Goal: Task Accomplishment & Management: Manage account settings

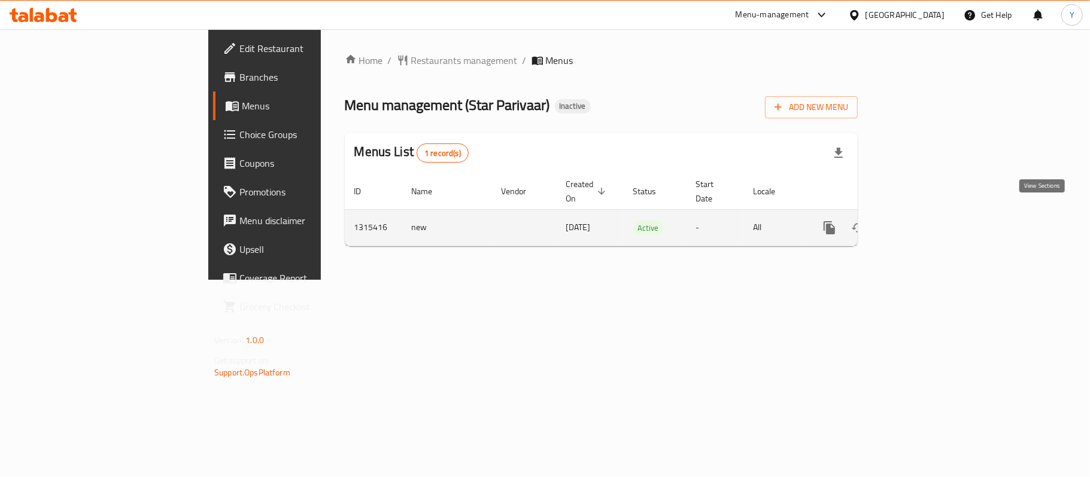
click at [930, 227] on link "enhanced table" at bounding box center [915, 228] width 29 height 29
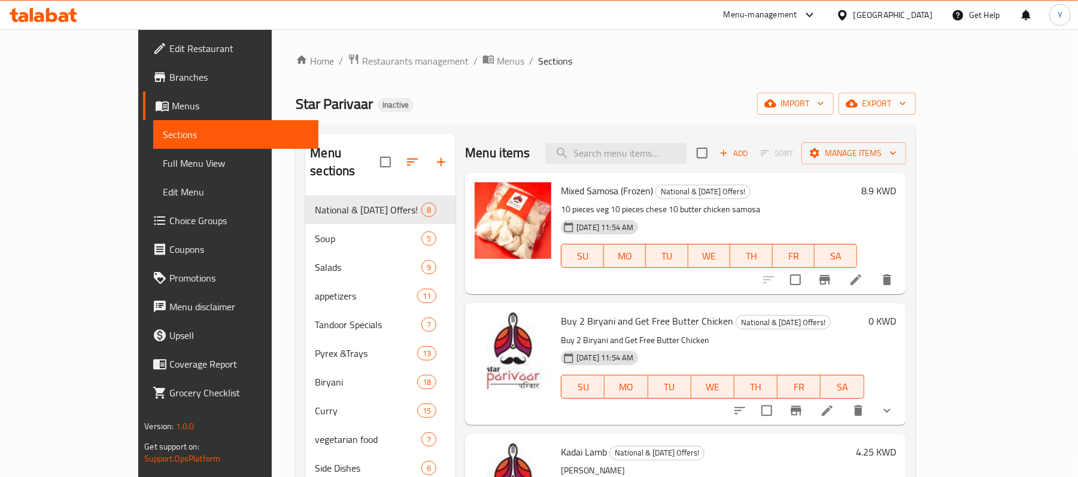
click at [169, 70] on span "Branches" at bounding box center [238, 77] width 139 height 14
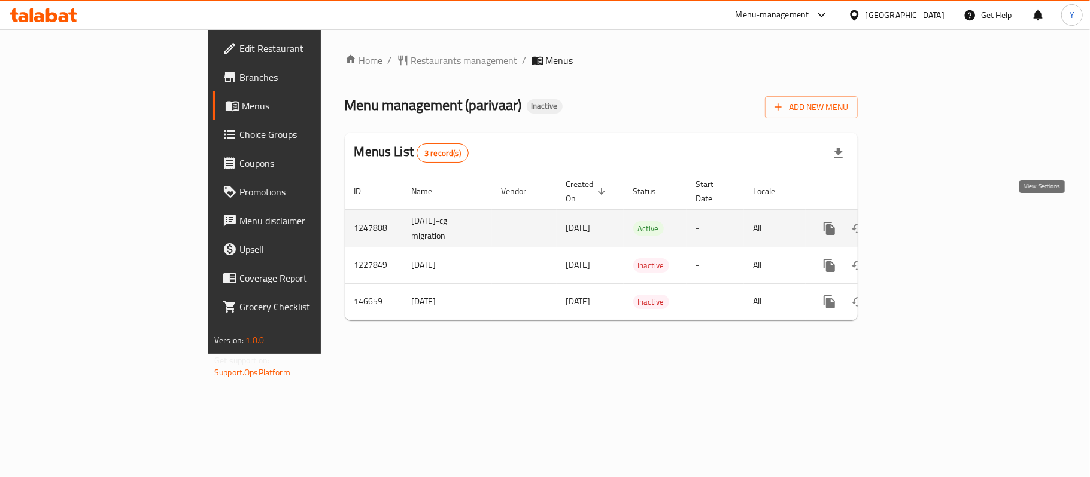
click at [930, 219] on link "enhanced table" at bounding box center [915, 228] width 29 height 29
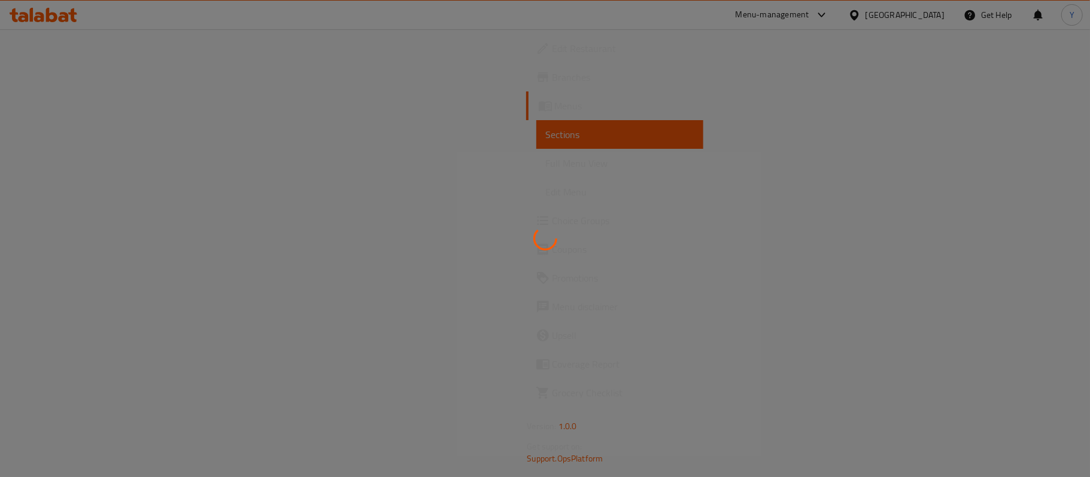
click at [99, 163] on div at bounding box center [545, 238] width 1090 height 477
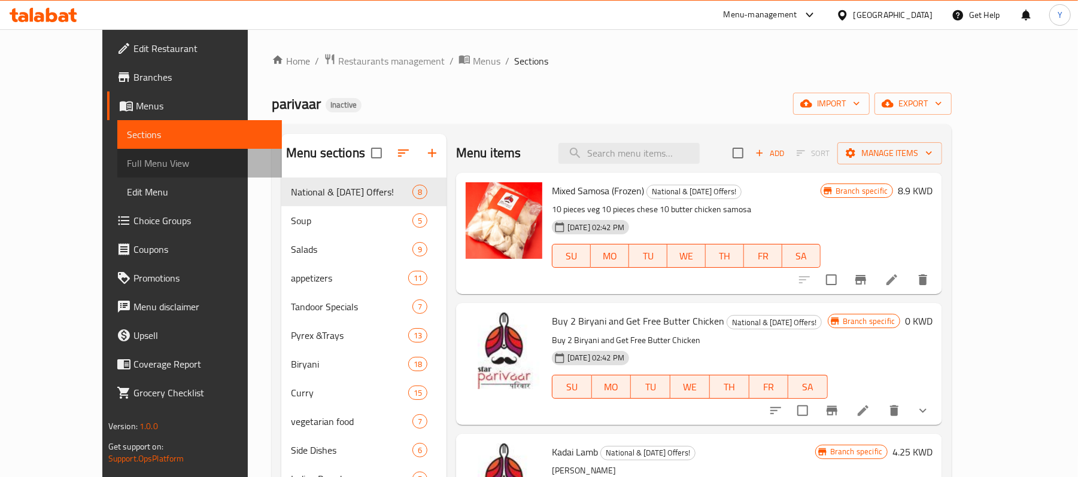
click at [117, 152] on link "Full Menu View" at bounding box center [199, 163] width 165 height 29
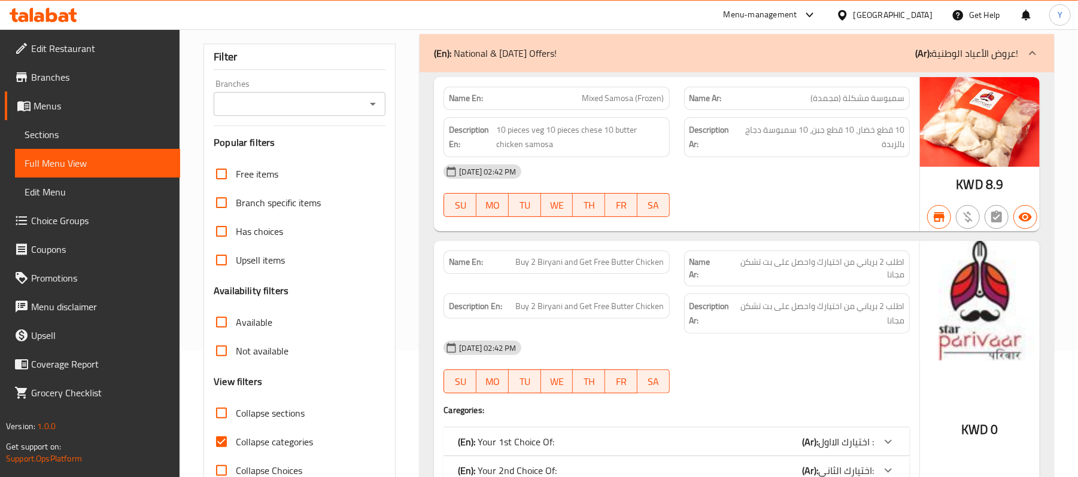
scroll to position [239, 0]
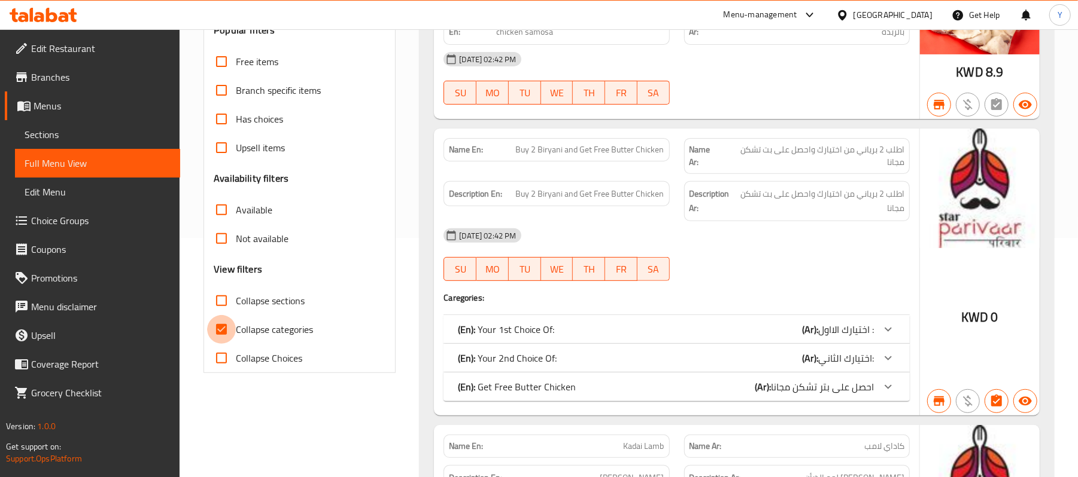
drag, startPoint x: 218, startPoint y: 331, endPoint x: 251, endPoint y: 331, distance: 32.9
click at [218, 331] on input "Collapse categories" at bounding box center [221, 329] width 29 height 29
checkbox input "false"
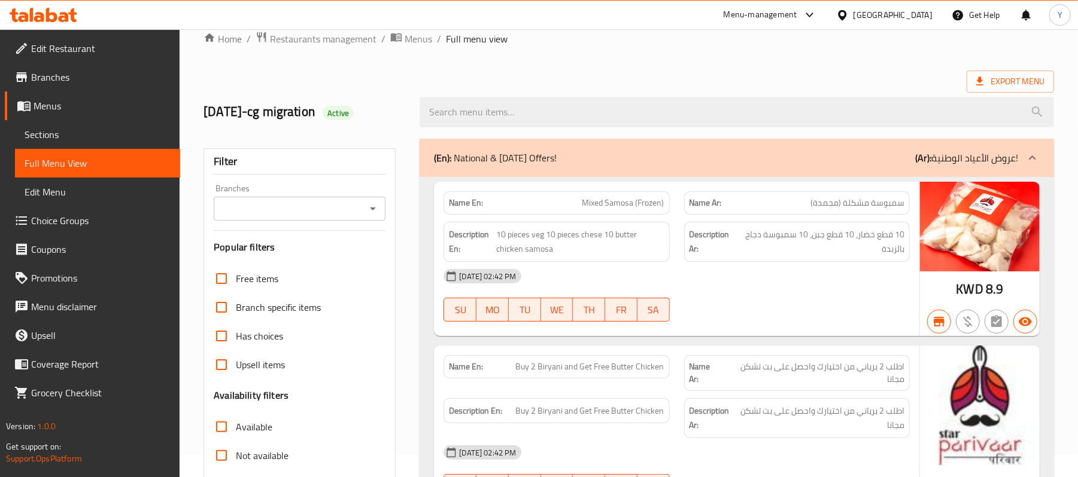
scroll to position [0, 0]
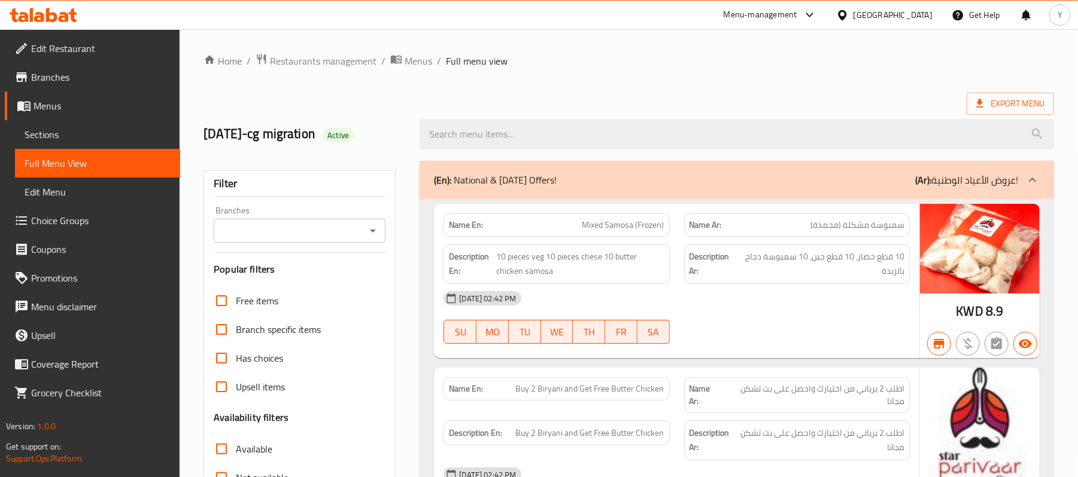
click at [467, 214] on div "Name En: Mixed Samosa (Frozen)" at bounding box center [556, 225] width 226 height 23
copy strong "Name En:"
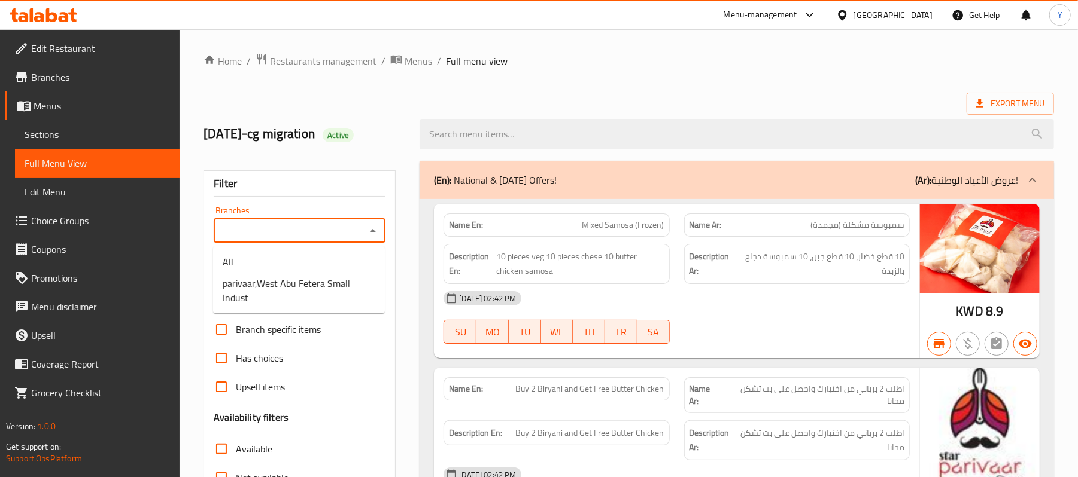
click at [312, 232] on input "Branches" at bounding box center [289, 231] width 145 height 17
click at [303, 309] on ul "All parivaar,West Abu Fetera Small Indust" at bounding box center [299, 280] width 172 height 67
click at [310, 300] on span "parivaar,West Abu Fetera Small Indust" at bounding box center [299, 290] width 153 height 29
type input "parivaar,West Abu Fetera Small Indust"
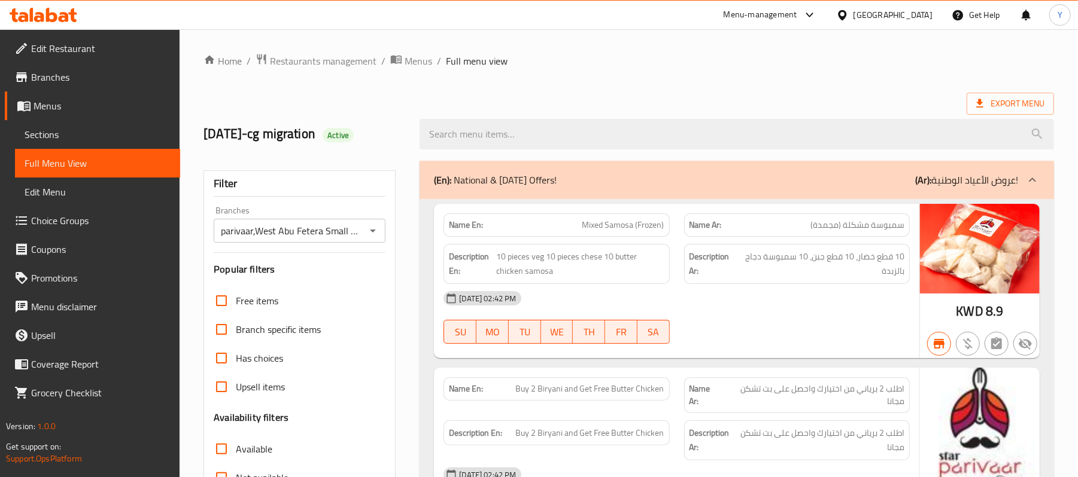
click at [454, 237] on div "Name En: Mixed Samosa (Frozen)" at bounding box center [556, 225] width 226 height 23
copy strong "Name En:"
click at [532, 101] on div "Export Menu" at bounding box center [628, 104] width 850 height 22
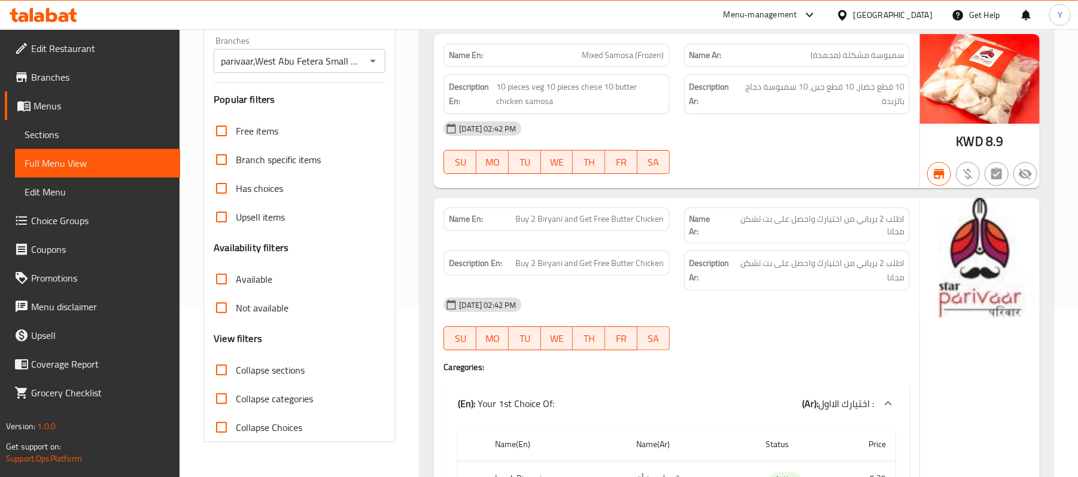
scroll to position [239, 0]
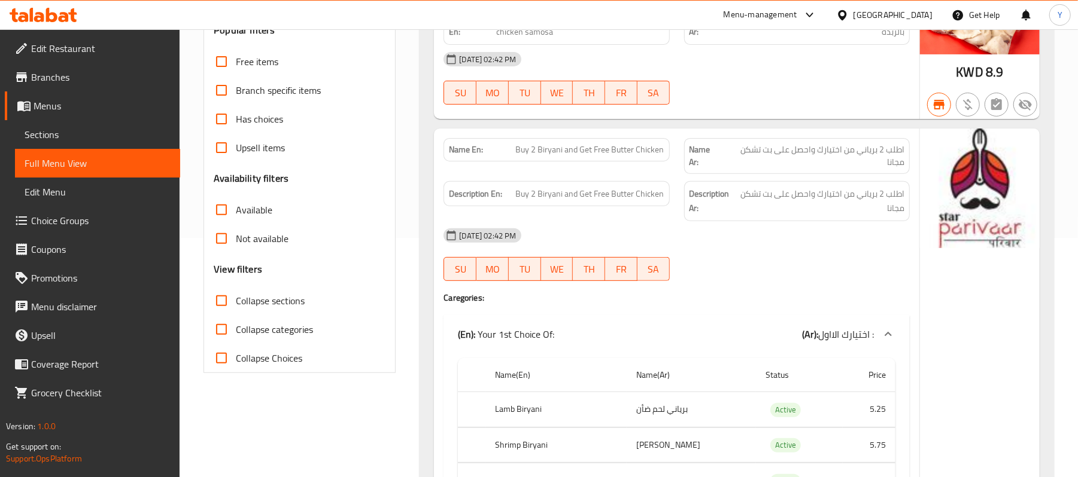
click at [258, 214] on span "Available" at bounding box center [254, 210] width 36 height 14
click at [236, 214] on input "Available" at bounding box center [221, 210] width 29 height 29
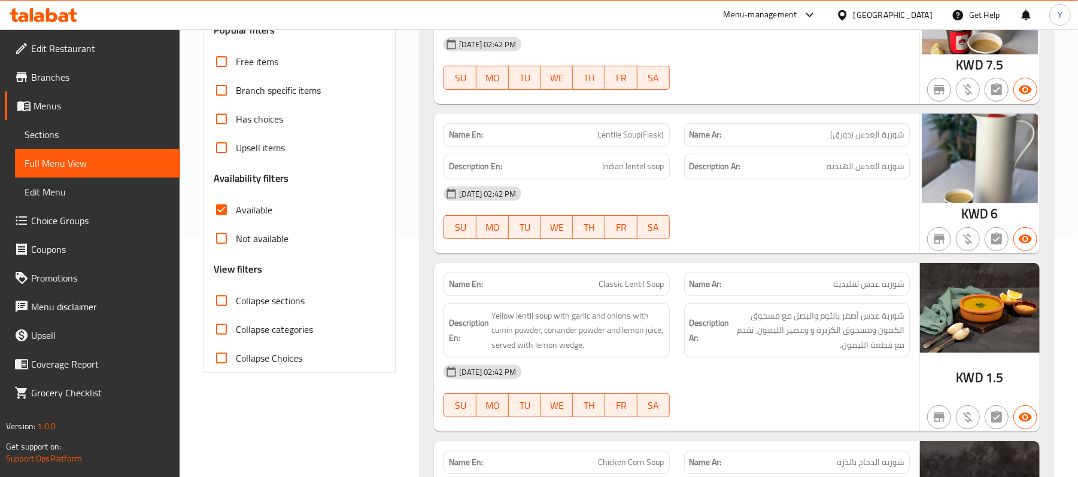
click at [618, 178] on div "Description En: Indian lentel soup" at bounding box center [556, 167] width 226 height 26
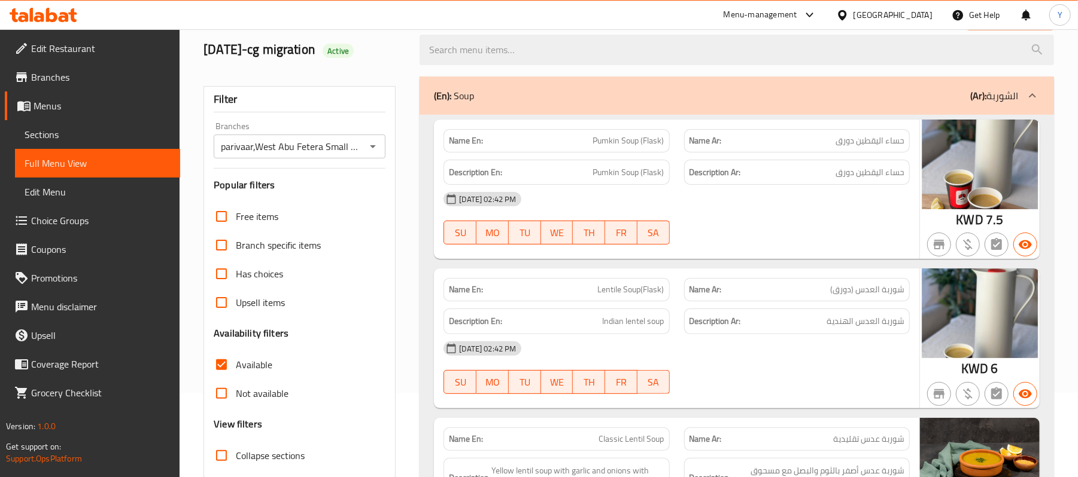
scroll to position [0, 0]
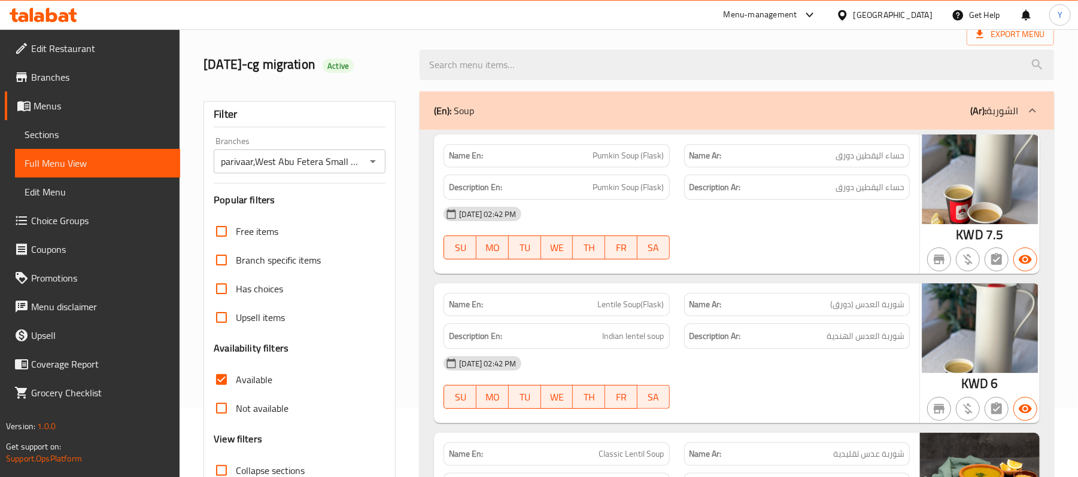
scroll to position [159, 0]
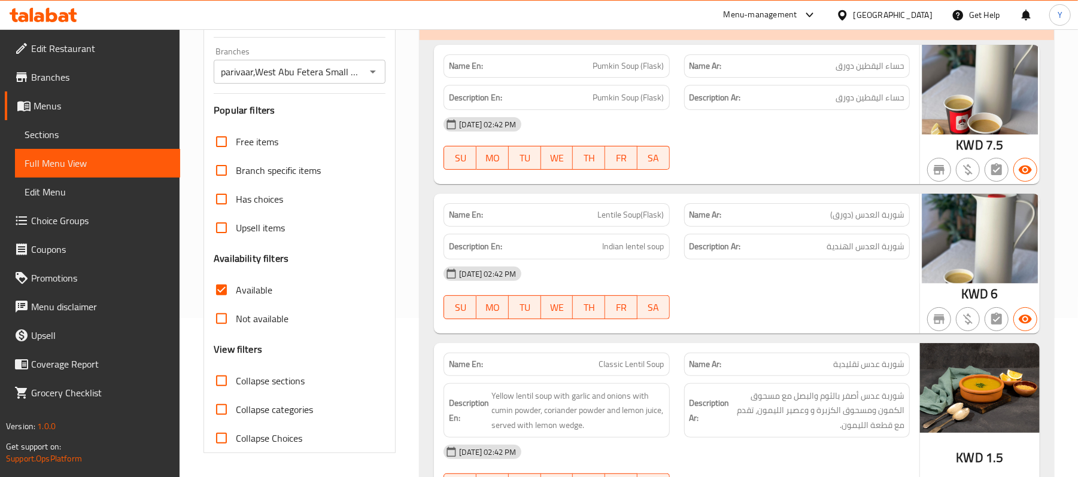
click at [249, 293] on span "Available" at bounding box center [254, 290] width 36 height 14
click at [236, 293] on input "Available" at bounding box center [221, 290] width 29 height 29
checkbox input "false"
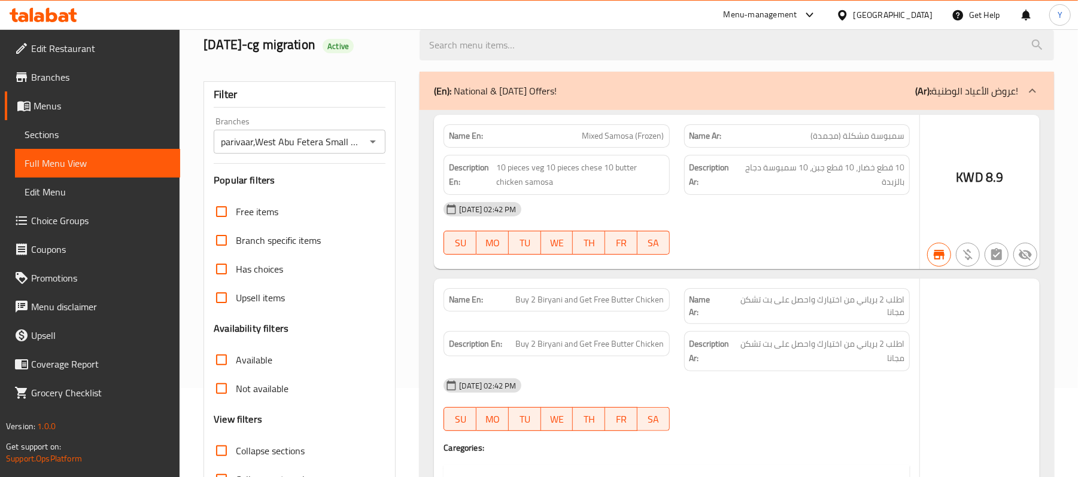
scroll to position [0, 0]
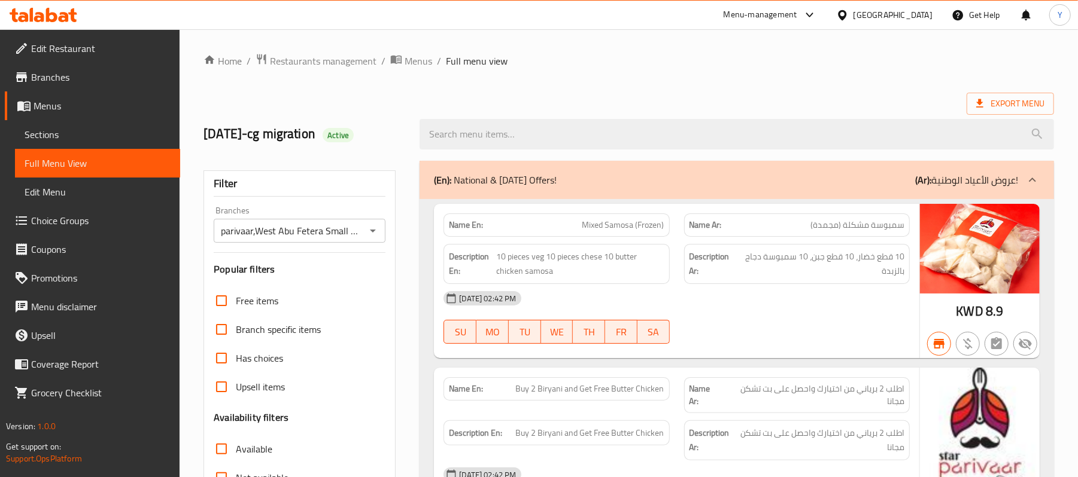
drag, startPoint x: 296, startPoint y: 282, endPoint x: 311, endPoint y: 214, distance: 70.5
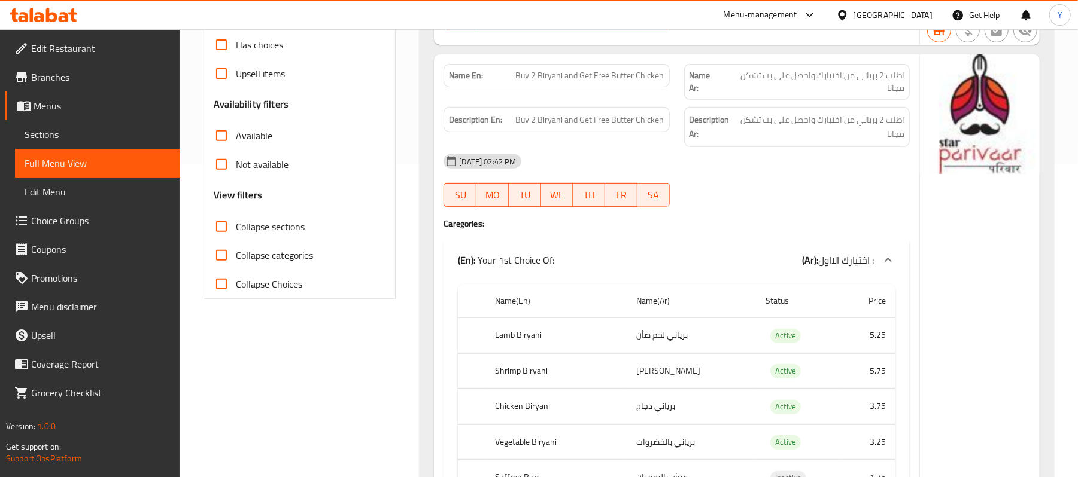
scroll to position [239, 0]
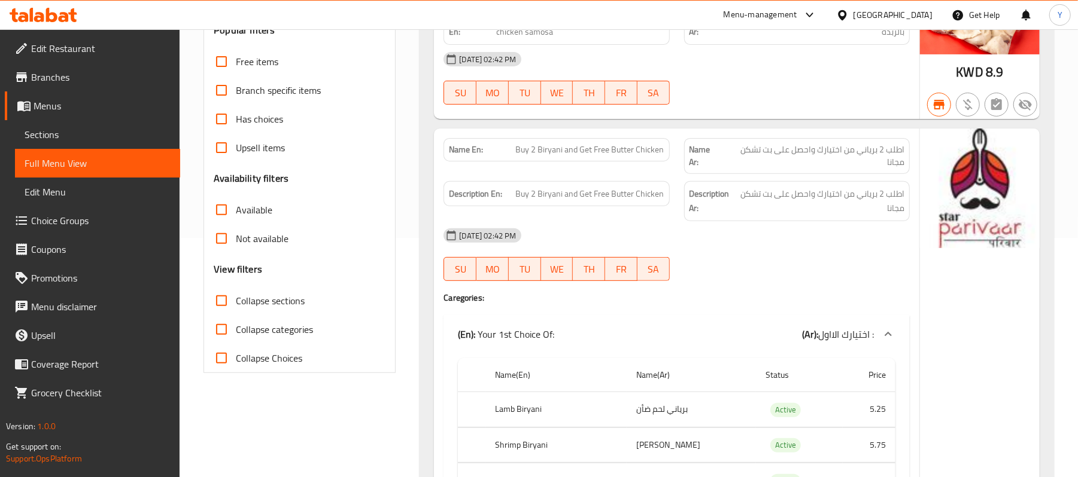
click at [255, 238] on span "Not available" at bounding box center [262, 239] width 53 height 14
click at [236, 238] on input "Not available" at bounding box center [221, 238] width 29 height 29
checkbox input "true"
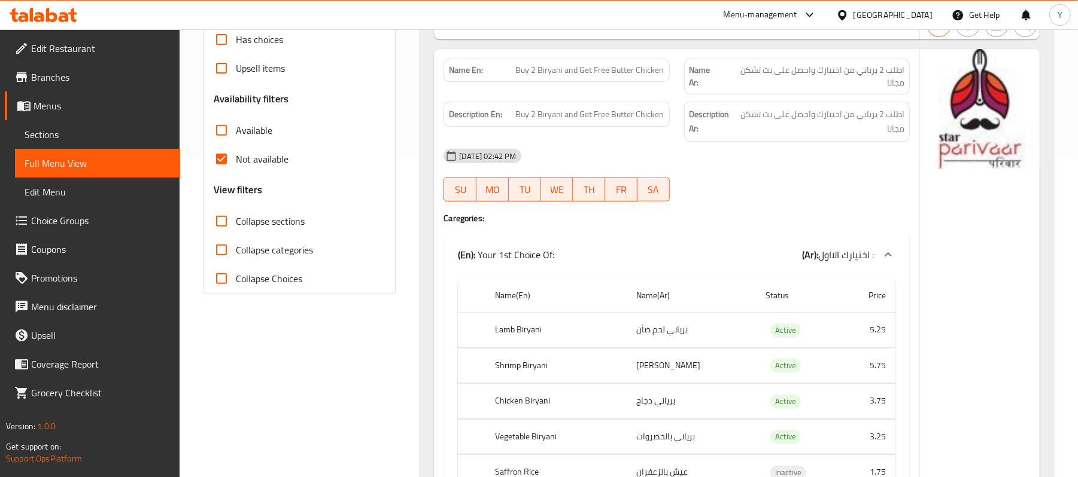
click at [92, 75] on span "Branches" at bounding box center [100, 77] width 139 height 14
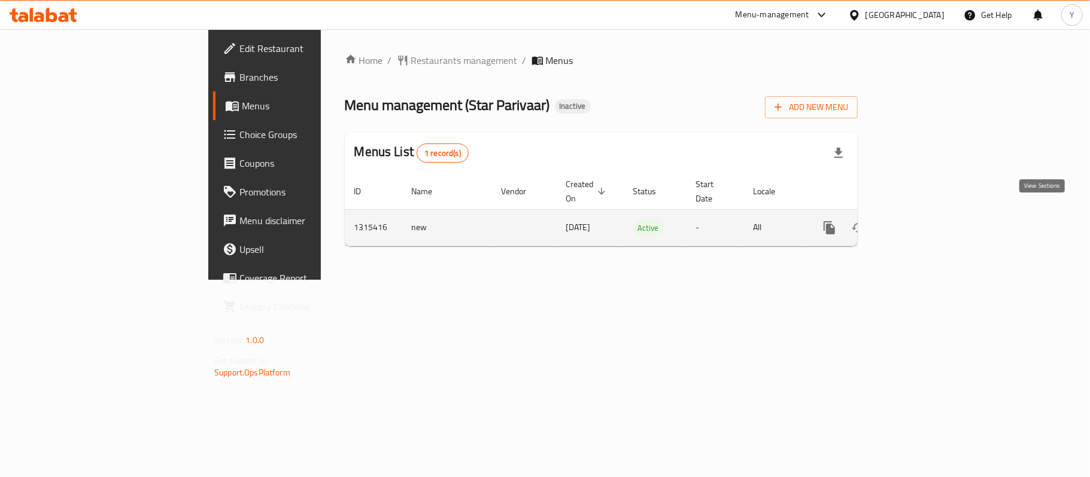
click at [921, 223] on icon "enhanced table" at bounding box center [915, 228] width 11 height 11
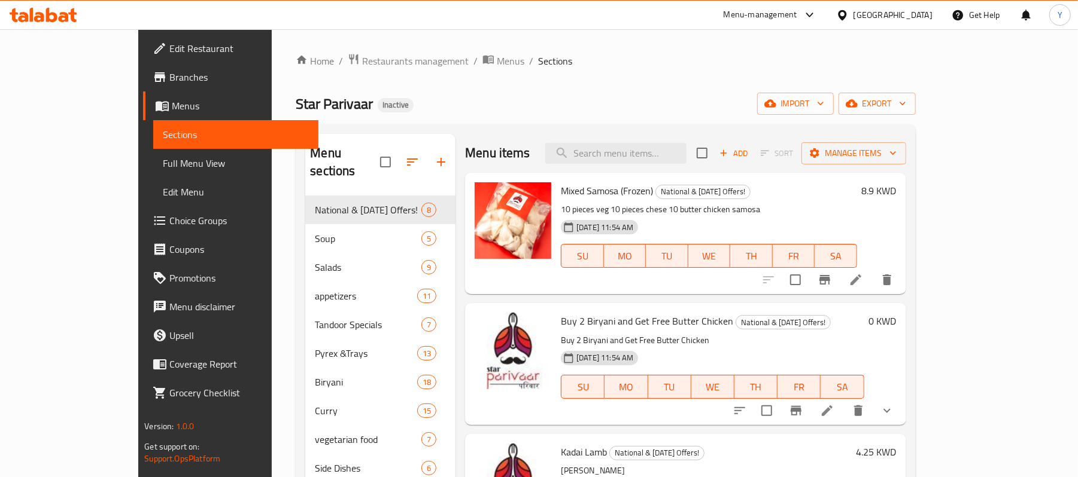
click at [163, 166] on span "Full Menu View" at bounding box center [236, 163] width 146 height 14
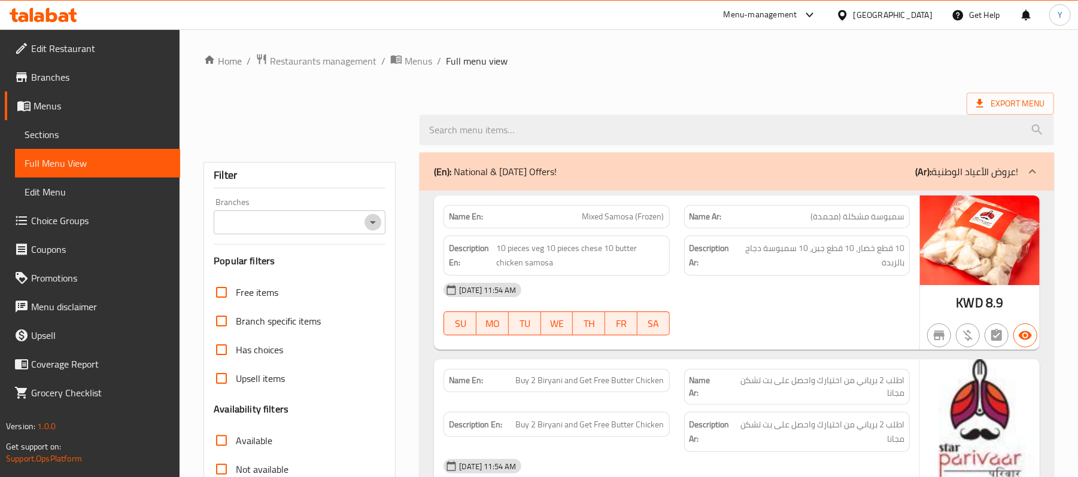
click at [370, 229] on icon "Open" at bounding box center [373, 222] width 14 height 14
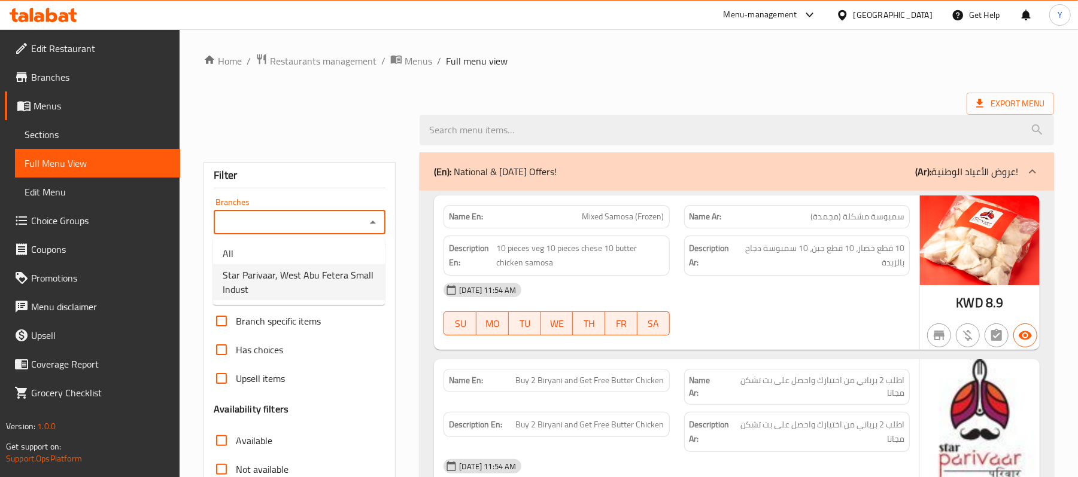
click at [306, 287] on span "Star Parivaar, West Abu Fetera Small Indust" at bounding box center [299, 282] width 153 height 29
type input "Star Parivaar, West Abu Fetera Small Indust"
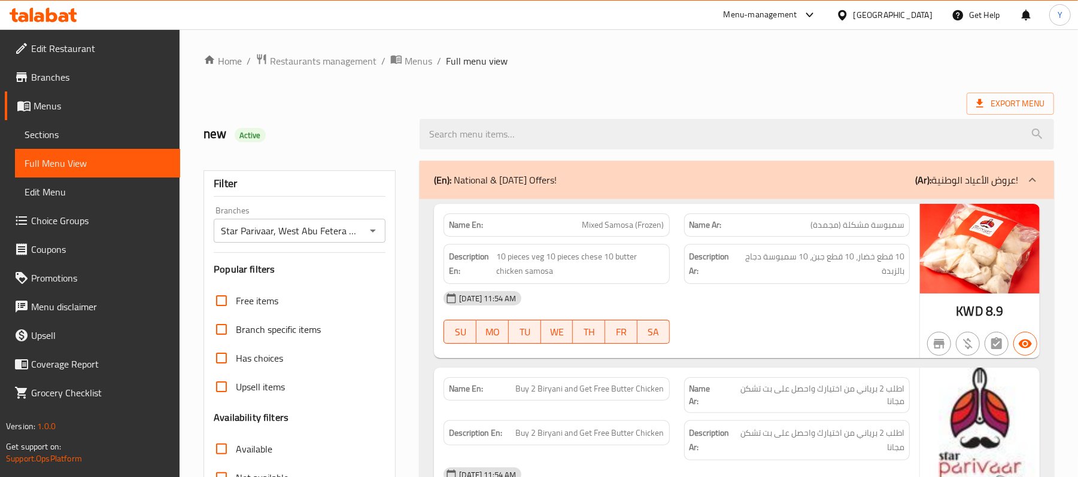
click at [604, 105] on div "Export Menu" at bounding box center [628, 104] width 850 height 22
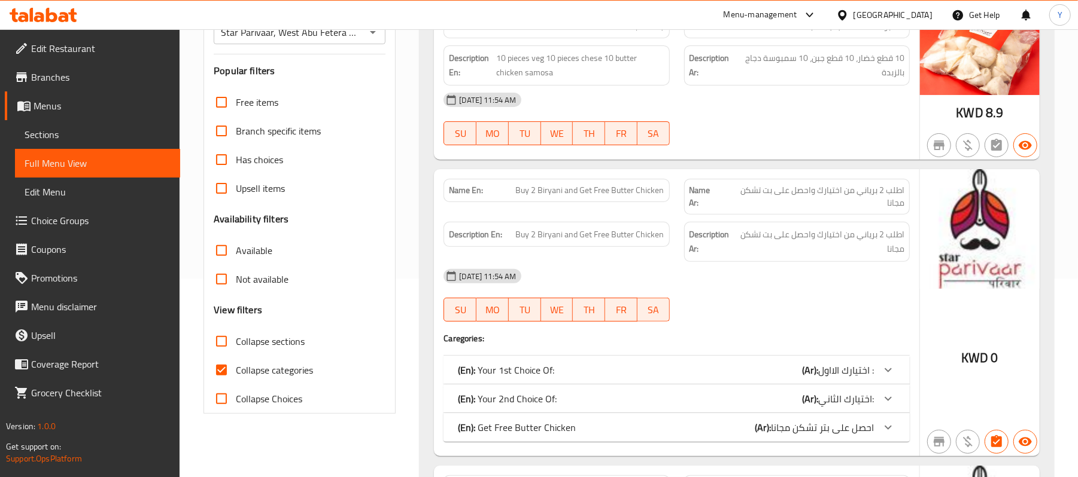
scroll to position [159, 0]
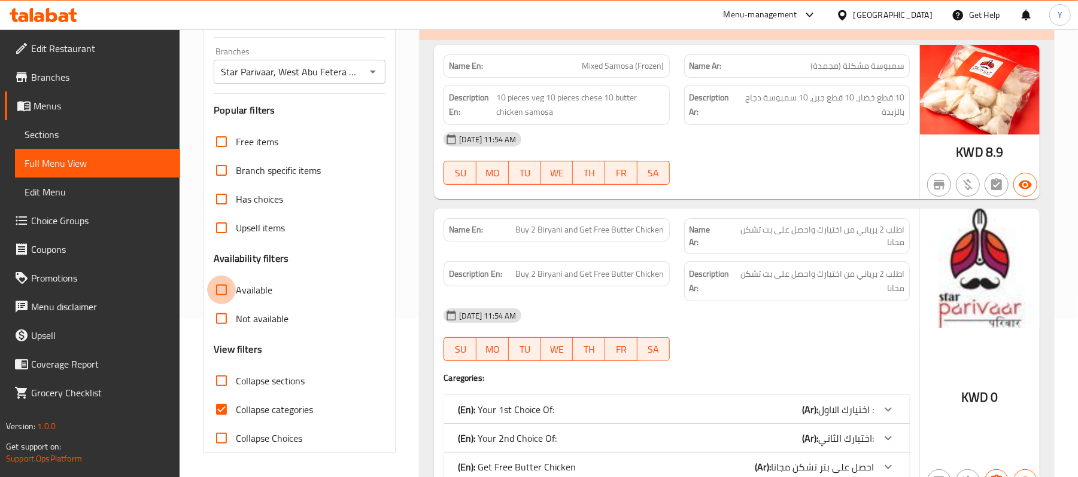
click at [221, 292] on input "Available" at bounding box center [221, 290] width 29 height 29
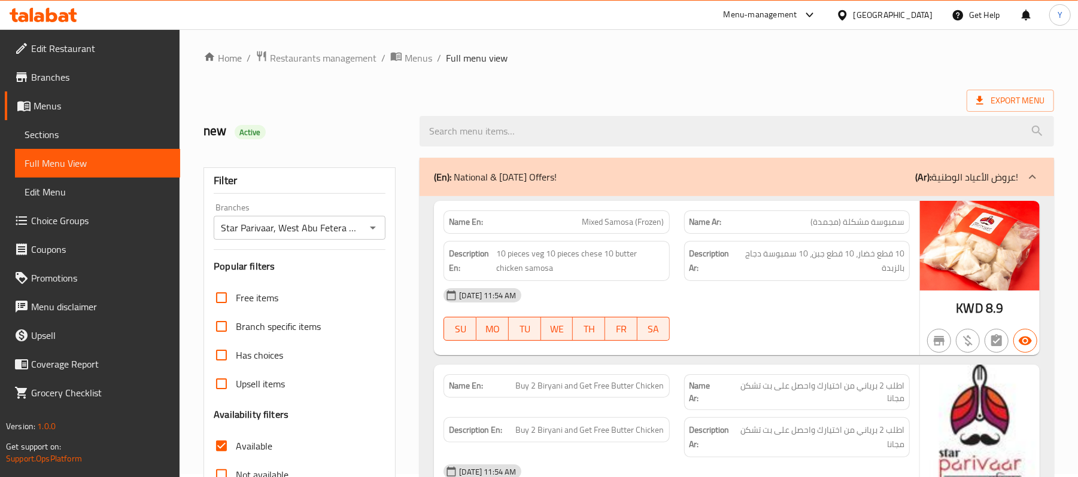
scroll to position [0, 0]
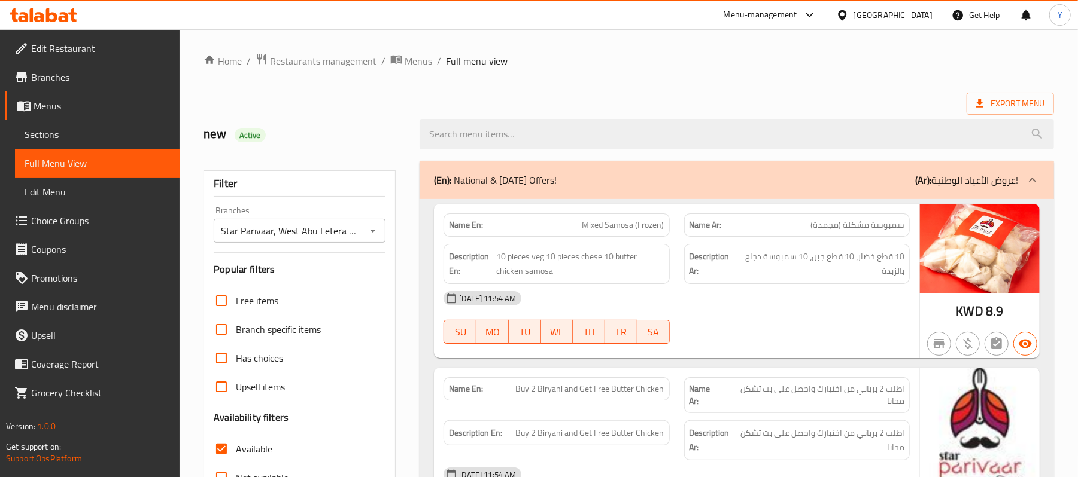
click at [467, 227] on strong "Name En:" at bounding box center [466, 225] width 34 height 13
copy strong "Name En:"
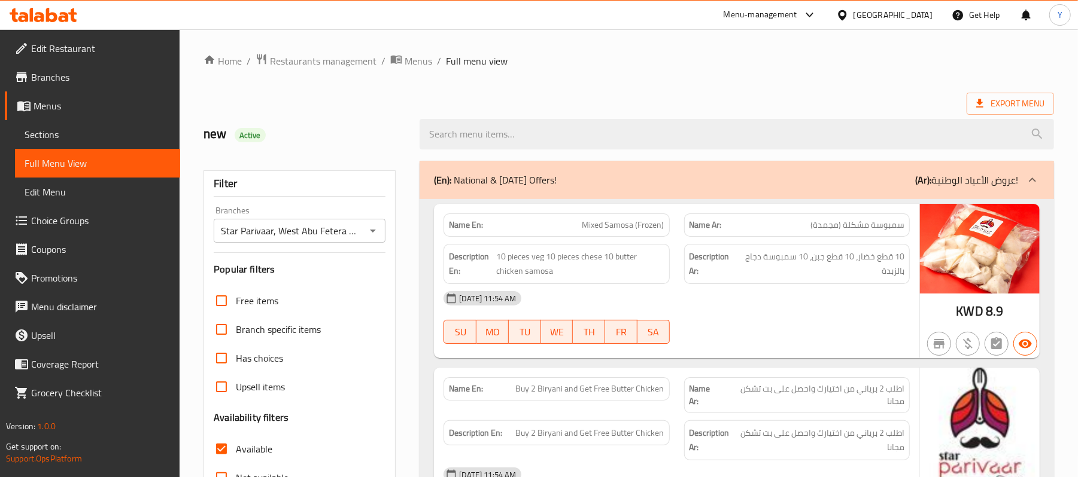
click at [697, 252] on strong "Description Ar:" at bounding box center [712, 263] width 47 height 29
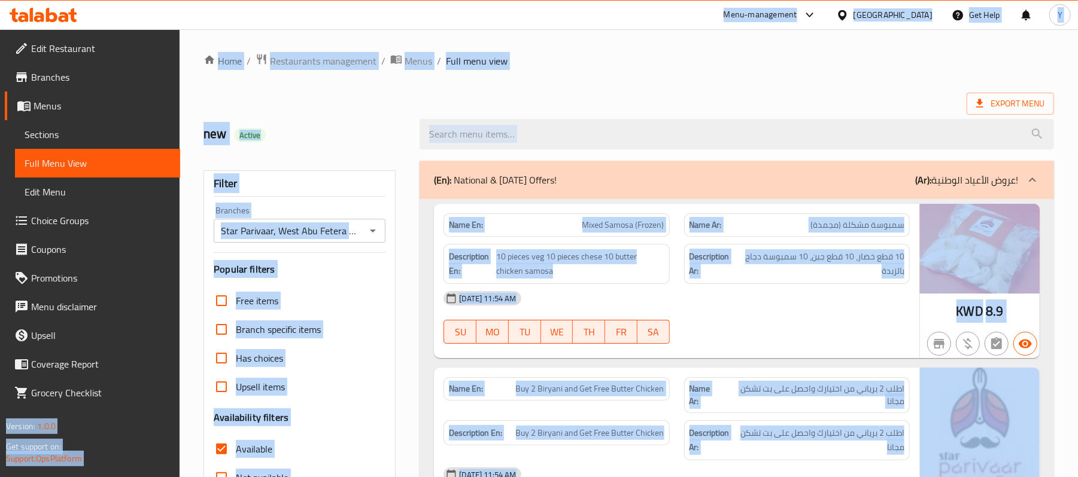
click at [738, 101] on div "Export Menu" at bounding box center [628, 104] width 850 height 22
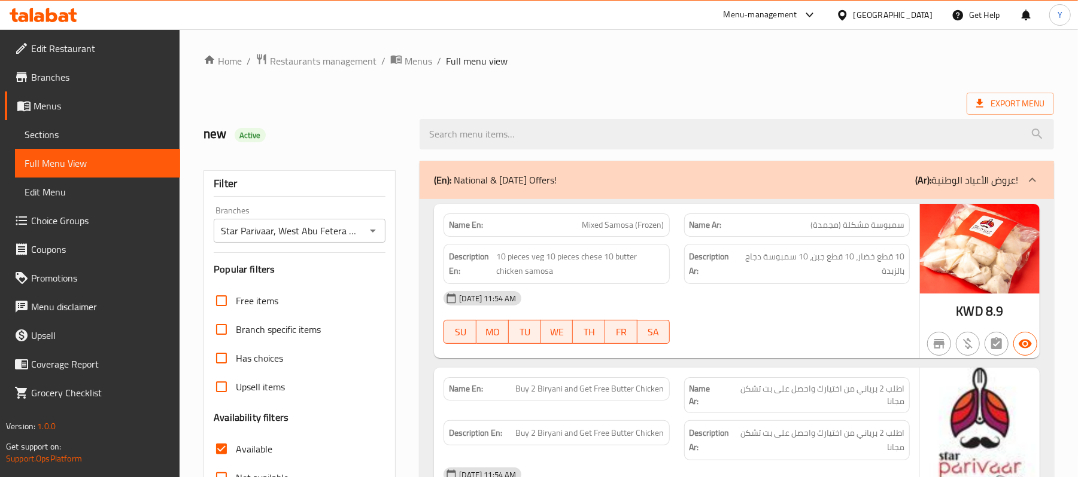
click at [322, 230] on input "Star Parivaar, West Abu Fetera Small Indust" at bounding box center [289, 231] width 145 height 17
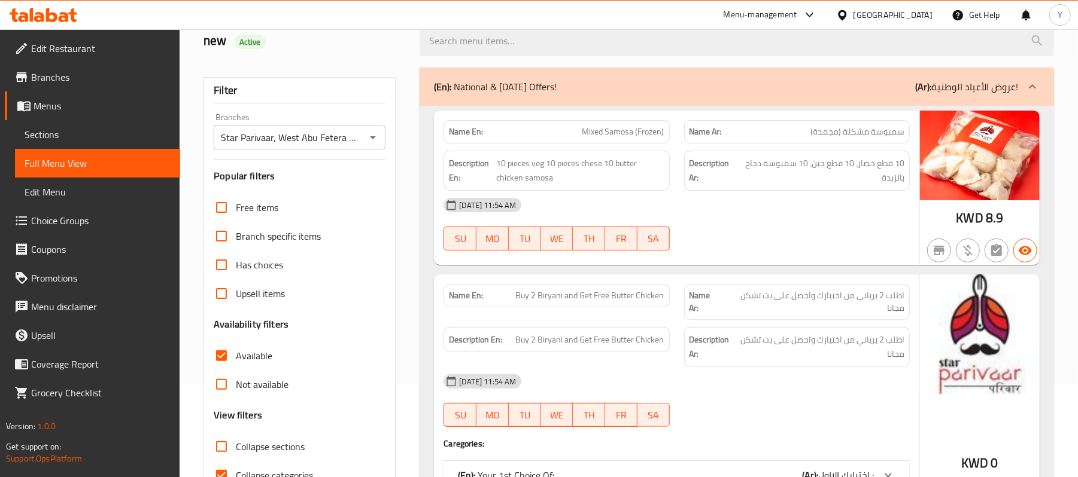
scroll to position [239, 0]
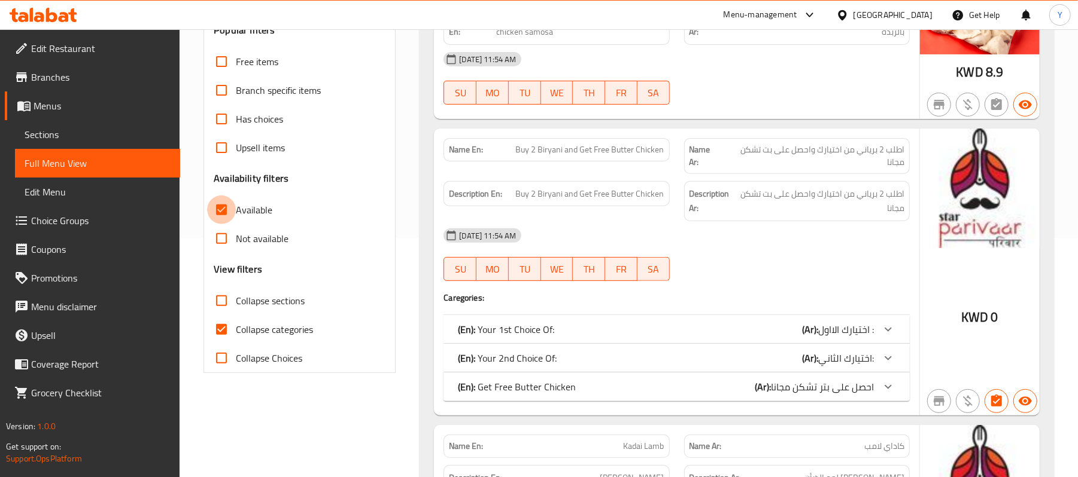
click at [223, 221] on input "Available" at bounding box center [221, 210] width 29 height 29
checkbox input "false"
click at [258, 243] on span "Not available" at bounding box center [262, 239] width 53 height 14
click at [236, 243] on input "Not available" at bounding box center [221, 238] width 29 height 29
checkbox input "true"
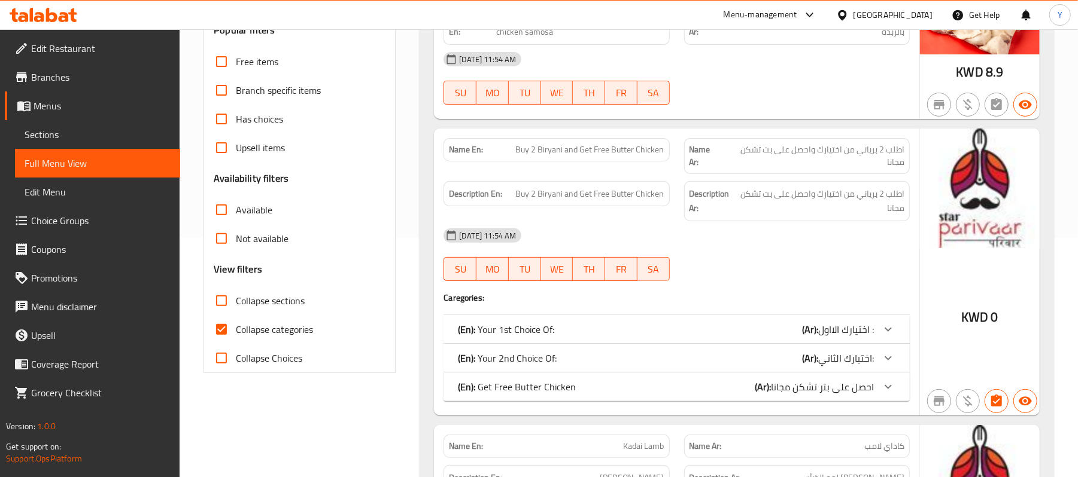
scroll to position [160, 0]
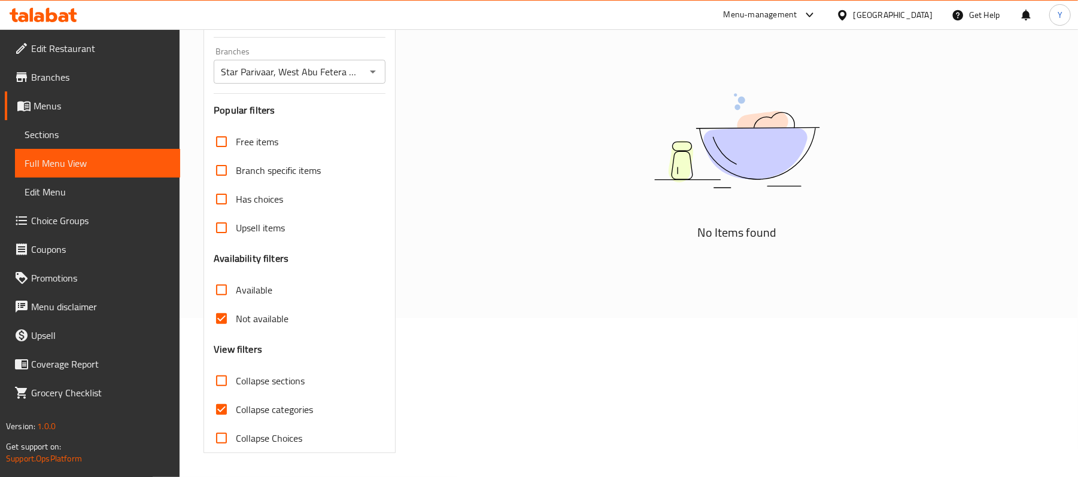
click at [274, 416] on span "Collapse categories" at bounding box center [274, 410] width 77 height 14
click at [236, 416] on input "Collapse categories" at bounding box center [221, 409] width 29 height 29
checkbox input "false"
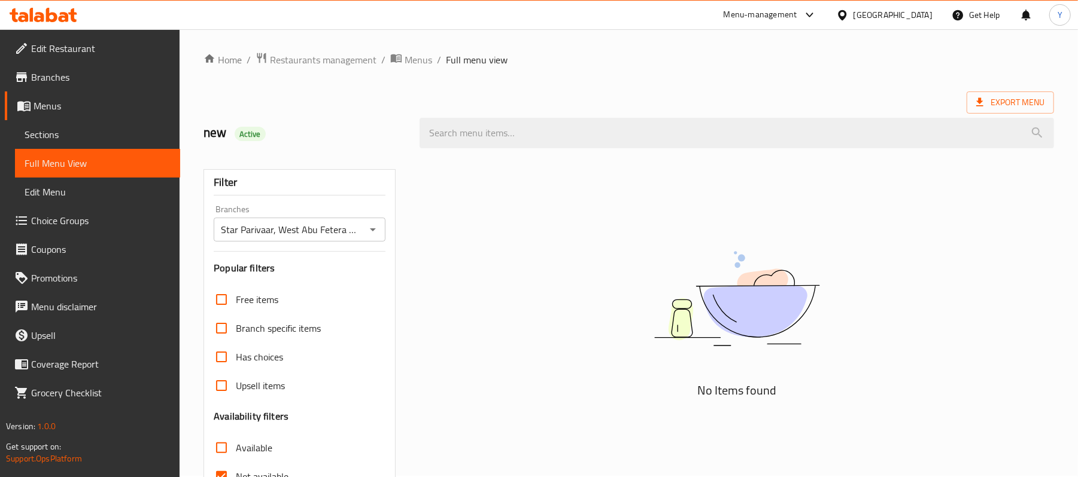
scroll to position [1, 0]
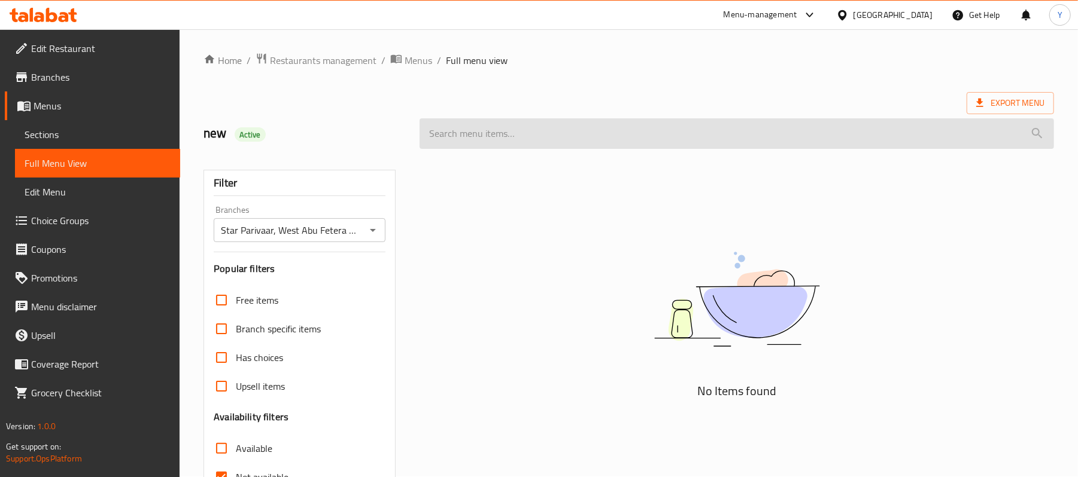
click at [974, 121] on input "search" at bounding box center [736, 133] width 634 height 31
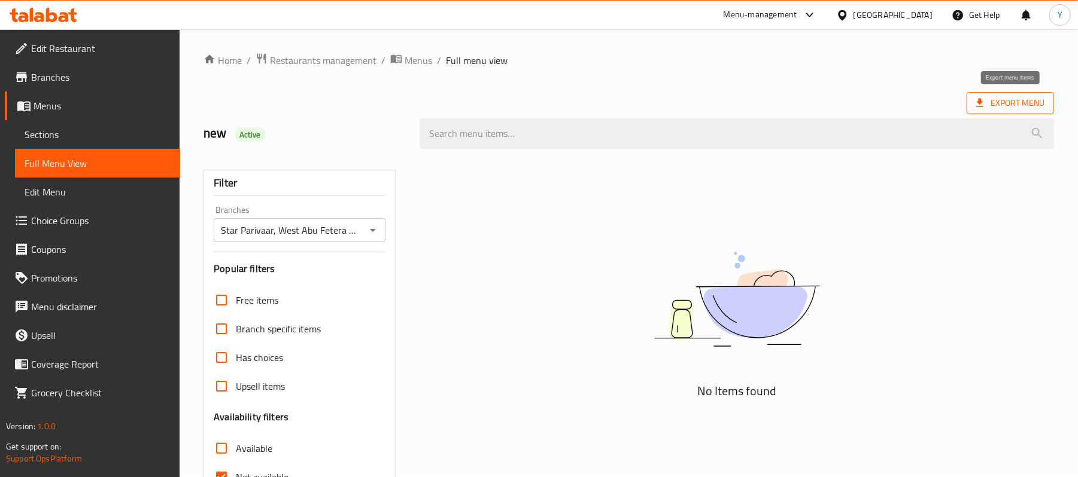
click at [984, 106] on icon at bounding box center [979, 103] width 12 height 12
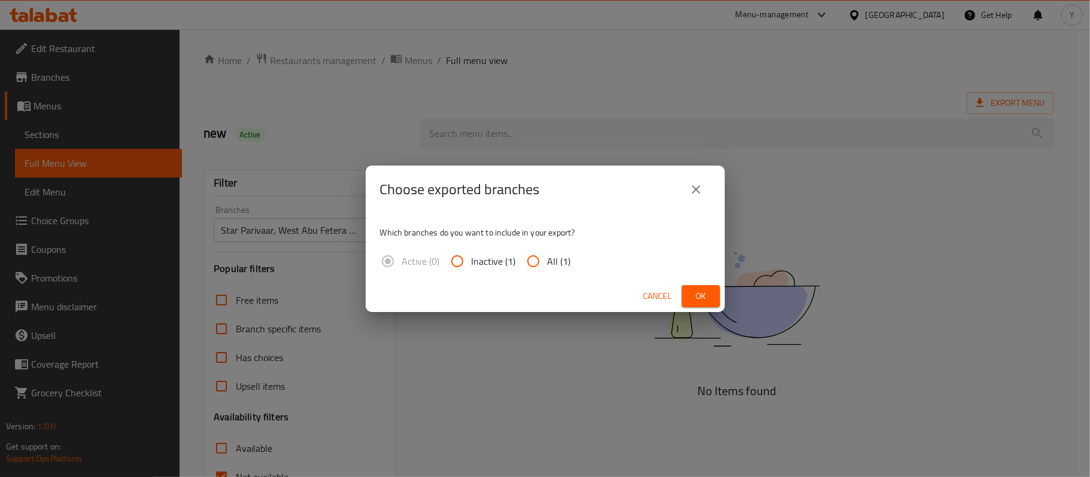
click at [558, 263] on span "All (1)" at bounding box center [558, 261] width 23 height 14
click at [547, 263] on input "All (1)" at bounding box center [533, 261] width 29 height 29
radio input "true"
click at [716, 297] on button "Ok" at bounding box center [700, 296] width 38 height 22
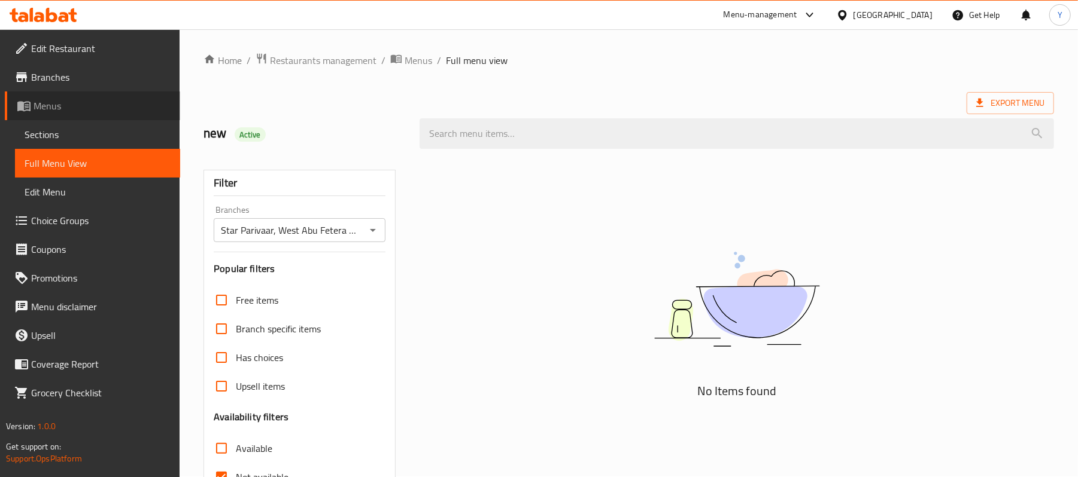
click at [51, 102] on span "Menus" at bounding box center [102, 106] width 137 height 14
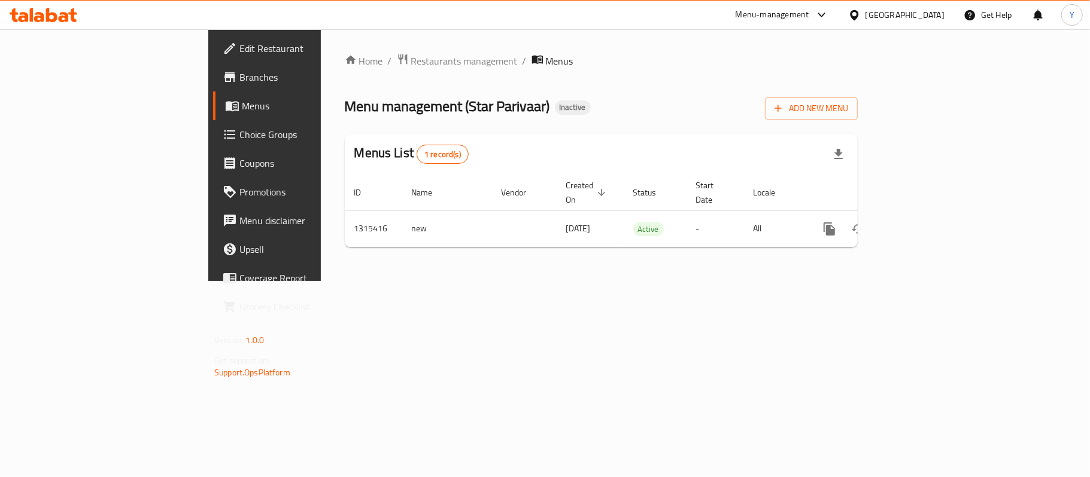
click at [321, 276] on div "Home / Restaurants management / Menus Menu management ( Star Parivaar ) Inactiv…" at bounding box center [601, 155] width 561 height 252
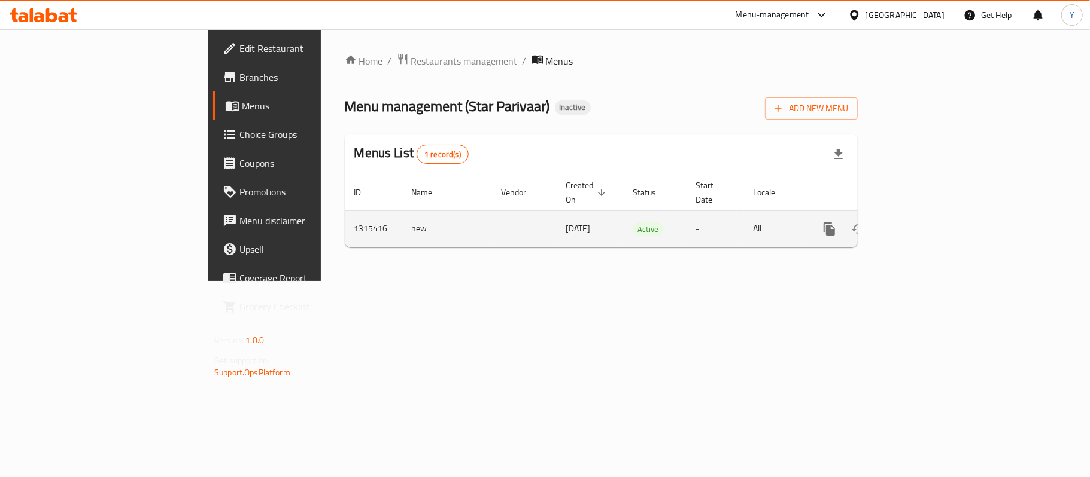
click at [930, 223] on link "enhanced table" at bounding box center [915, 229] width 29 height 29
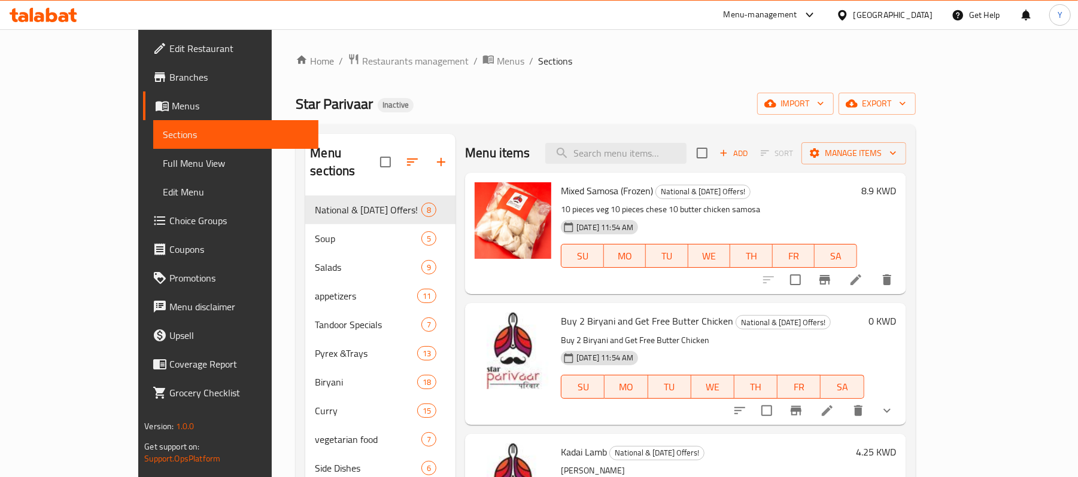
click at [172, 111] on span "Menus" at bounding box center [240, 106] width 137 height 14
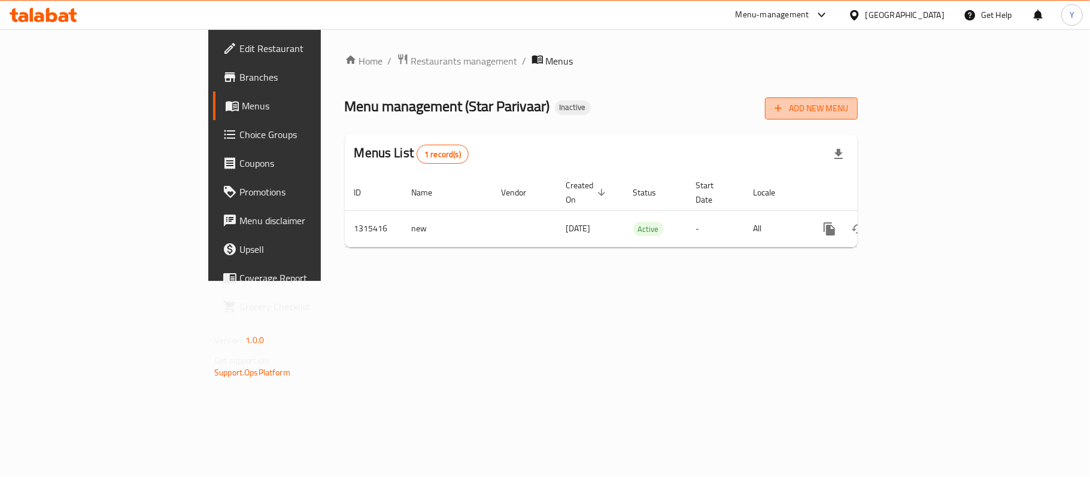
click at [857, 120] on button "Add New Menu" at bounding box center [811, 109] width 93 height 22
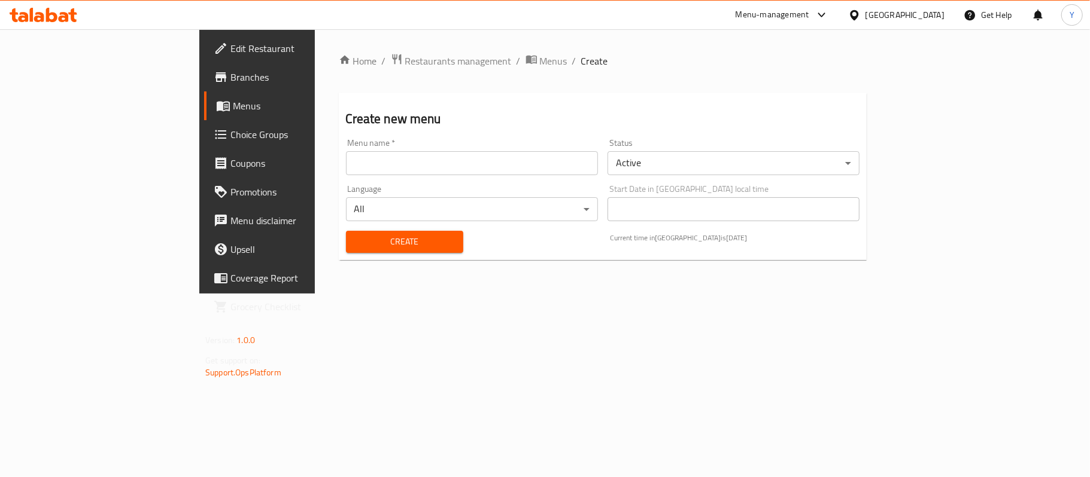
click at [369, 156] on input "text" at bounding box center [472, 163] width 252 height 24
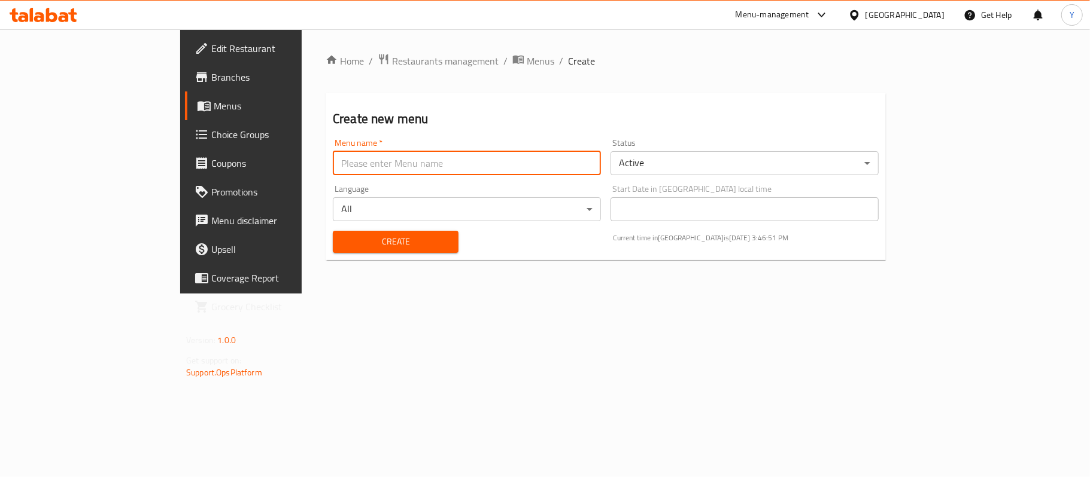
type input "Nat"
click at [342, 247] on span "Create" at bounding box center [395, 242] width 106 height 15
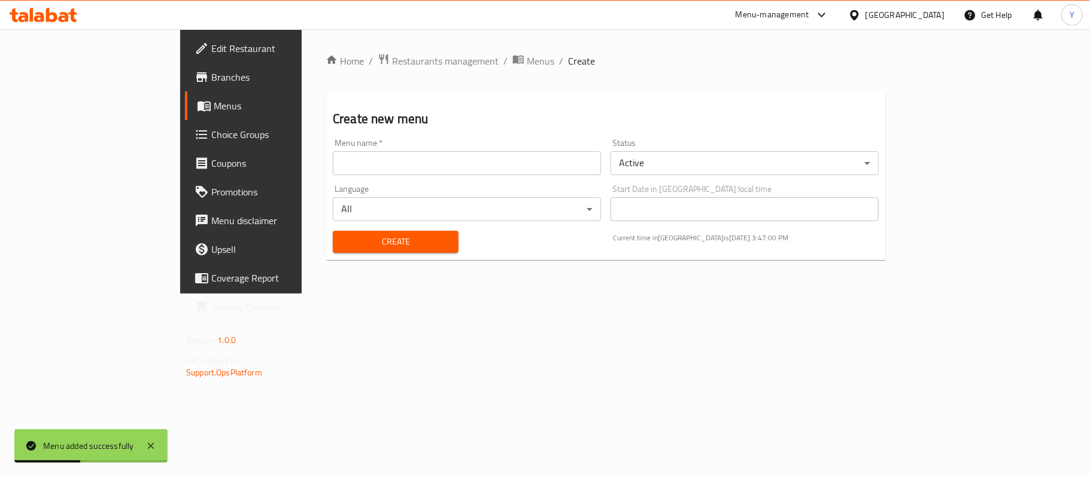
click at [214, 104] on span "Menus" at bounding box center [283, 106] width 139 height 14
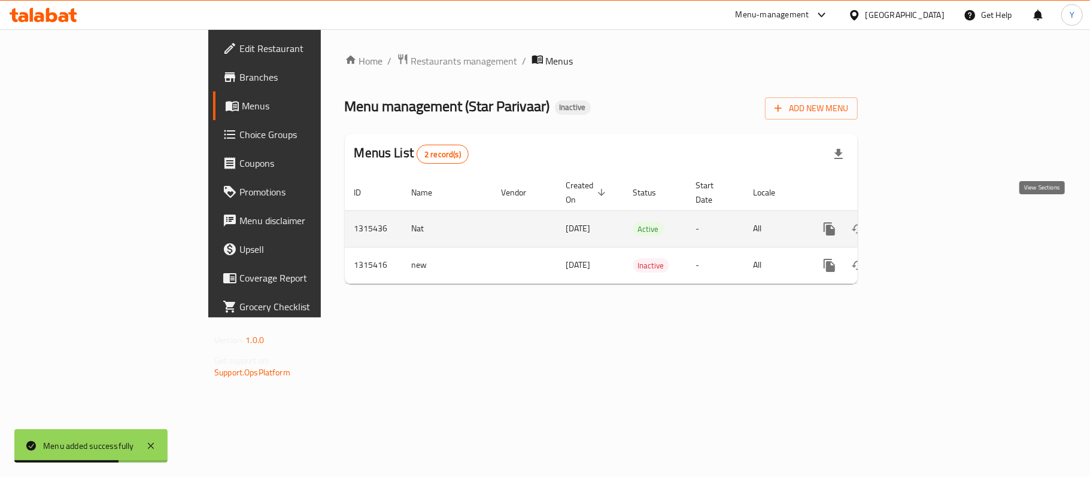
click at [923, 224] on icon "enhanced table" at bounding box center [915, 229] width 14 height 14
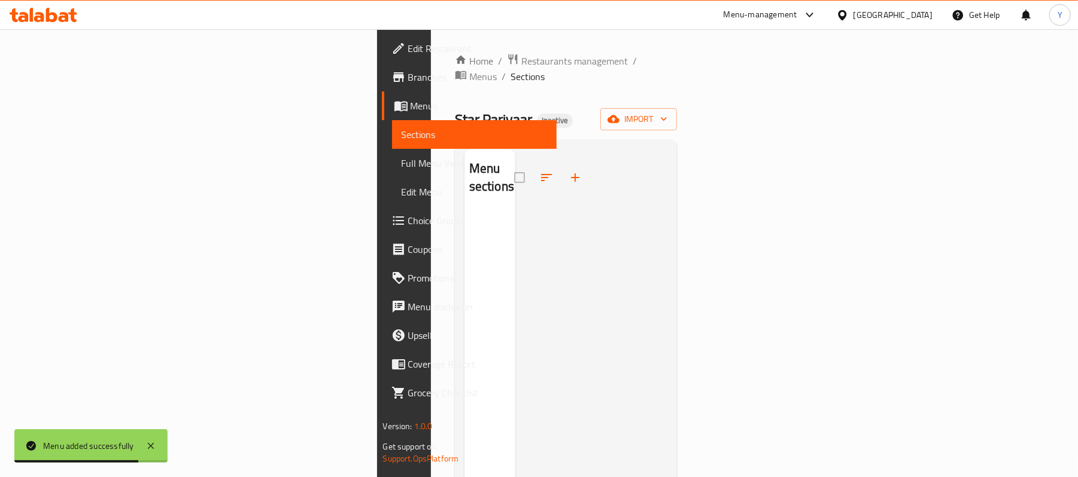
click at [410, 109] on span "Menus" at bounding box center [478, 106] width 137 height 14
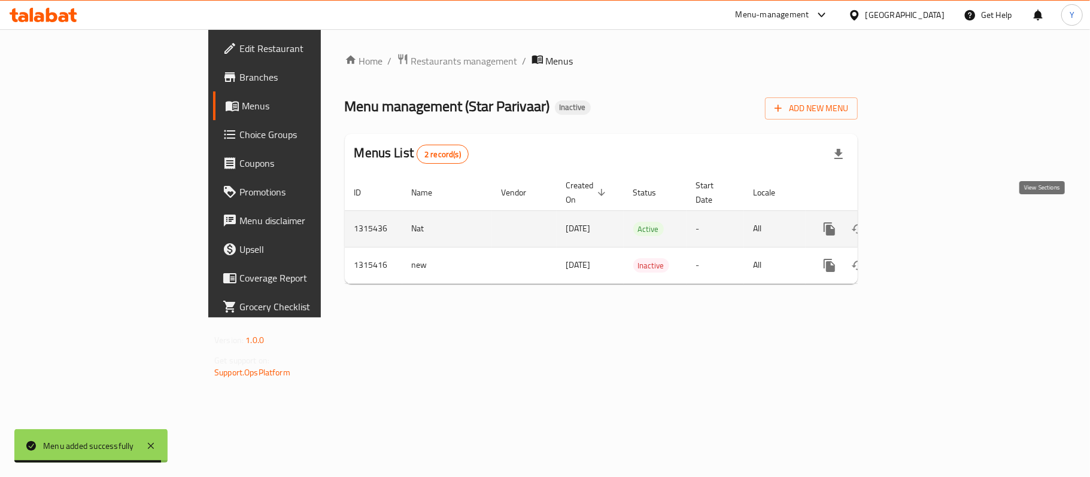
click at [923, 222] on icon "enhanced table" at bounding box center [915, 229] width 14 height 14
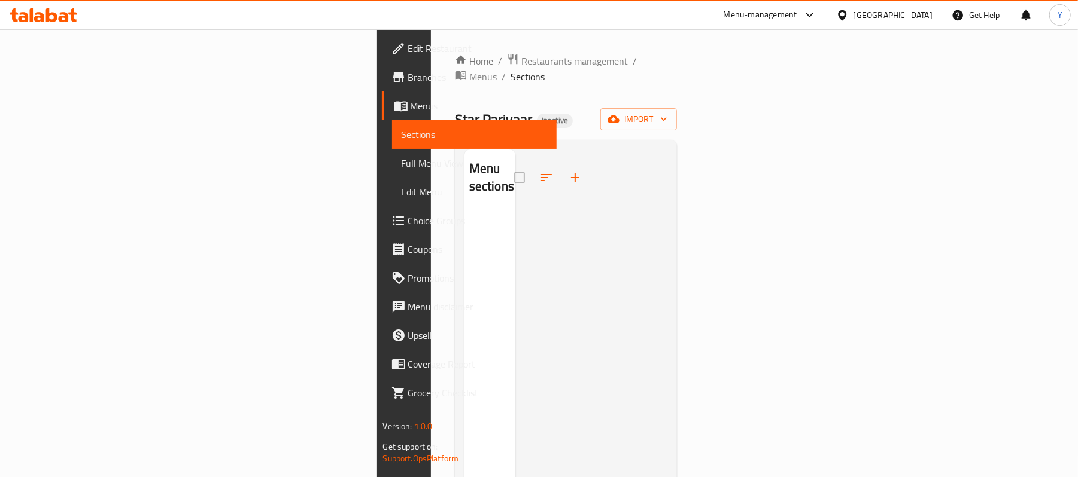
click at [677, 117] on div "Home / Restaurants management / Menus / Sections Star Parivaar Inactive import …" at bounding box center [566, 344] width 223 height 583
click at [667, 112] on span "import" at bounding box center [638, 119] width 57 height 15
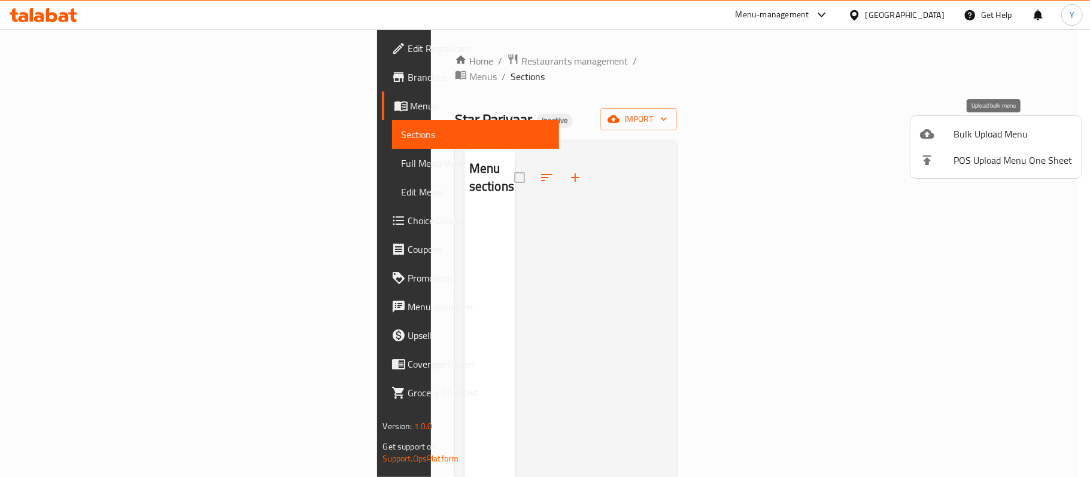
click at [950, 128] on div at bounding box center [937, 134] width 34 height 14
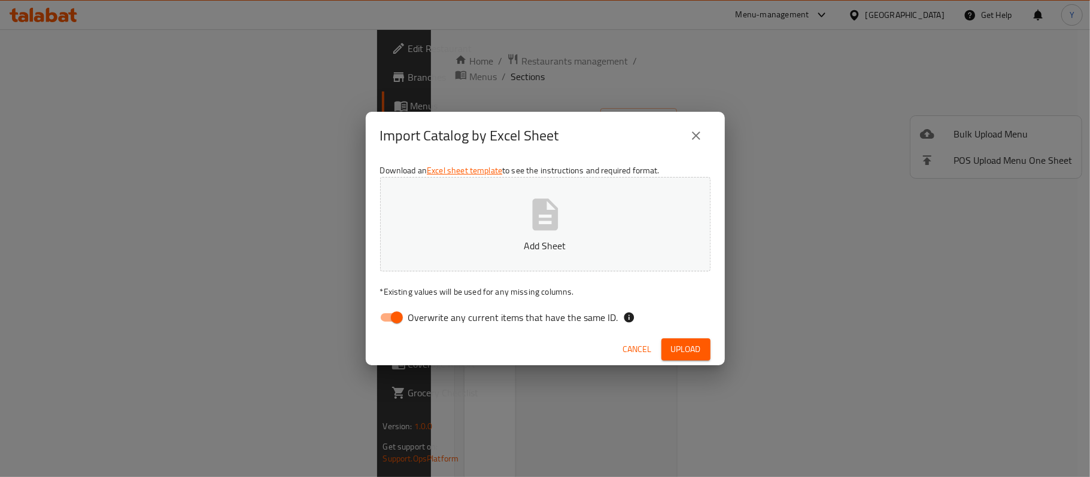
click at [534, 312] on span "Overwrite any current items that have the same ID." at bounding box center [513, 318] width 210 height 14
click at [431, 312] on input "Overwrite any current items that have the same ID." at bounding box center [397, 317] width 68 height 23
checkbox input "false"
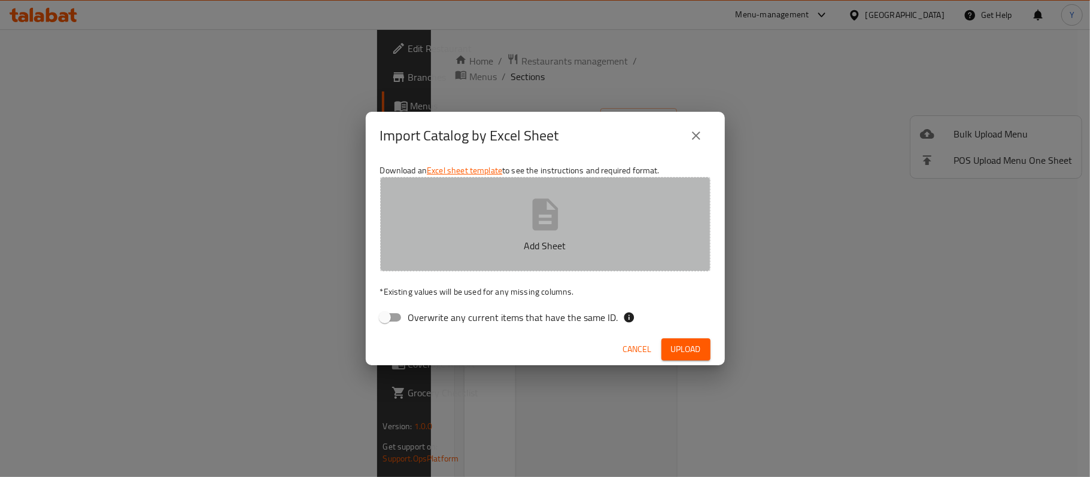
click at [527, 251] on p "Add Sheet" at bounding box center [544, 246] width 293 height 14
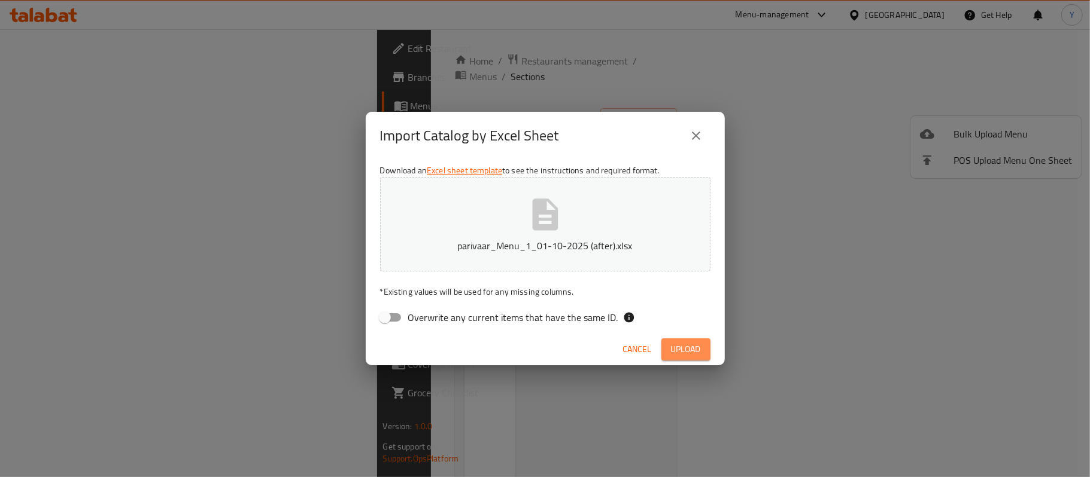
click at [697, 352] on span "Upload" at bounding box center [686, 349] width 30 height 15
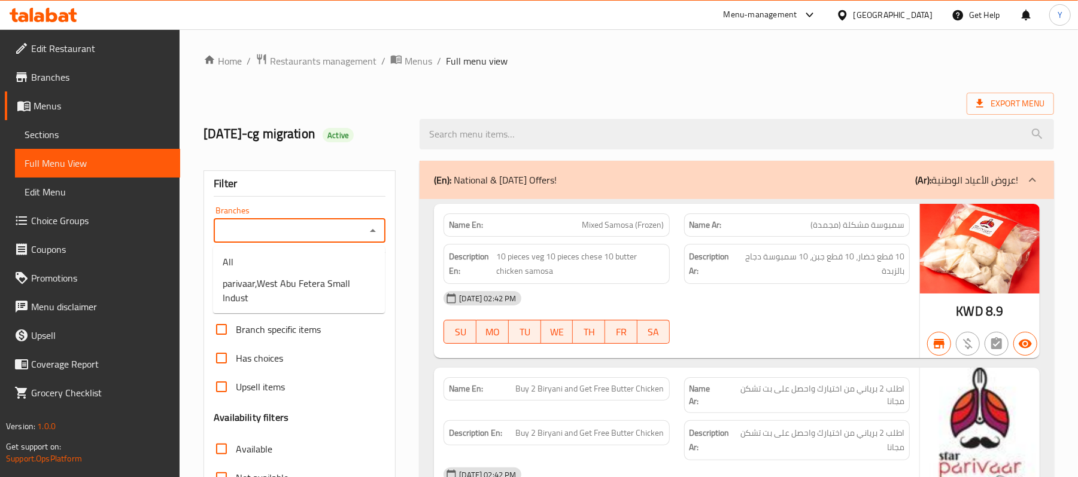
click at [263, 227] on input "Branches" at bounding box center [289, 231] width 145 height 17
click at [321, 285] on span "parivaar,West Abu Fetera Small Indust" at bounding box center [299, 290] width 153 height 29
type input "parivaar,West Abu Fetera Small Indust"
click at [986, 103] on span "Export Menu" at bounding box center [1010, 103] width 68 height 15
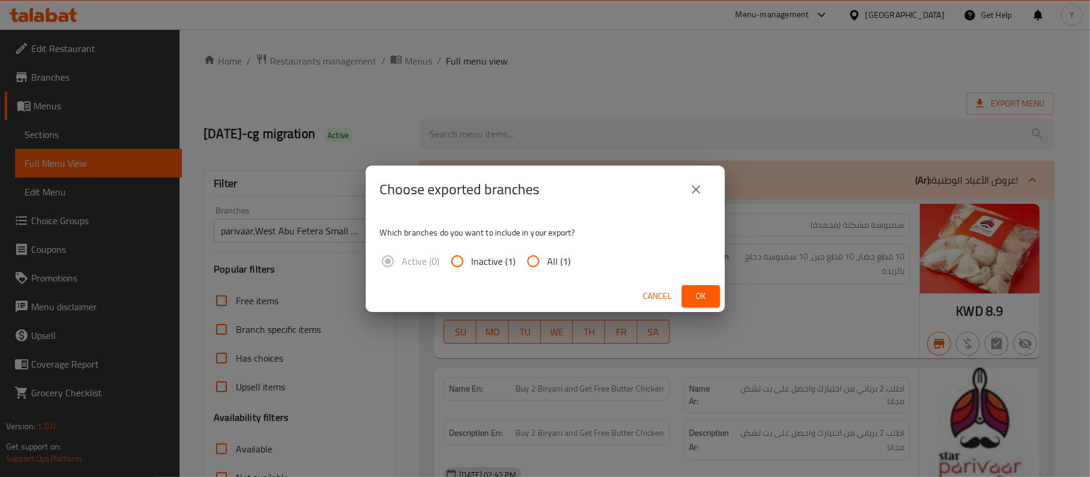
click at [553, 262] on span "All (1)" at bounding box center [558, 261] width 23 height 14
click at [547, 262] on input "All (1)" at bounding box center [533, 261] width 29 height 29
radio input "true"
click at [714, 295] on button "Ok" at bounding box center [700, 296] width 38 height 22
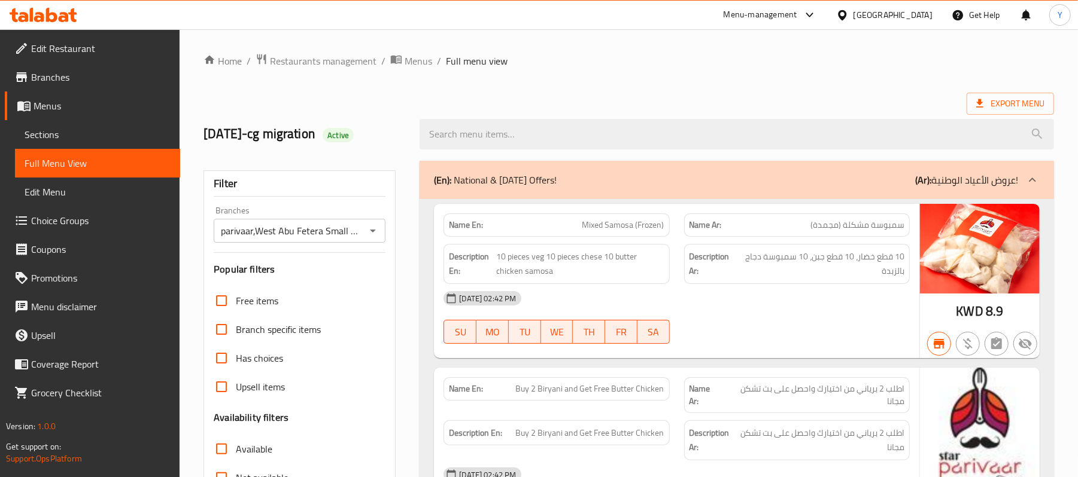
click at [471, 226] on strong "Name En:" at bounding box center [466, 225] width 34 height 13
copy strong "Name En:"
click at [647, 101] on div "Export Menu" at bounding box center [628, 104] width 850 height 22
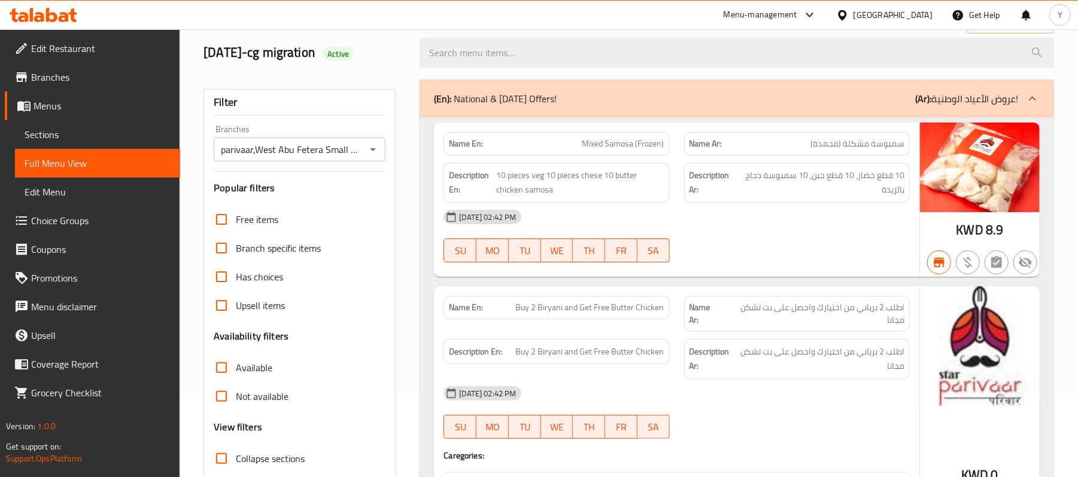
scroll to position [239, 0]
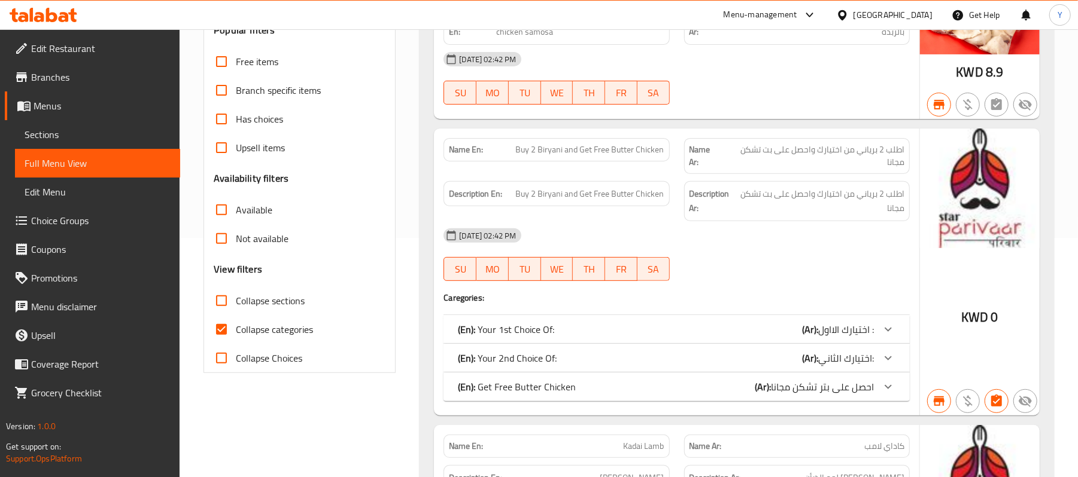
click at [263, 243] on span "Not available" at bounding box center [262, 239] width 53 height 14
click at [236, 243] on input "Not available" at bounding box center [221, 238] width 29 height 29
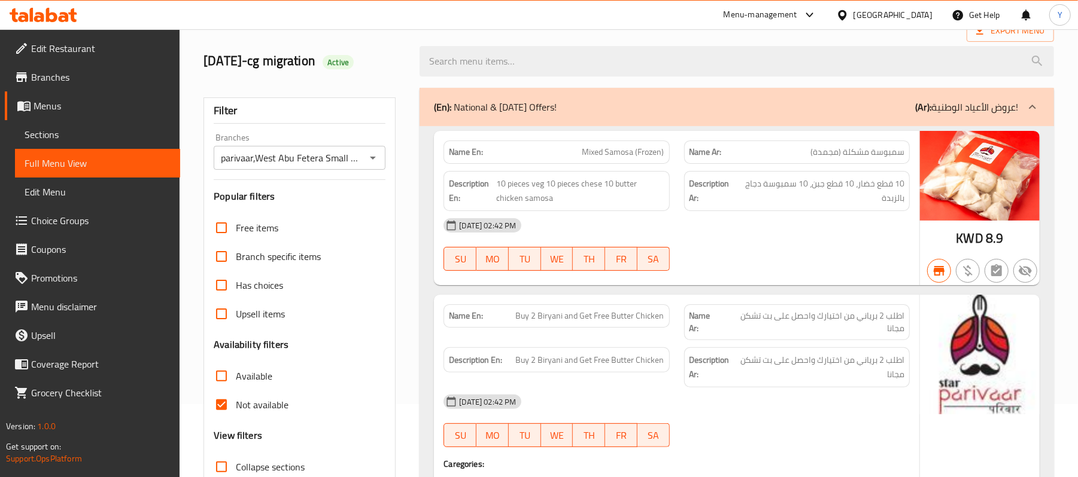
scroll to position [0, 0]
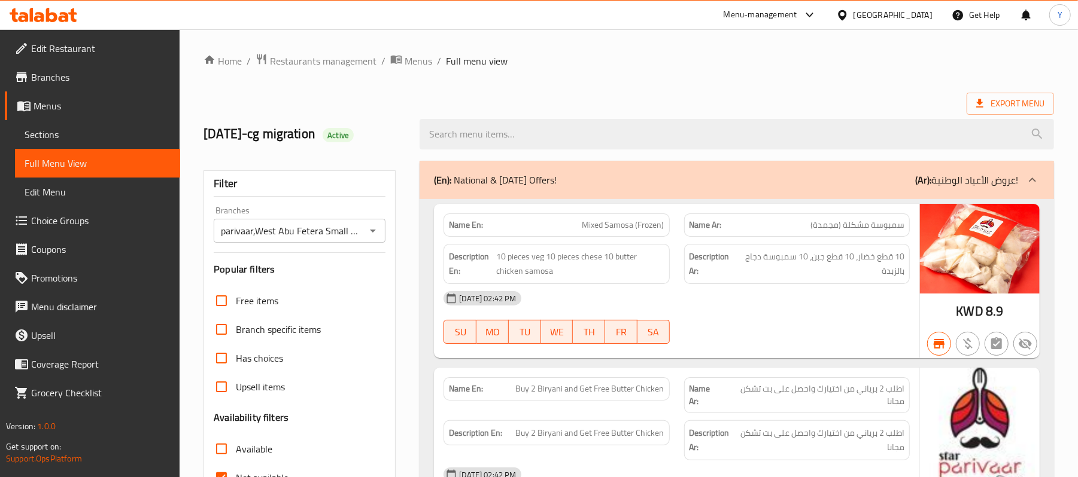
click at [592, 117] on div at bounding box center [736, 134] width 649 height 45
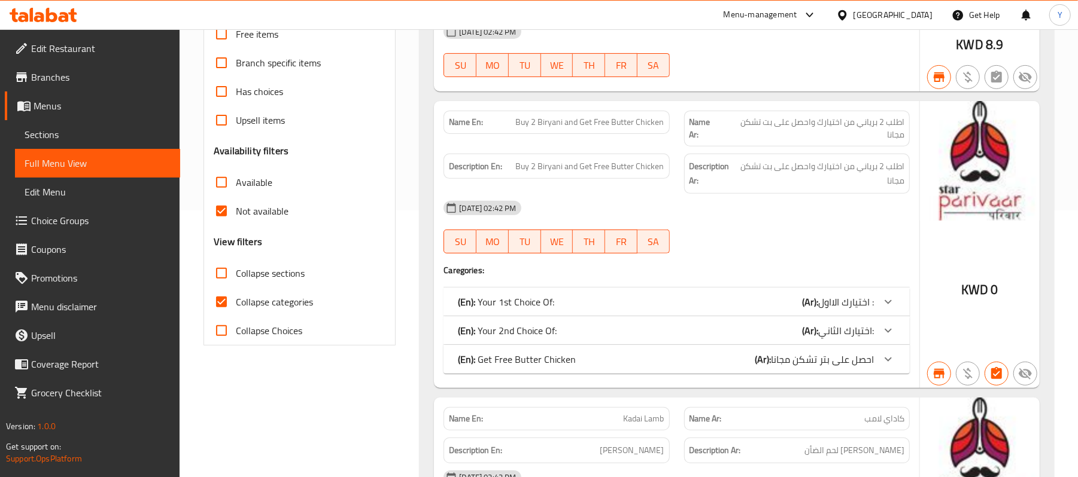
scroll to position [239, 0]
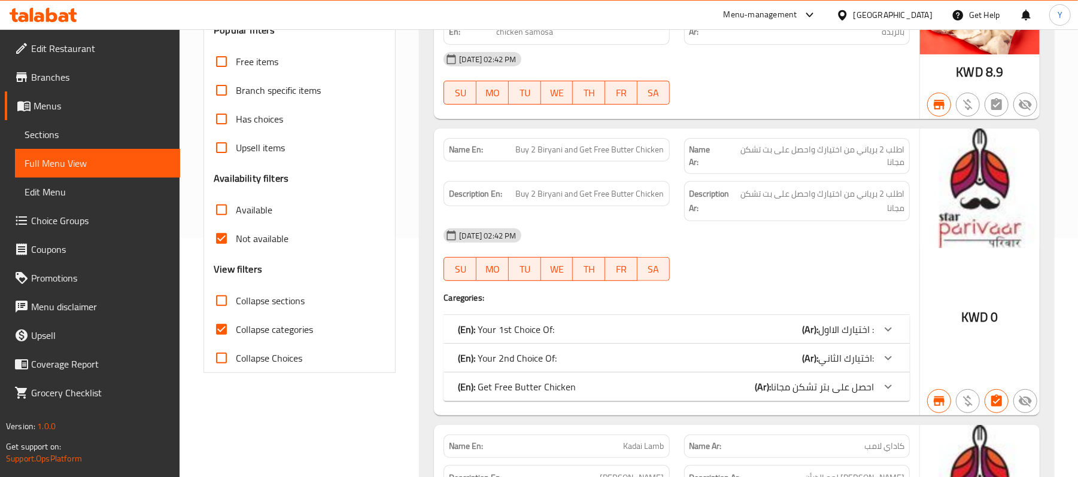
click at [278, 232] on span "Not available" at bounding box center [262, 239] width 53 height 14
click at [236, 231] on input "Not available" at bounding box center [221, 238] width 29 height 29
checkbox input "false"
click at [257, 204] on span "Available" at bounding box center [254, 210] width 36 height 14
click at [236, 204] on input "Available" at bounding box center [221, 210] width 29 height 29
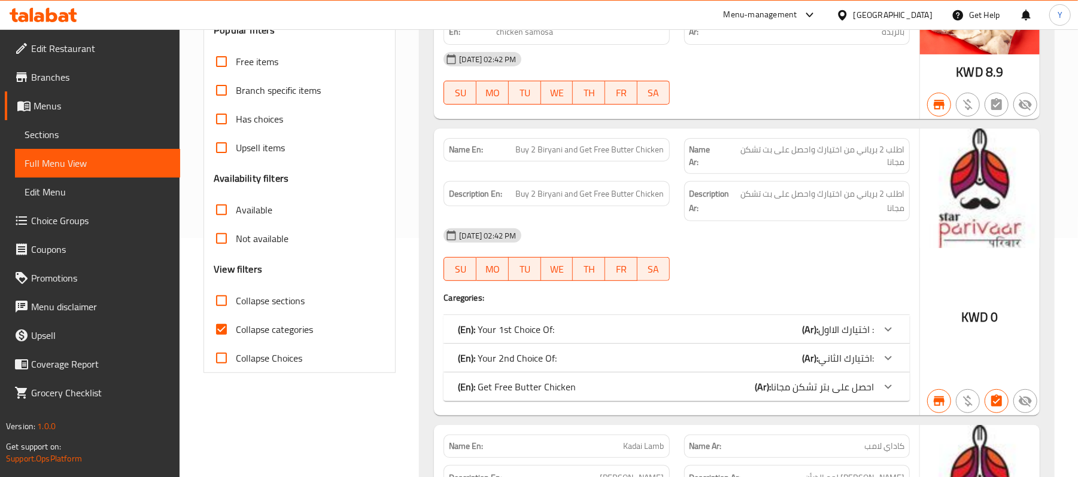
checkbox input "true"
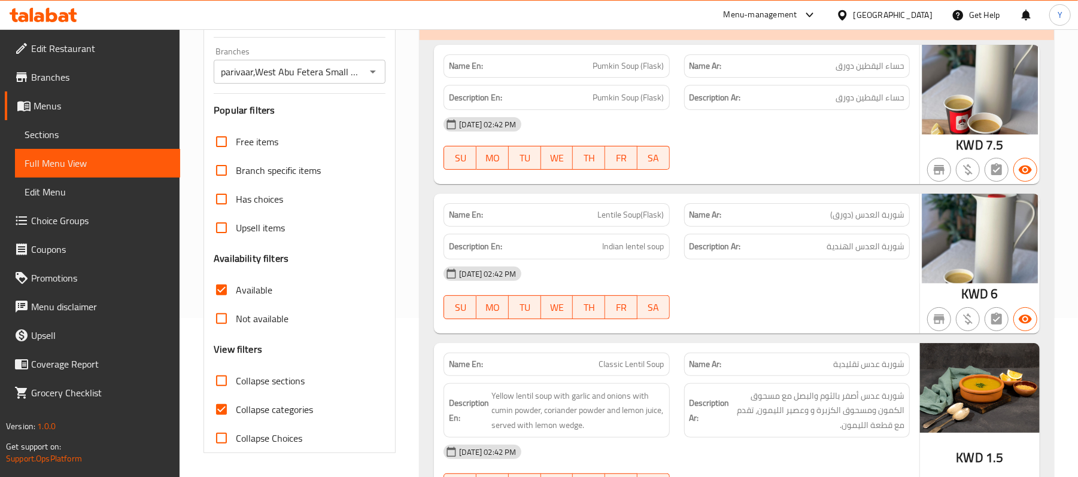
scroll to position [319, 0]
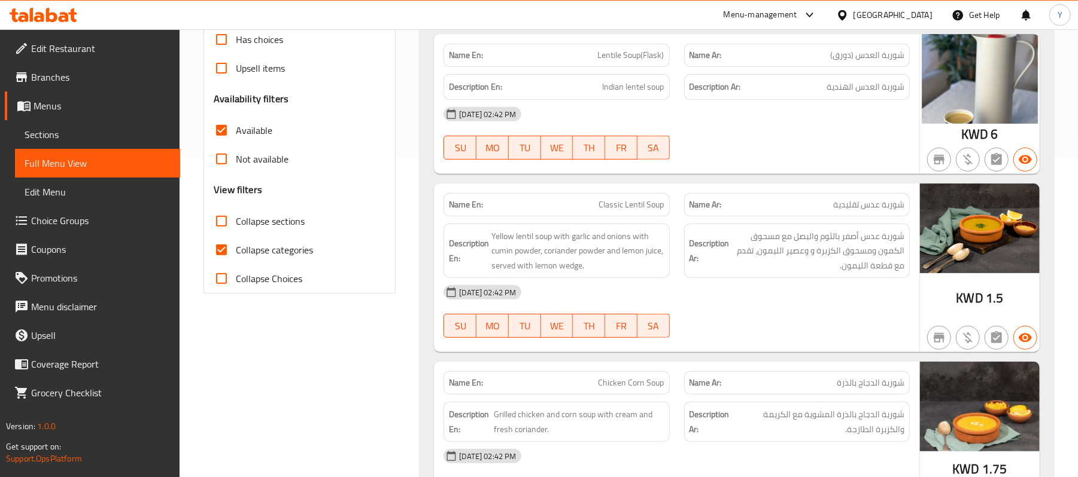
drag, startPoint x: 257, startPoint y: 249, endPoint x: 209, endPoint y: 258, distance: 48.1
click at [257, 249] on span "Collapse categories" at bounding box center [274, 250] width 77 height 14
click at [236, 249] on input "Collapse categories" at bounding box center [221, 250] width 29 height 29
checkbox input "false"
click at [556, 217] on div "Name En: Classic Lentil Soup" at bounding box center [556, 204] width 226 height 23
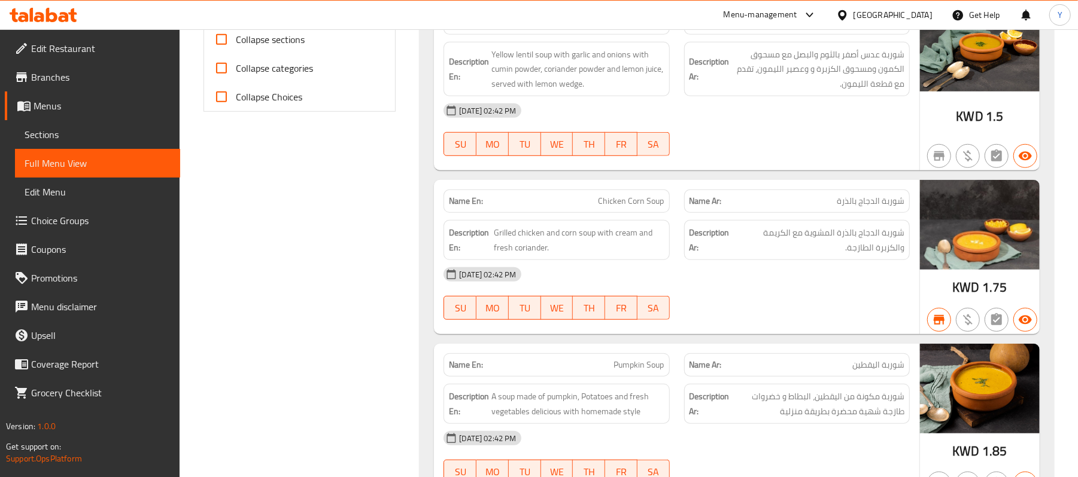
scroll to position [239, 0]
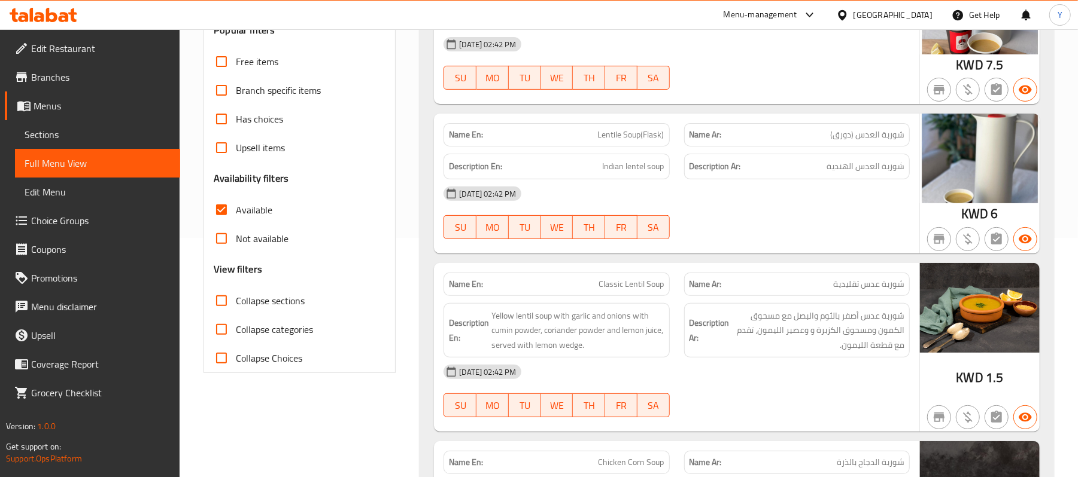
click at [268, 211] on span "Available" at bounding box center [254, 210] width 36 height 14
click at [236, 211] on input "Available" at bounding box center [221, 210] width 29 height 29
checkbox input "false"
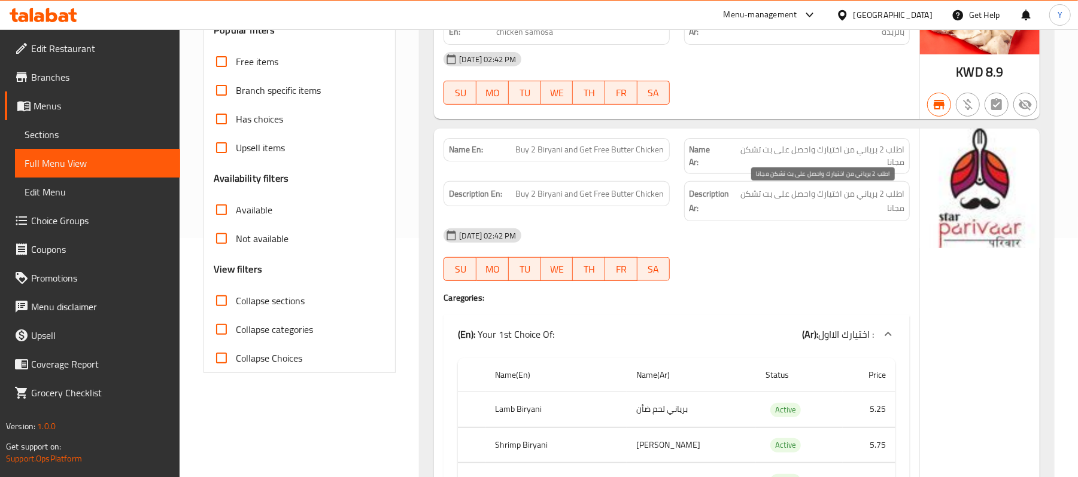
click at [760, 194] on span "اطلب 2 برياني من اختيارك واحصل على بت تشكن مجانا" at bounding box center [821, 201] width 166 height 29
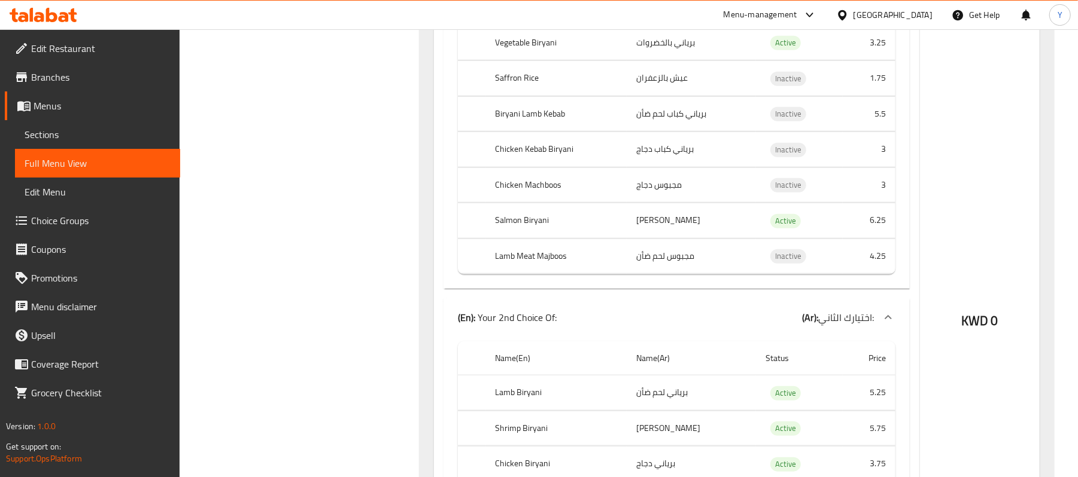
scroll to position [718, 0]
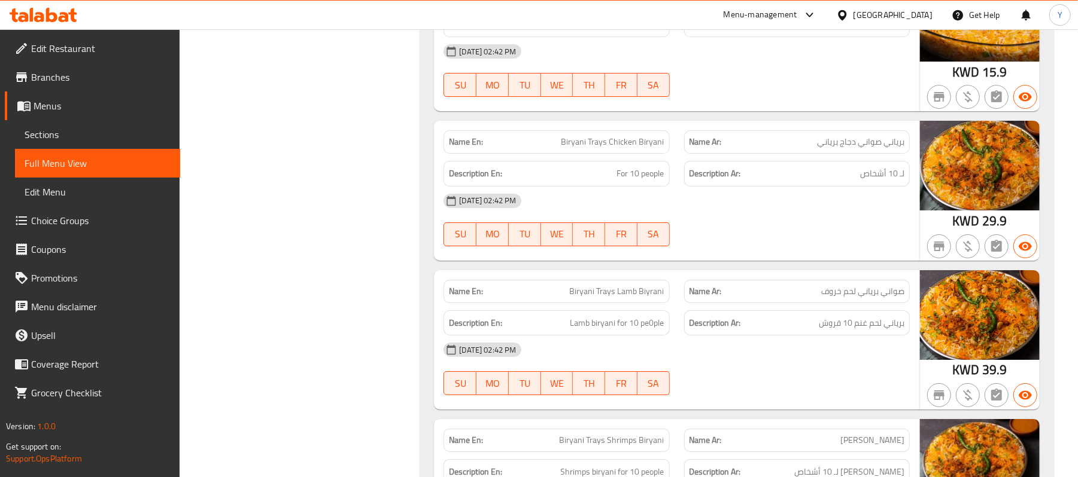
scroll to position [23284, 0]
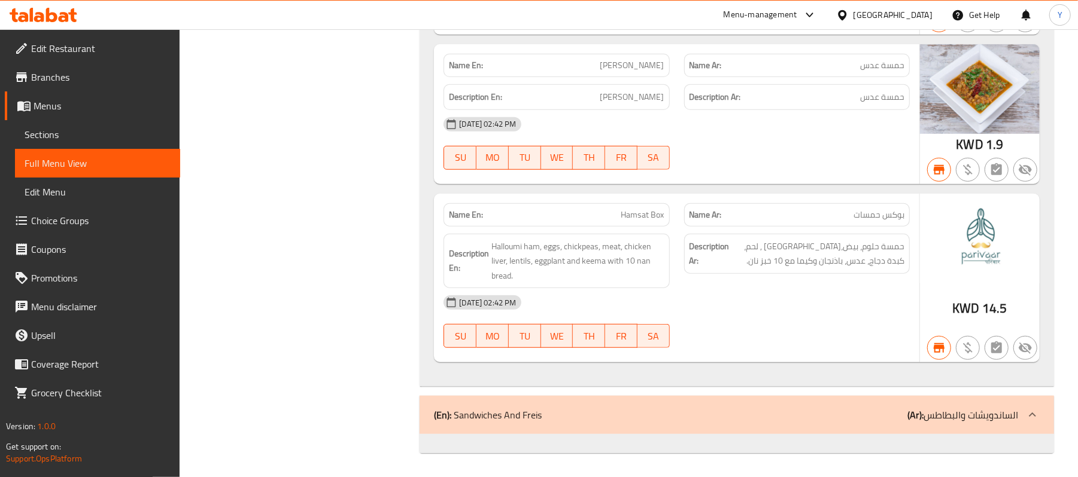
drag, startPoint x: 428, startPoint y: 116, endPoint x: 312, endPoint y: 421, distance: 326.7
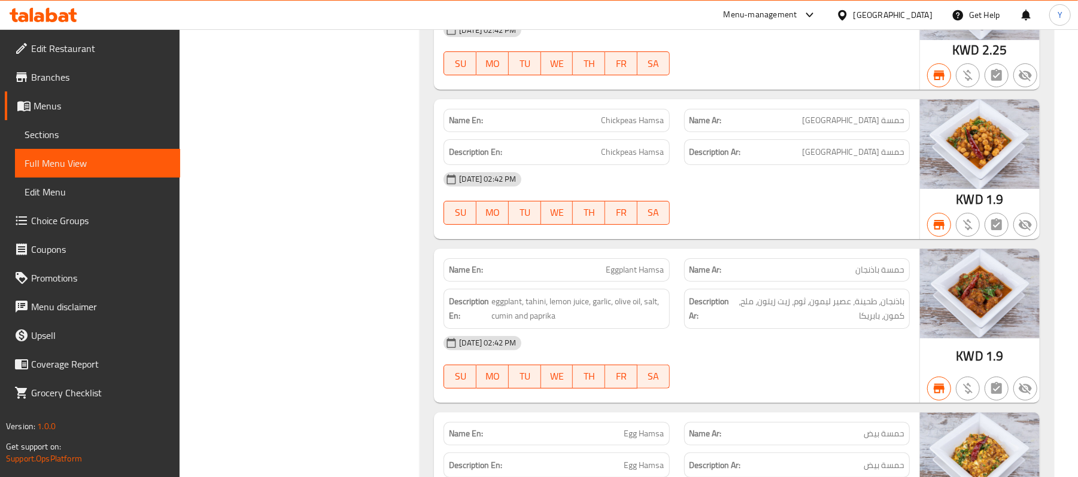
scroll to position [22486, 0]
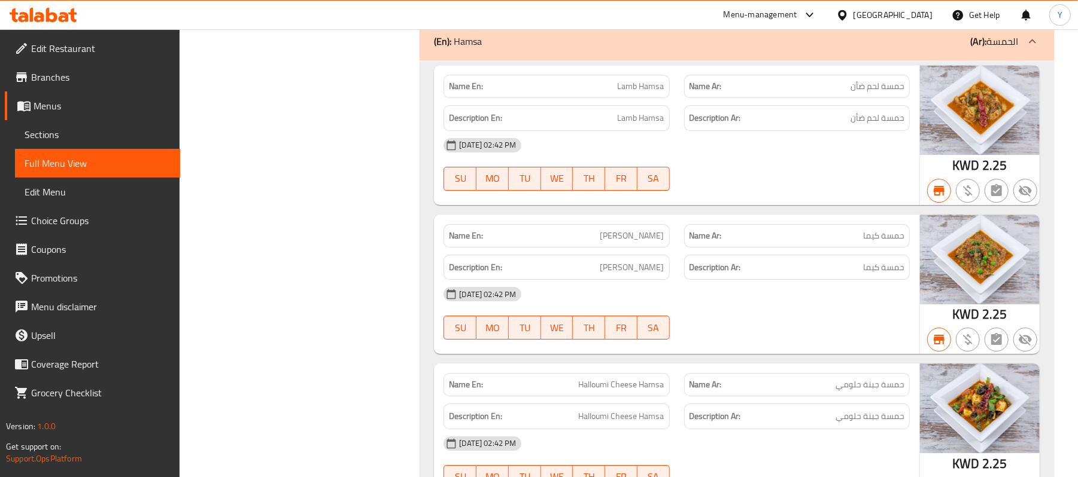
scroll to position [22220, 0]
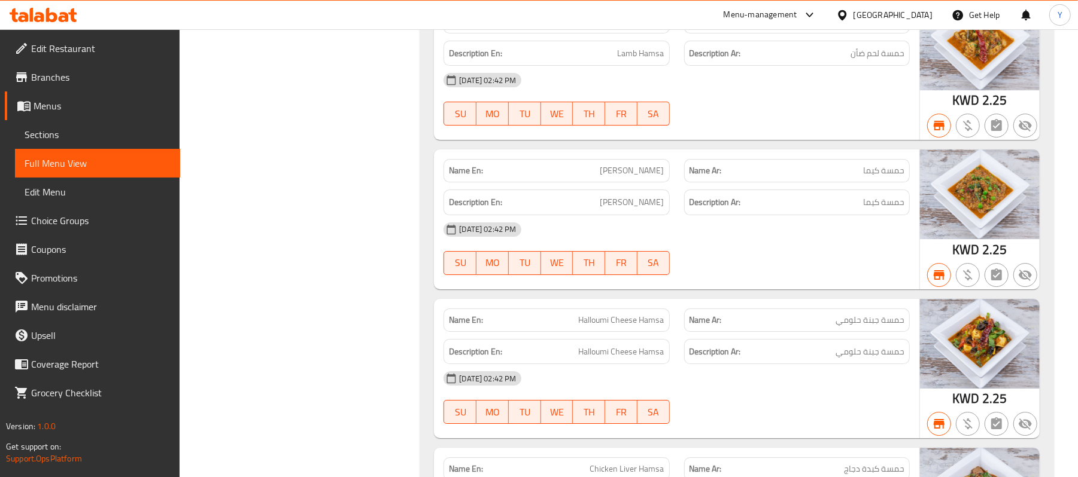
scroll to position [17422, 0]
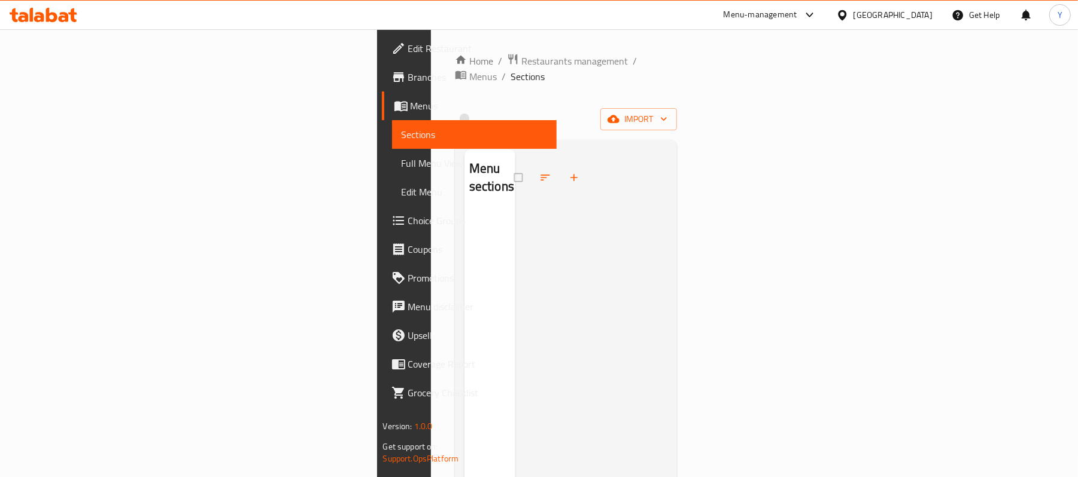
click at [410, 108] on span "Menus" at bounding box center [478, 106] width 137 height 14
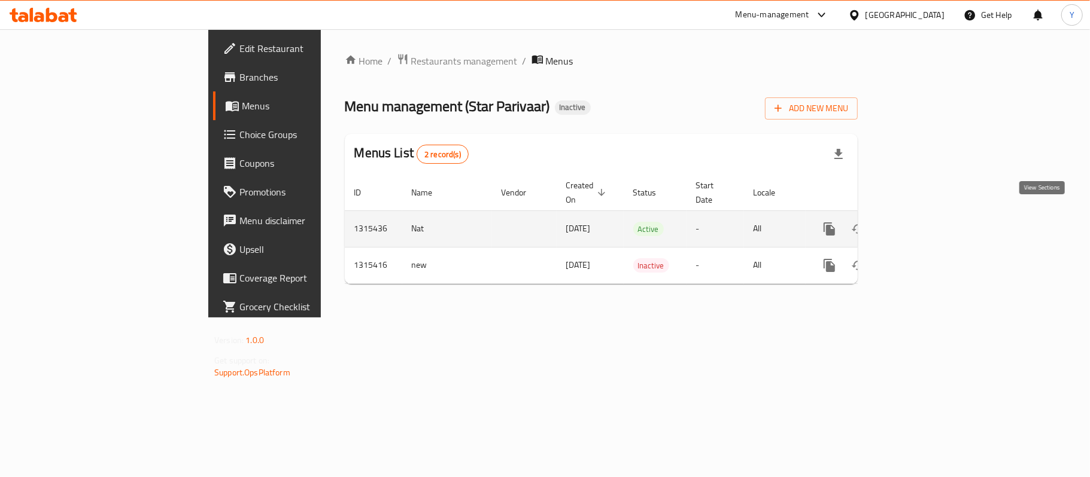
click at [930, 215] on link "enhanced table" at bounding box center [915, 229] width 29 height 29
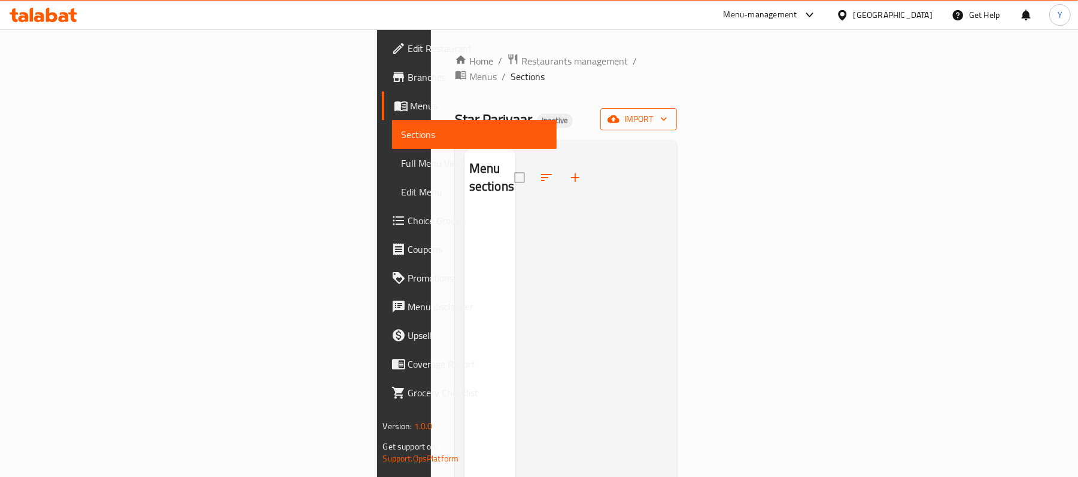
click at [667, 112] on span "import" at bounding box center [638, 119] width 57 height 15
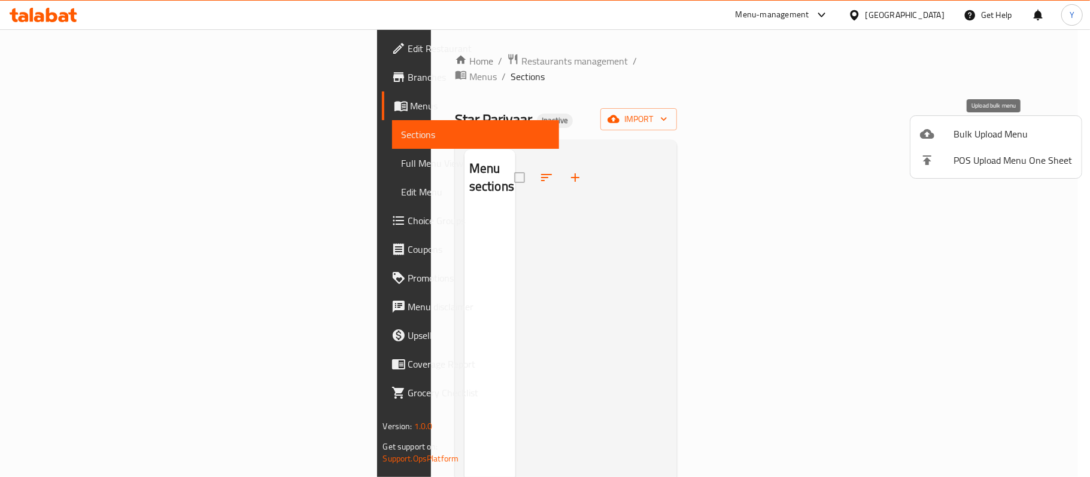
click at [953, 136] on span "Bulk Upload Menu" at bounding box center [1012, 134] width 118 height 14
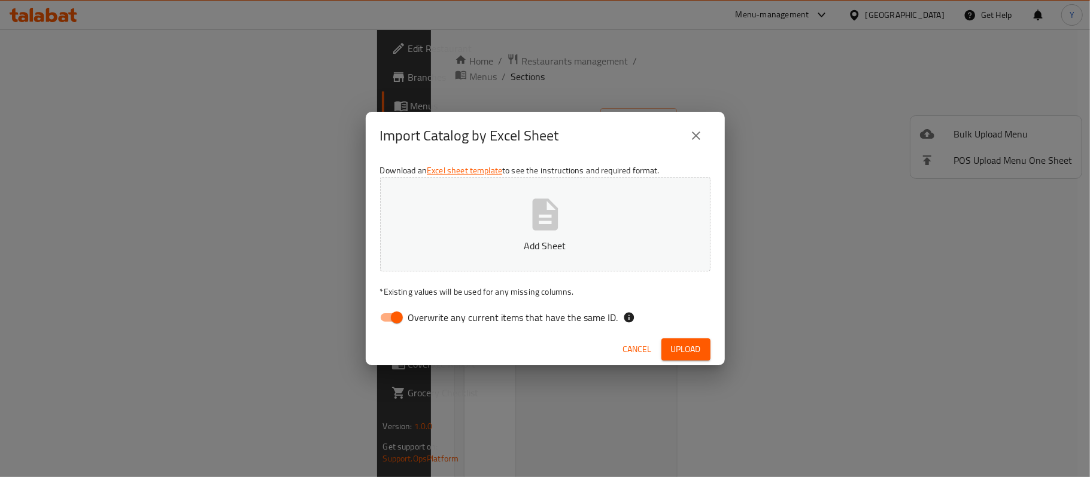
click at [473, 305] on div "Download an Excel sheet template to see the instructions and required format. A…" at bounding box center [545, 247] width 359 height 174
click at [470, 314] on span "Overwrite any current items that have the same ID." at bounding box center [513, 318] width 210 height 14
click at [431, 314] on input "Overwrite any current items that have the same ID." at bounding box center [397, 317] width 68 height 23
checkbox input "false"
click at [698, 355] on span "Upload" at bounding box center [686, 349] width 30 height 15
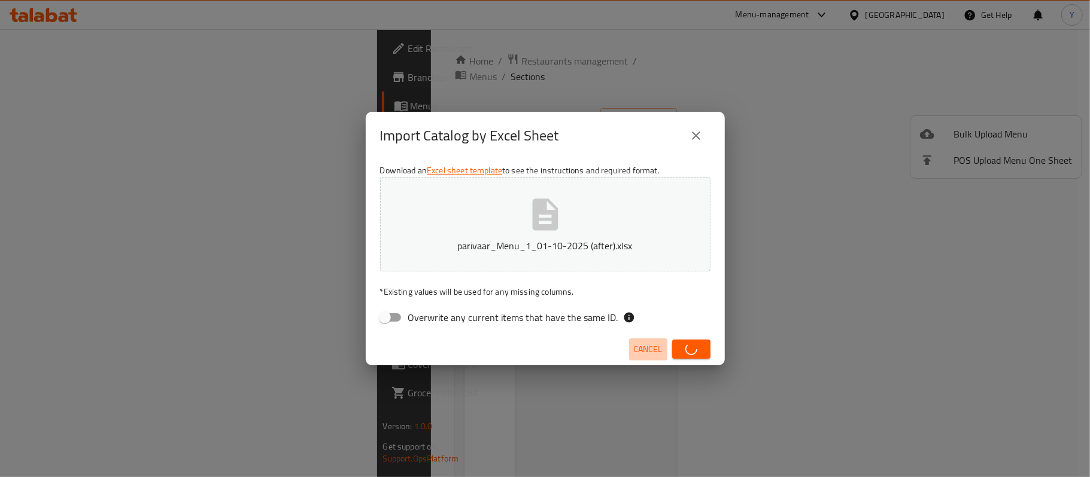
click at [644, 355] on span "Cancel" at bounding box center [648, 349] width 29 height 15
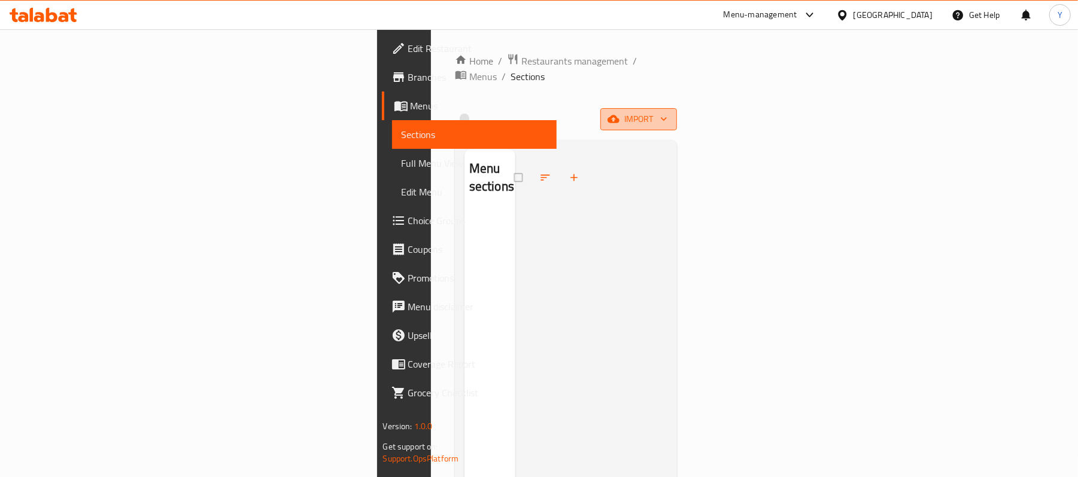
click at [667, 112] on span "import" at bounding box center [638, 119] width 57 height 15
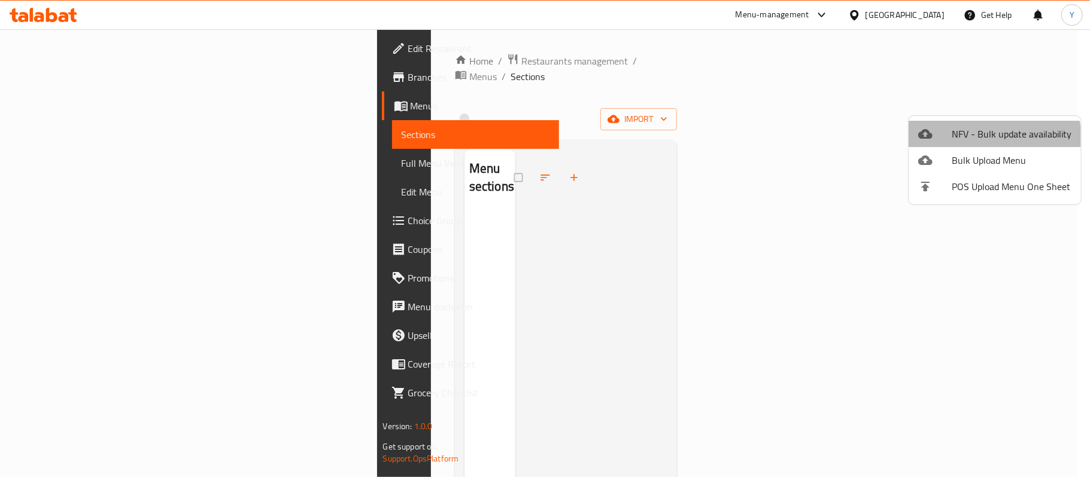
click at [972, 144] on li "NFV - Bulk update availability" at bounding box center [994, 134] width 172 height 26
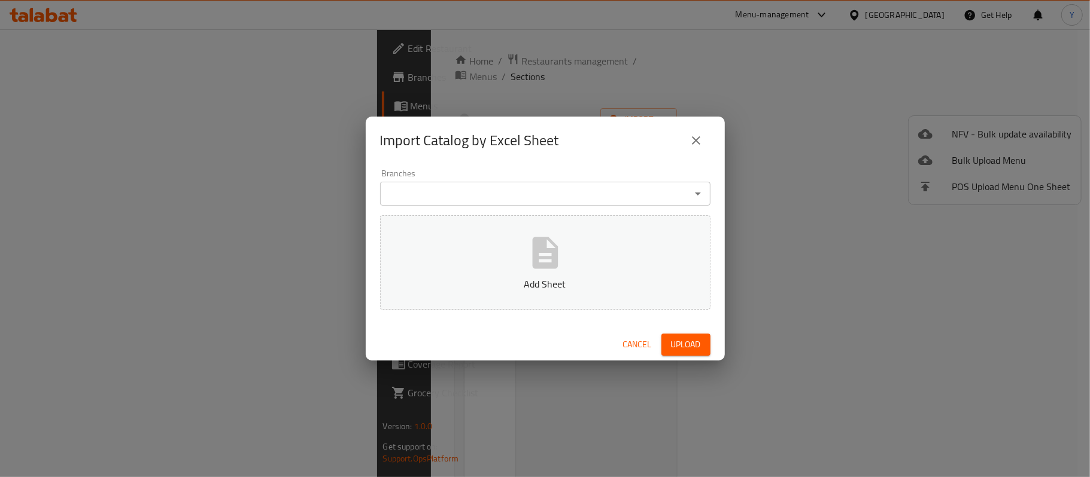
click at [697, 137] on icon "close" at bounding box center [696, 140] width 14 height 14
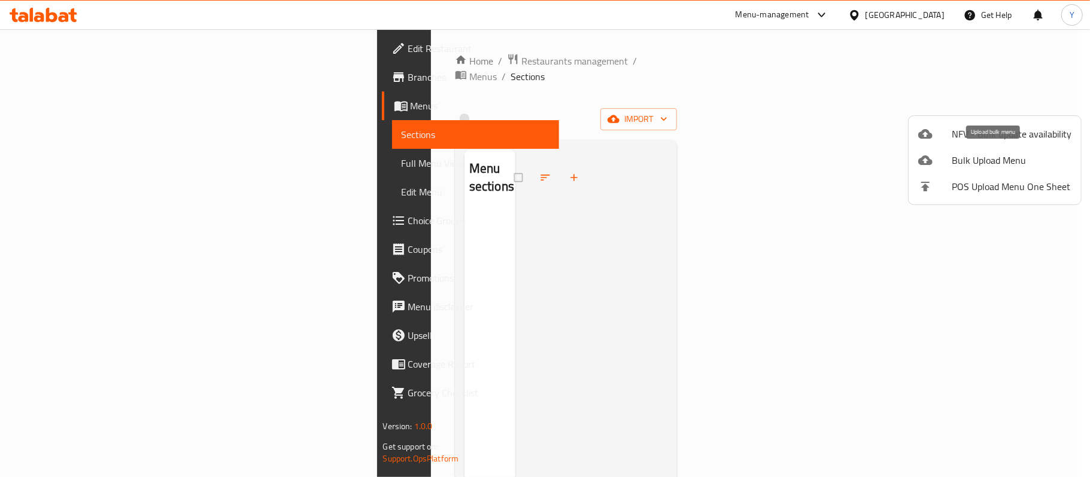
click at [994, 153] on span "Bulk Upload Menu" at bounding box center [1011, 160] width 120 height 14
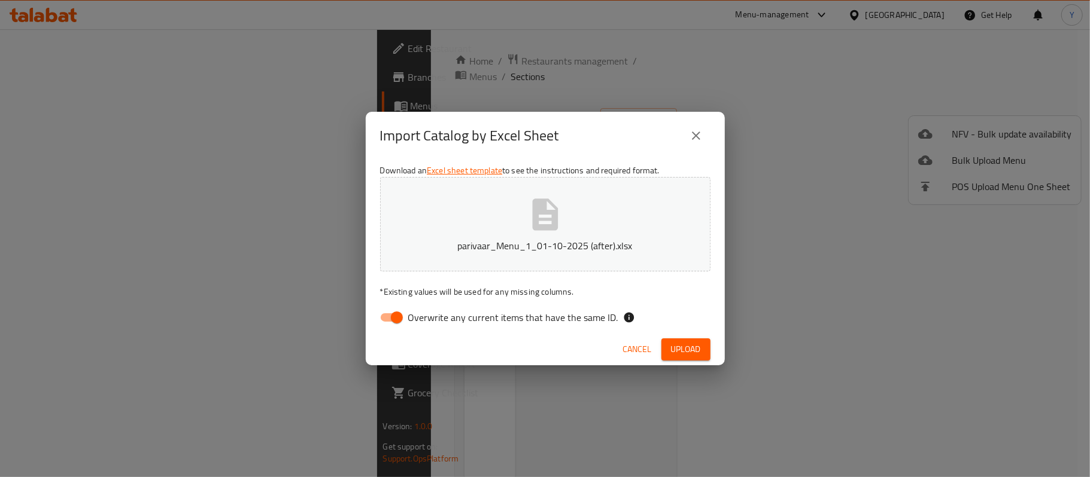
click at [475, 305] on div "Download an Excel sheet template to see the instructions and required format. p…" at bounding box center [545, 247] width 359 height 174
click at [487, 312] on span "Overwrite any current items that have the same ID." at bounding box center [513, 318] width 210 height 14
click at [431, 312] on input "Overwrite any current items that have the same ID." at bounding box center [397, 317] width 68 height 23
checkbox input "false"
click at [668, 350] on button "Upload" at bounding box center [685, 350] width 49 height 22
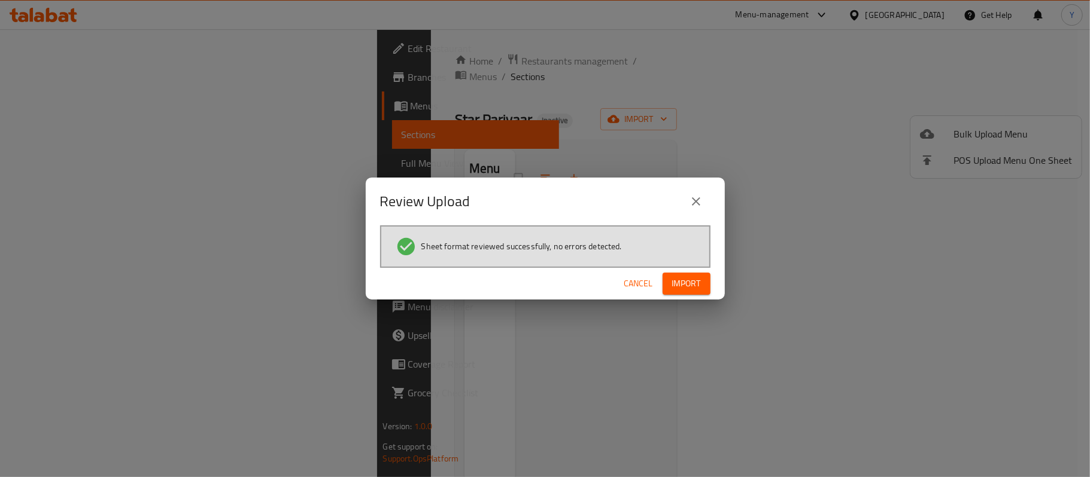
click at [693, 284] on span "Import" at bounding box center [686, 283] width 29 height 15
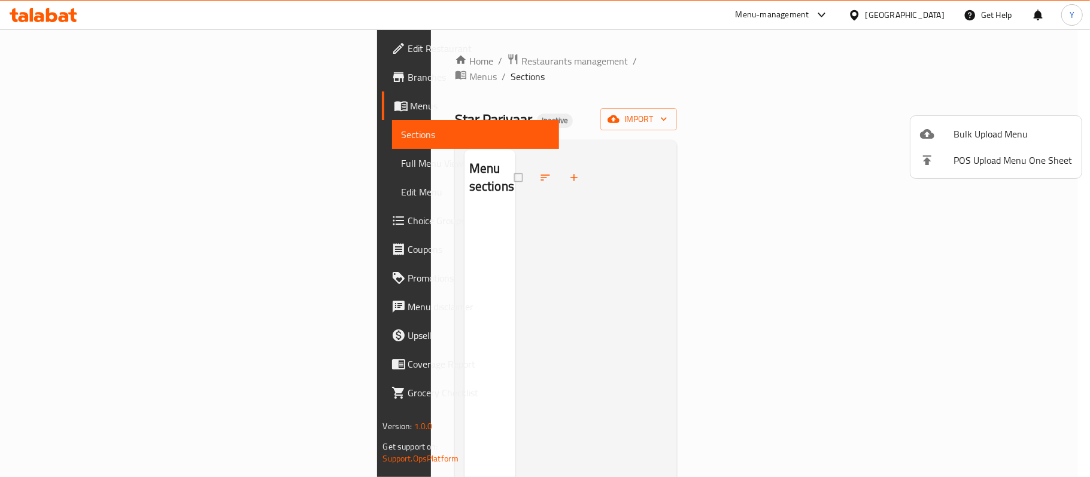
click at [120, 164] on div at bounding box center [545, 238] width 1090 height 477
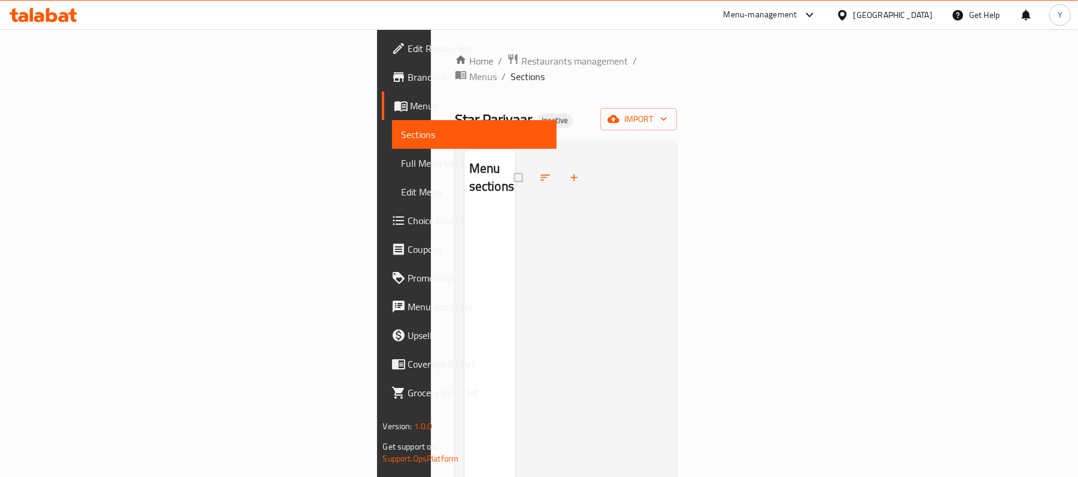
click at [401, 163] on span "Full Menu View" at bounding box center [474, 163] width 146 height 14
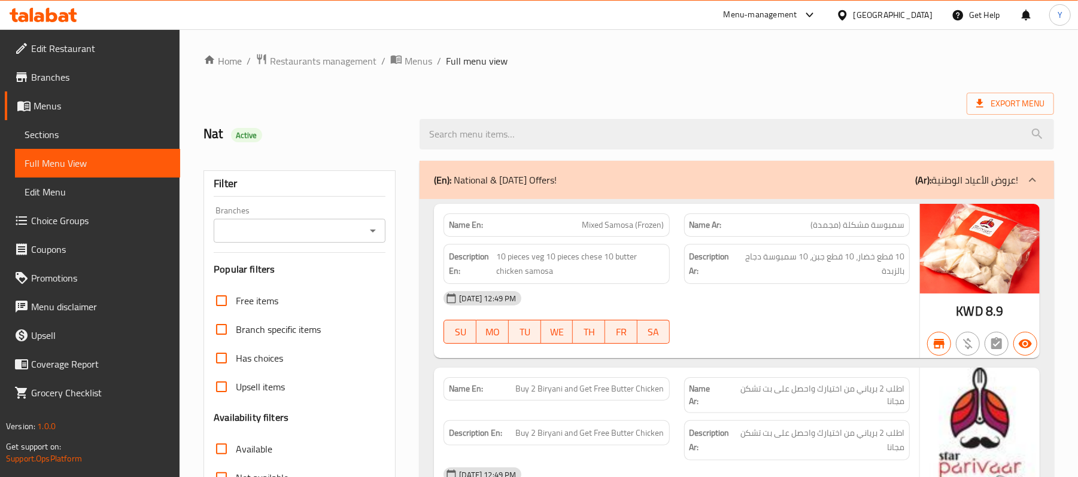
scroll to position [239, 0]
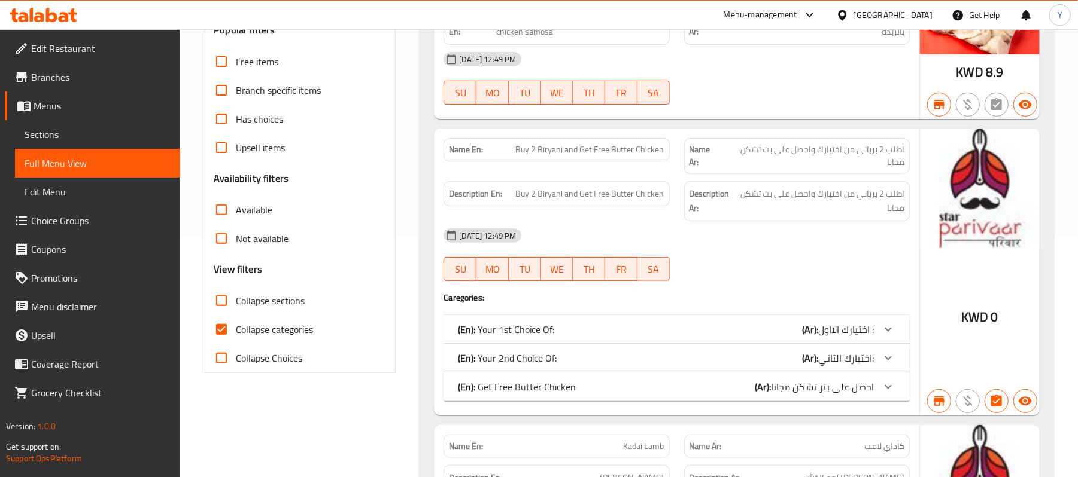
click at [264, 331] on span "Collapse categories" at bounding box center [274, 329] width 77 height 14
click at [236, 331] on input "Collapse categories" at bounding box center [221, 329] width 29 height 29
checkbox input "false"
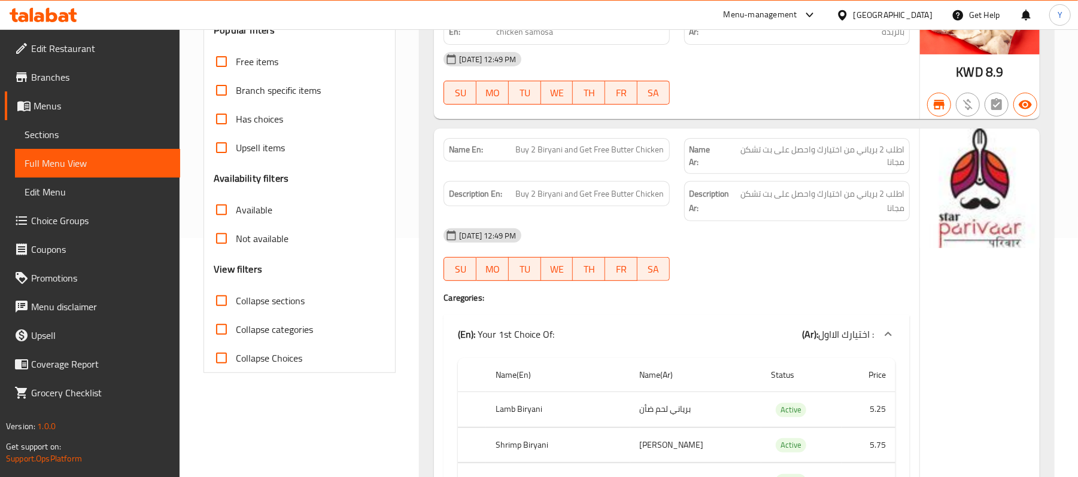
scroll to position [0, 0]
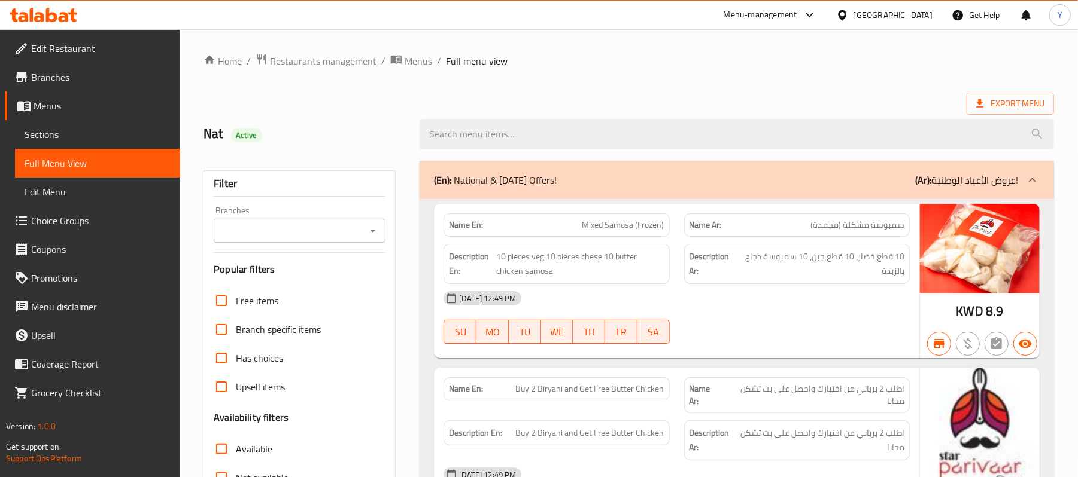
click at [334, 220] on div "Branches" at bounding box center [300, 231] width 172 height 24
click at [355, 235] on input "Branches" at bounding box center [289, 231] width 145 height 17
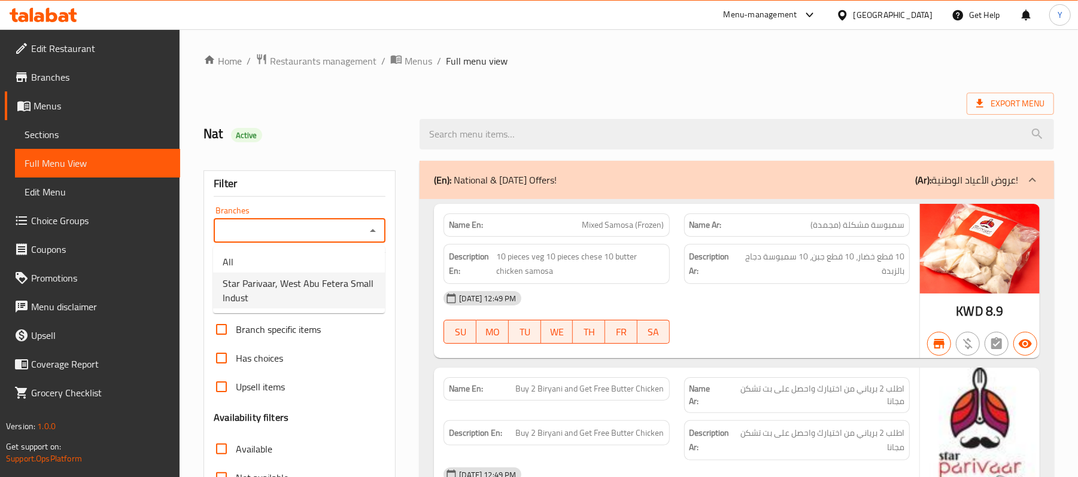
click at [329, 293] on span "Star Parivaar, West Abu Fetera Small Indust" at bounding box center [299, 290] width 153 height 29
type input "Star Parivaar, West Abu Fetera Small Indust"
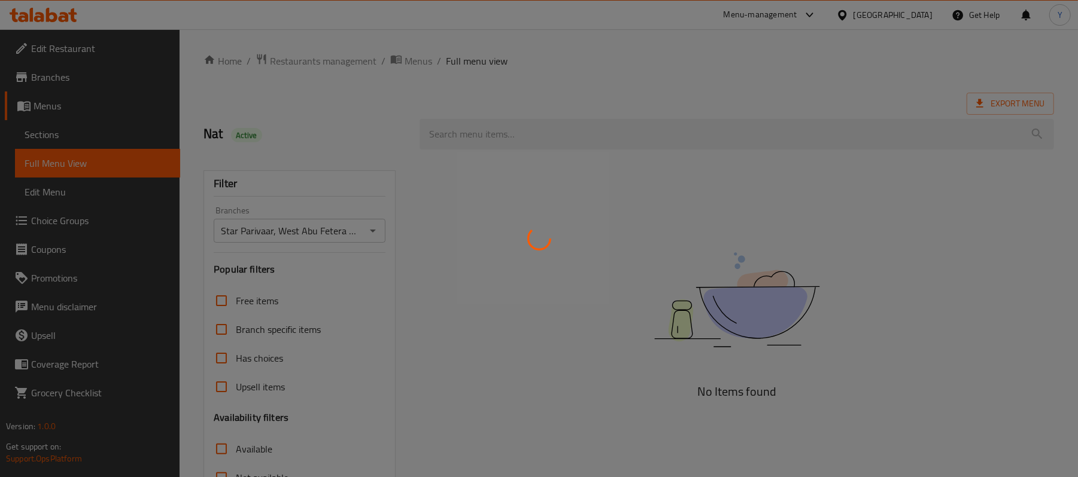
click at [936, 321] on div at bounding box center [539, 238] width 1078 height 477
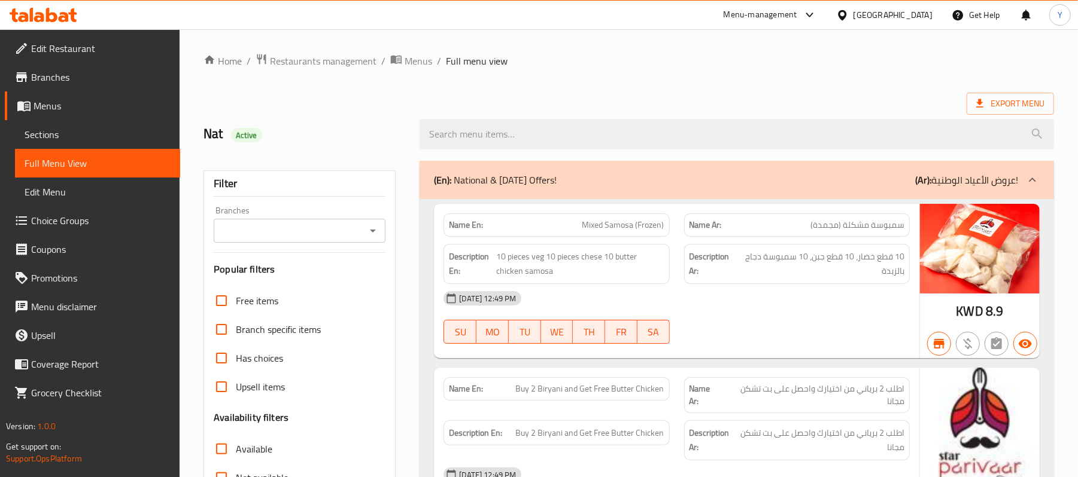
click at [291, 243] on div "Branches" at bounding box center [300, 231] width 172 height 24
click at [369, 235] on icon "Open" at bounding box center [373, 231] width 14 height 14
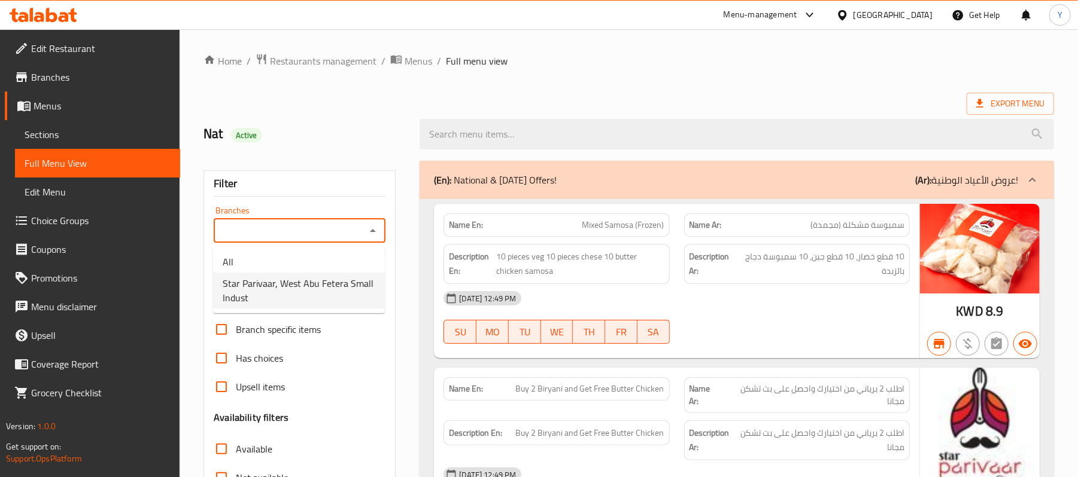
click at [324, 298] on span "Star Parivaar, West Abu Fetera Small Indust" at bounding box center [299, 290] width 153 height 29
type input "Star Parivaar, West Abu Fetera Small Indust"
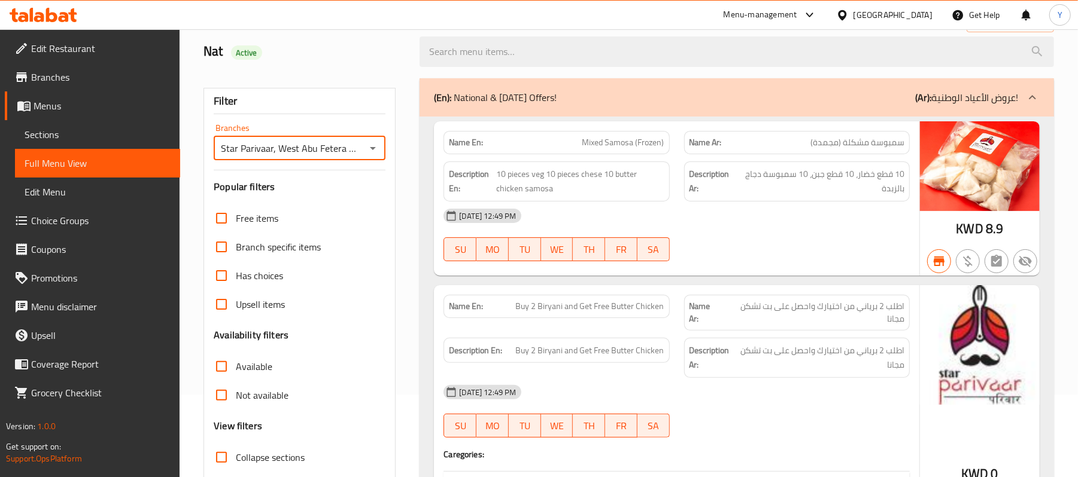
scroll to position [159, 0]
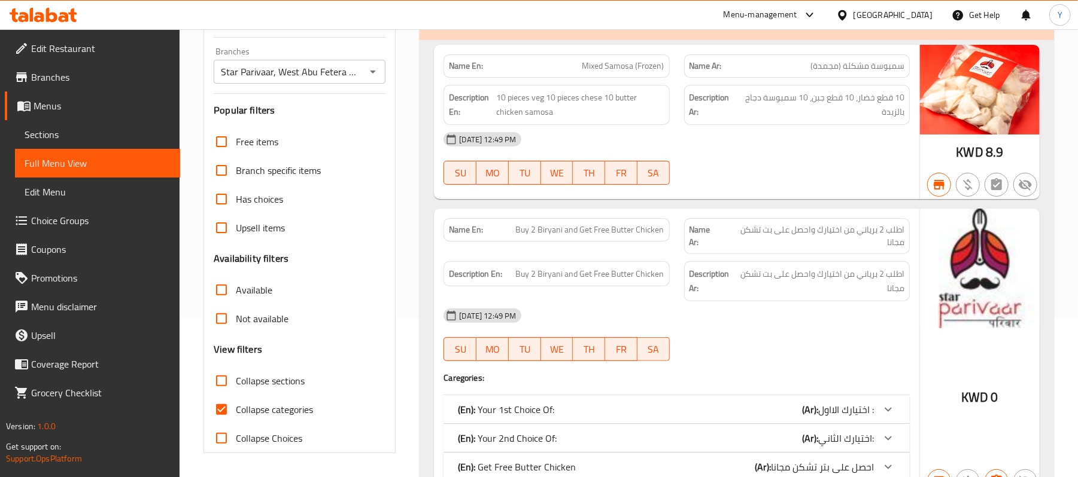
click at [784, 311] on div "[DATE] 12:49 PM" at bounding box center [676, 316] width 480 height 29
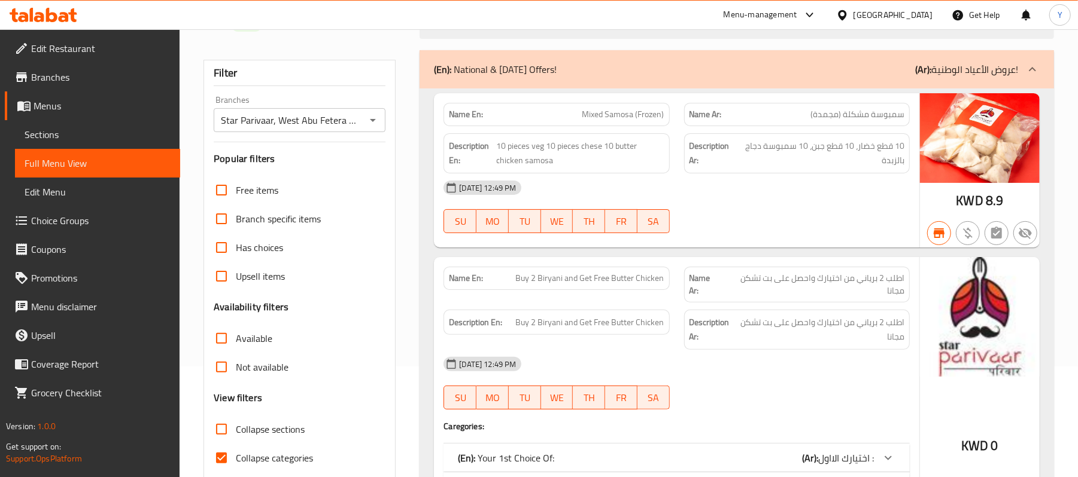
scroll to position [239, 0]
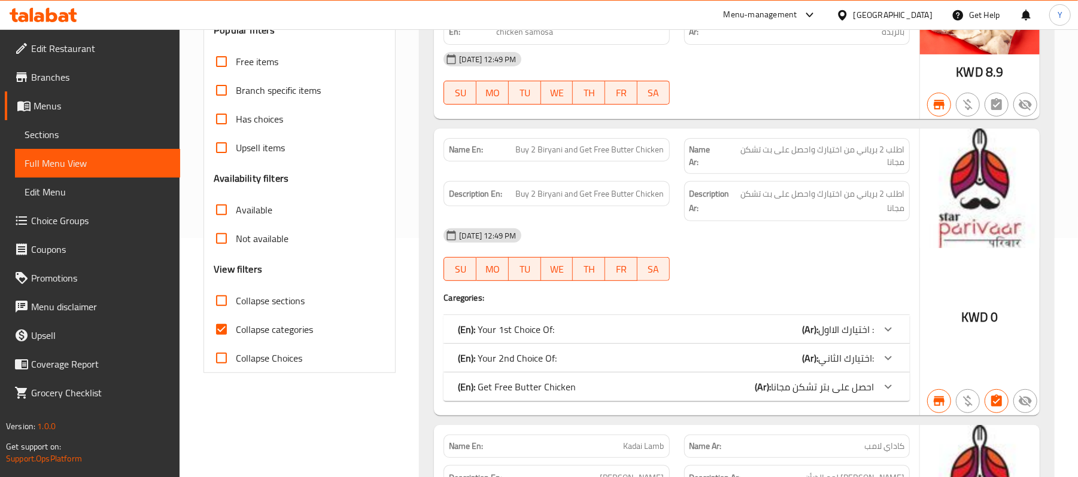
click at [261, 236] on span "Not available" at bounding box center [262, 239] width 53 height 14
click at [236, 236] on input "Not available" at bounding box center [221, 238] width 29 height 29
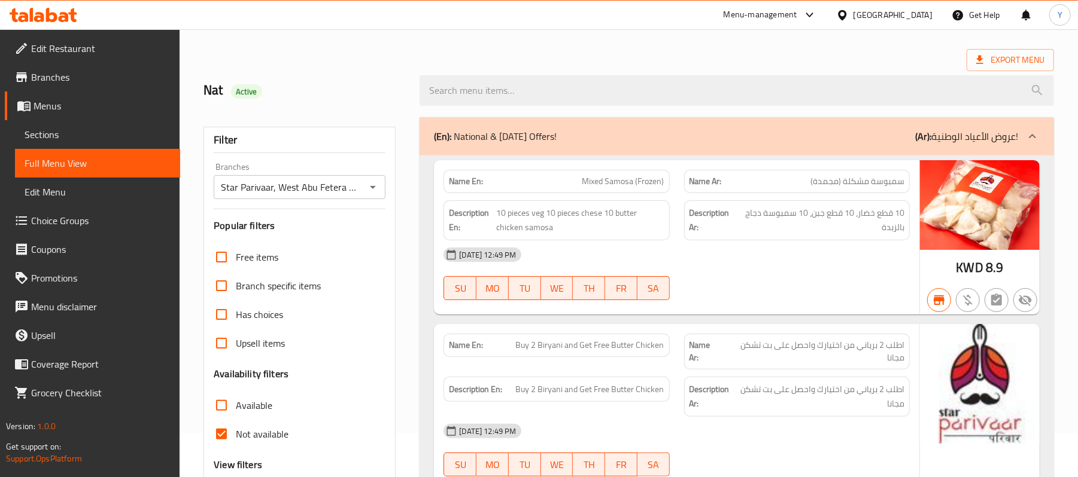
scroll to position [80, 0]
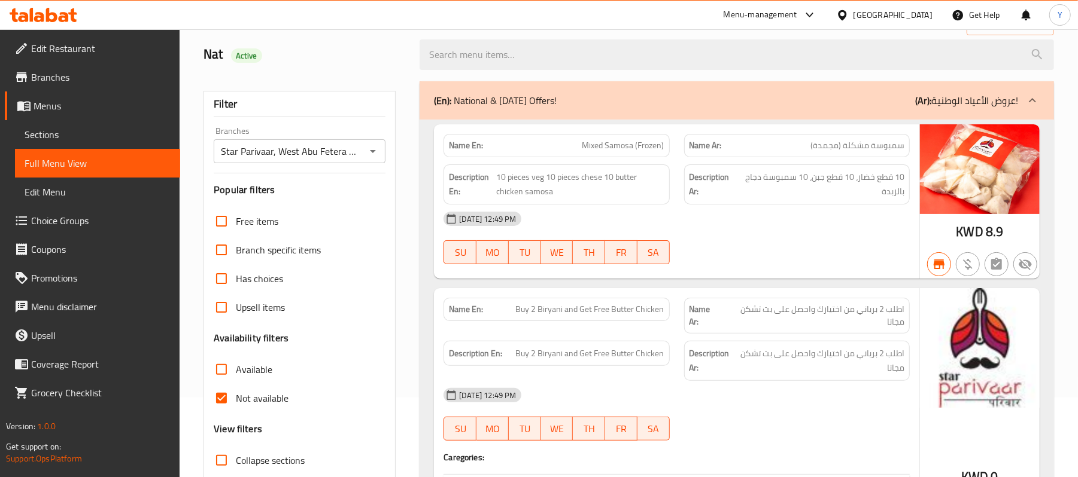
drag, startPoint x: 285, startPoint y: 398, endPoint x: 252, endPoint y: 362, distance: 49.5
click at [285, 398] on span "Not available" at bounding box center [262, 398] width 53 height 14
click at [236, 398] on input "Not available" at bounding box center [221, 398] width 29 height 29
checkbox input "false"
click at [252, 363] on span "Available" at bounding box center [254, 370] width 36 height 14
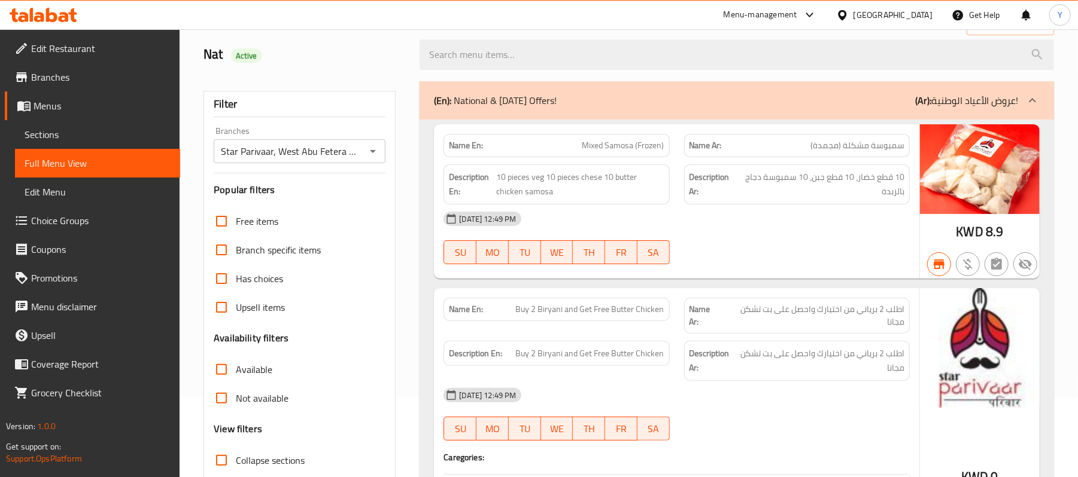
click at [753, 257] on div "[DATE] 12:49 PM SU MO TU WE TH FR SA" at bounding box center [676, 238] width 480 height 67
click at [249, 381] on label "Available" at bounding box center [239, 369] width 65 height 29
click at [236, 381] on input "Available" at bounding box center [221, 369] width 29 height 29
checkbox input "true"
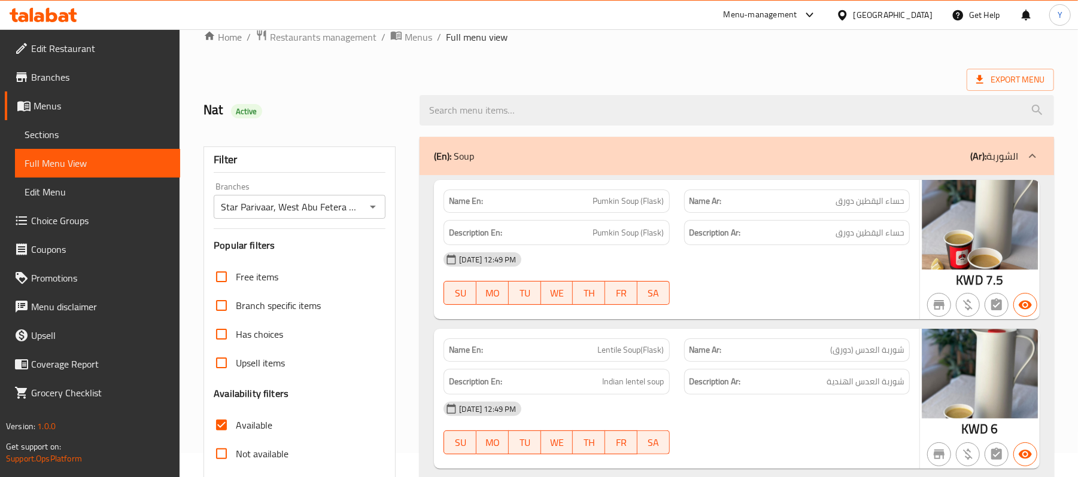
scroll to position [0, 0]
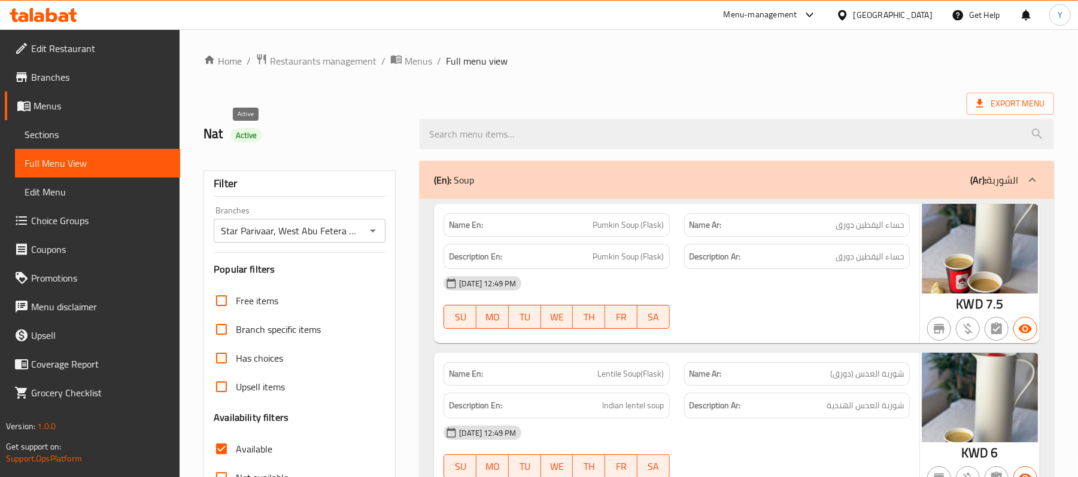
click at [242, 139] on span "Active" at bounding box center [246, 135] width 31 height 11
copy span "Active"
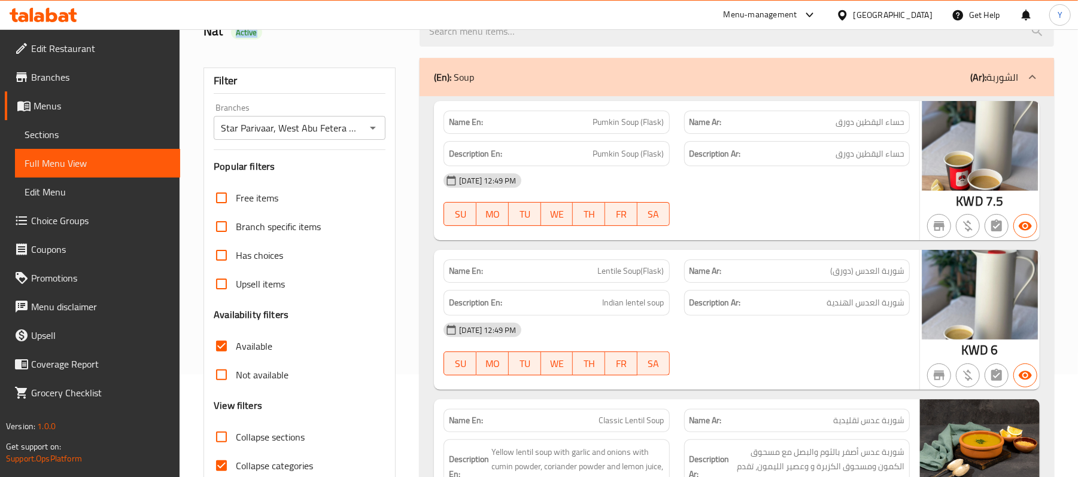
scroll to position [239, 0]
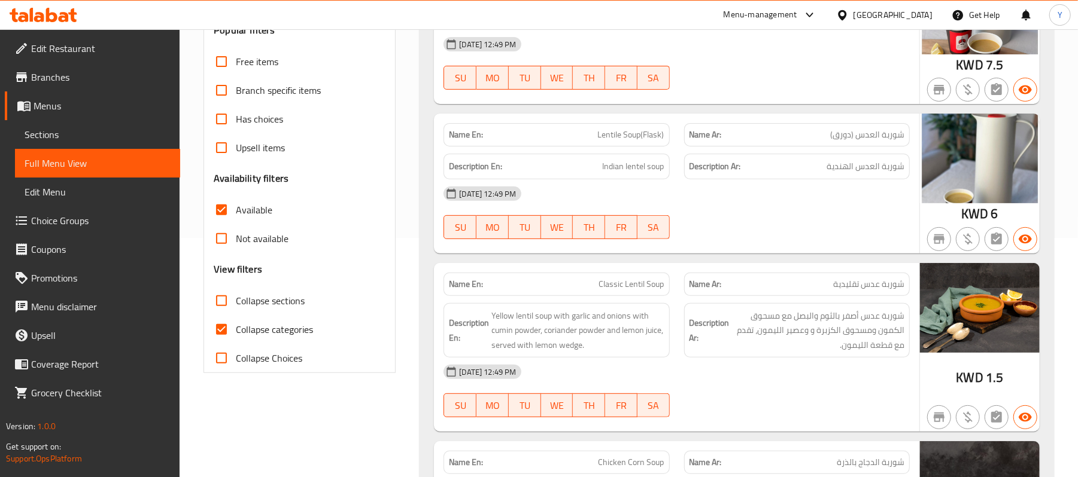
click at [264, 331] on span "Collapse categories" at bounding box center [274, 329] width 77 height 14
click at [236, 331] on input "Collapse categories" at bounding box center [221, 329] width 29 height 29
checkbox input "false"
click at [731, 168] on strong "Description Ar:" at bounding box center [714, 166] width 51 height 15
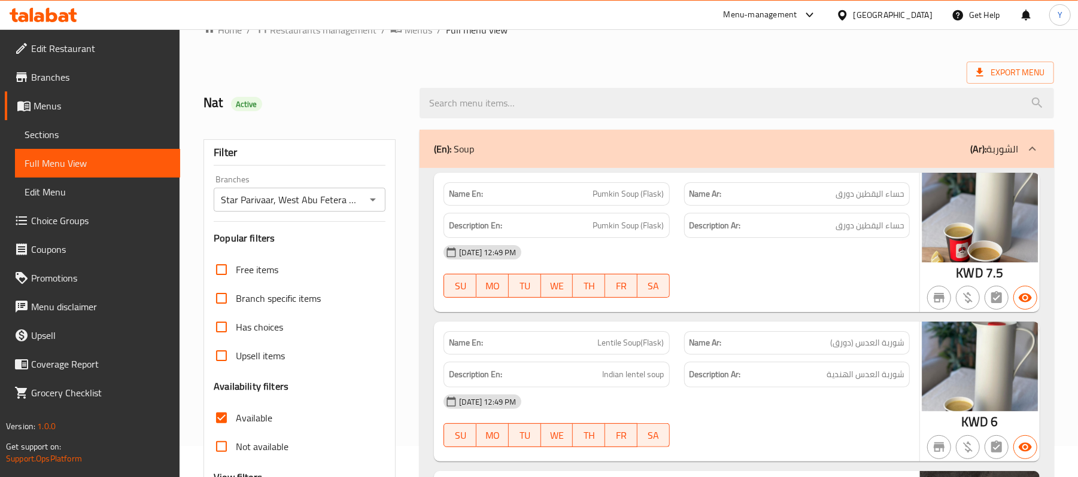
scroll to position [80, 0]
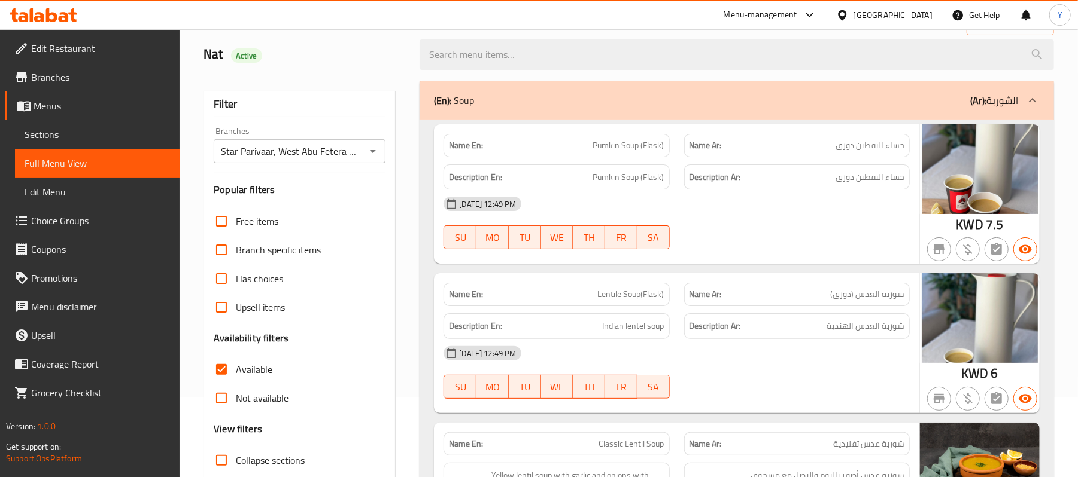
drag, startPoint x: 241, startPoint y: 370, endPoint x: 342, endPoint y: 339, distance: 106.4
click at [241, 370] on span "Available" at bounding box center [254, 370] width 36 height 14
click at [236, 370] on input "Available" at bounding box center [221, 369] width 29 height 29
checkbox input "false"
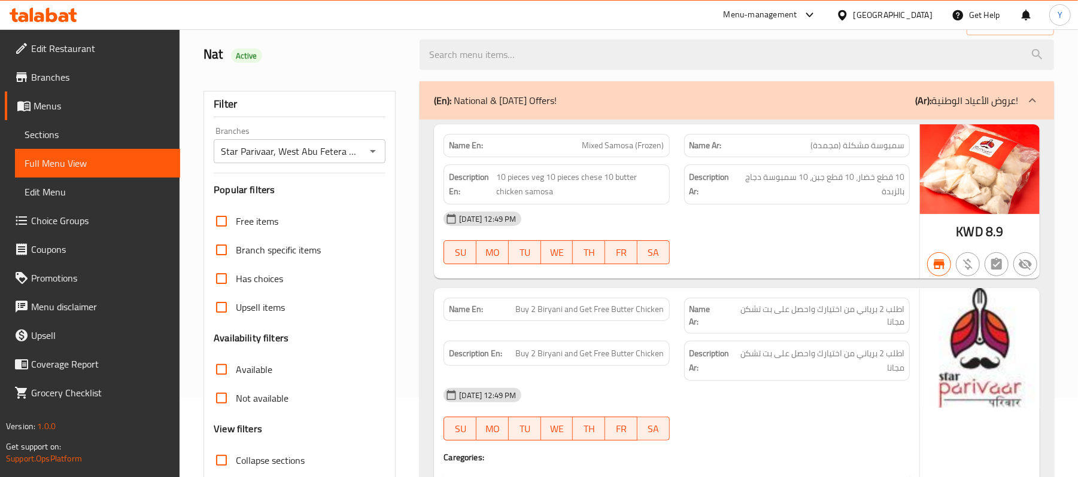
scroll to position [239, 0]
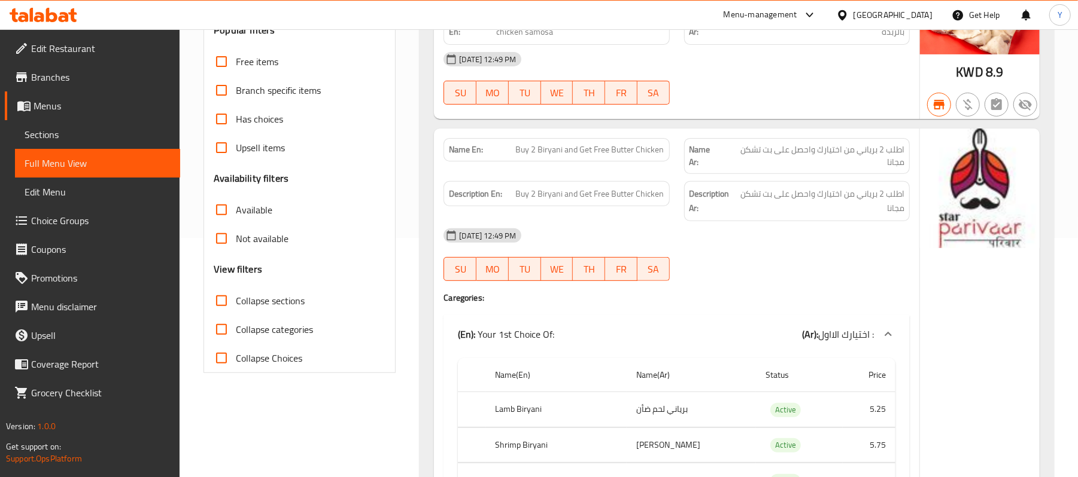
click at [754, 269] on div "[DATE] 12:49 PM SU MO TU WE TH FR SA" at bounding box center [676, 254] width 480 height 67
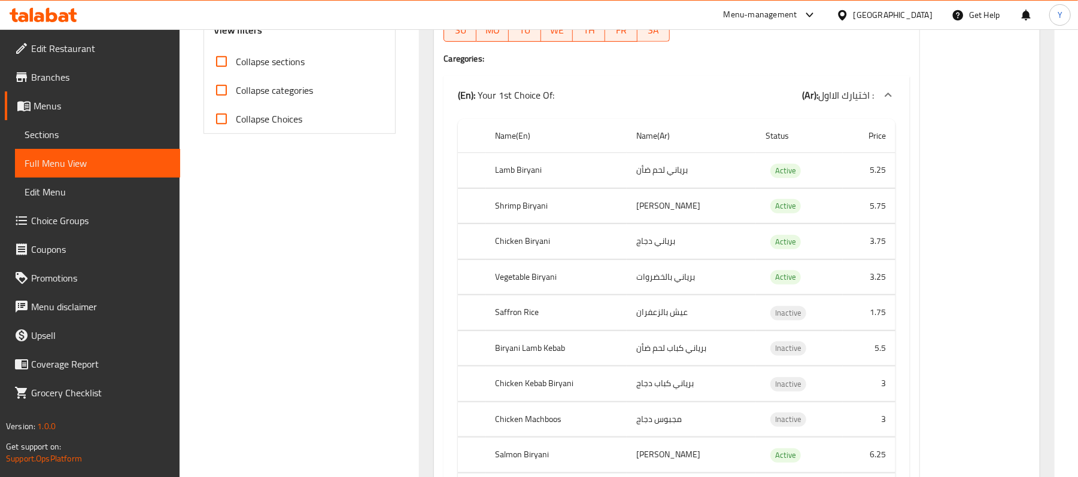
scroll to position [558, 0]
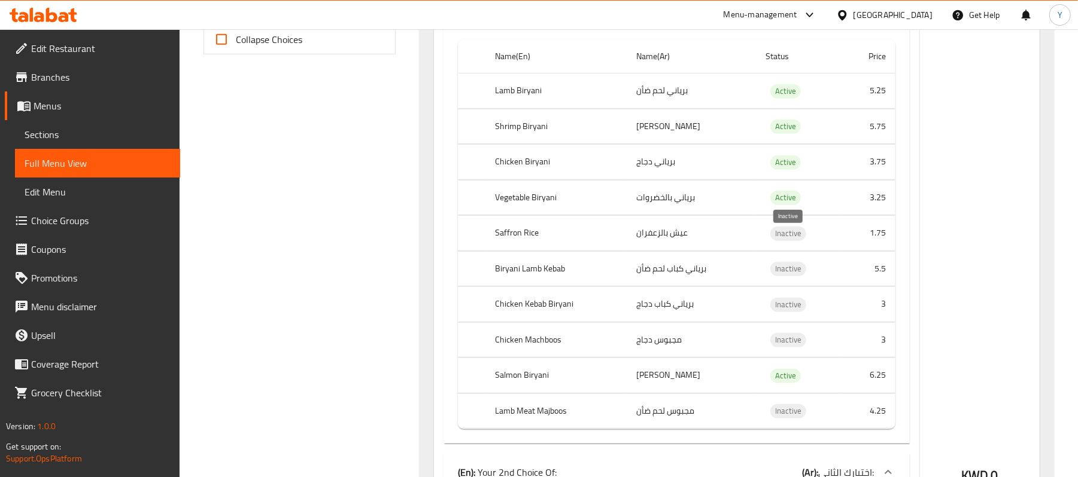
click at [780, 233] on span "Inactive" at bounding box center [788, 234] width 36 height 14
copy span "Inactive"
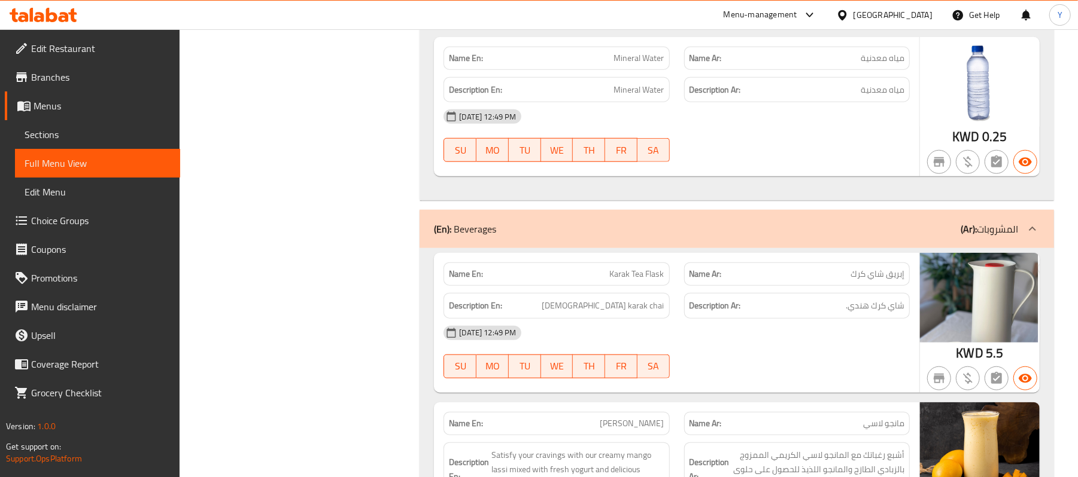
scroll to position [23325, 0]
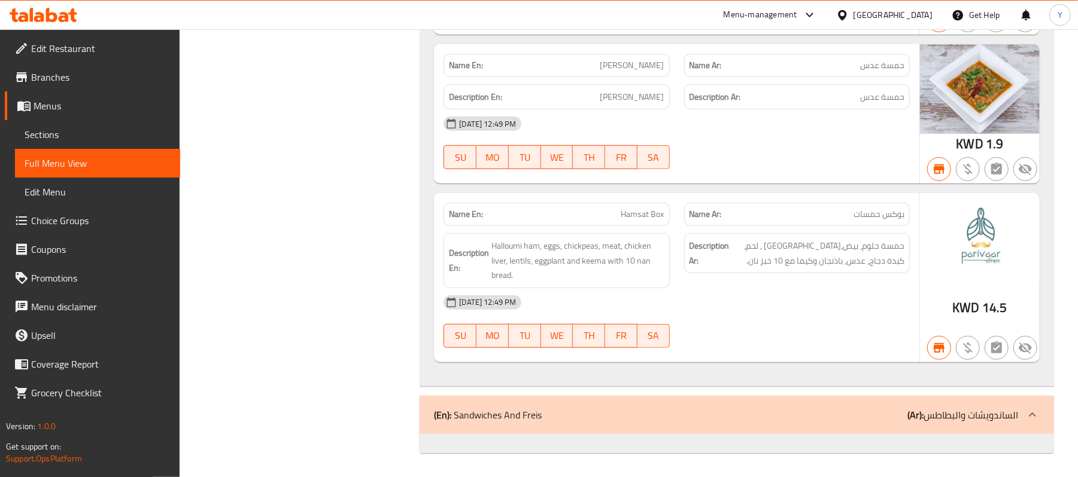
drag, startPoint x: 750, startPoint y: 316, endPoint x: 798, endPoint y: 441, distance: 134.1
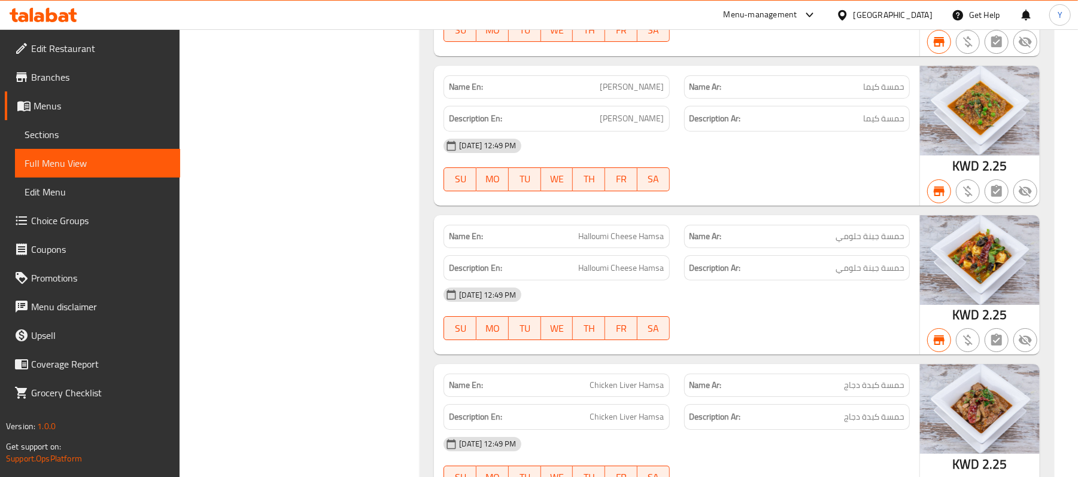
scroll to position [22287, 0]
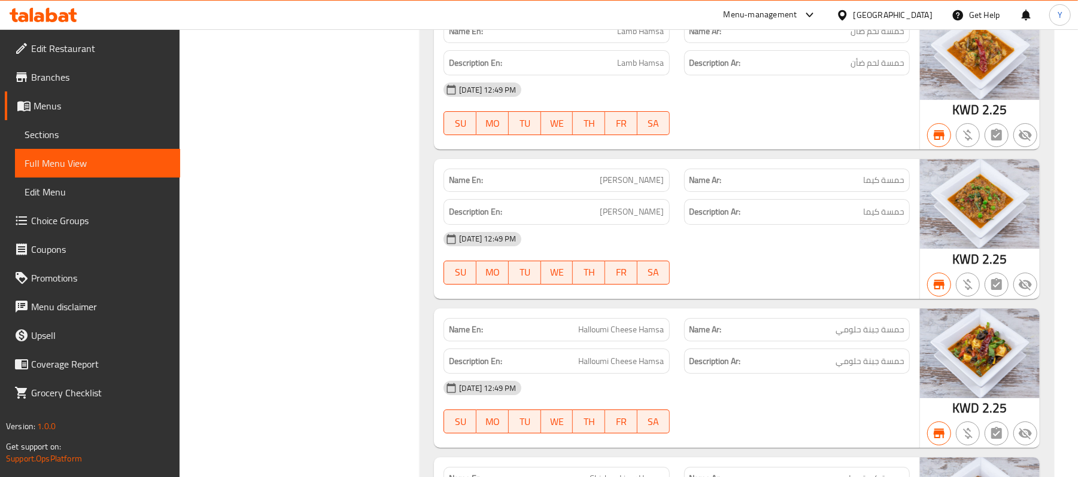
click at [633, 187] on span "[PERSON_NAME]" at bounding box center [632, 180] width 64 height 13
copy span "[PERSON_NAME]"
click at [633, 187] on span "[PERSON_NAME]" at bounding box center [632, 180] width 64 height 13
click at [671, 50] on div "Name En: Lamb Hamsa" at bounding box center [556, 32] width 240 height 38
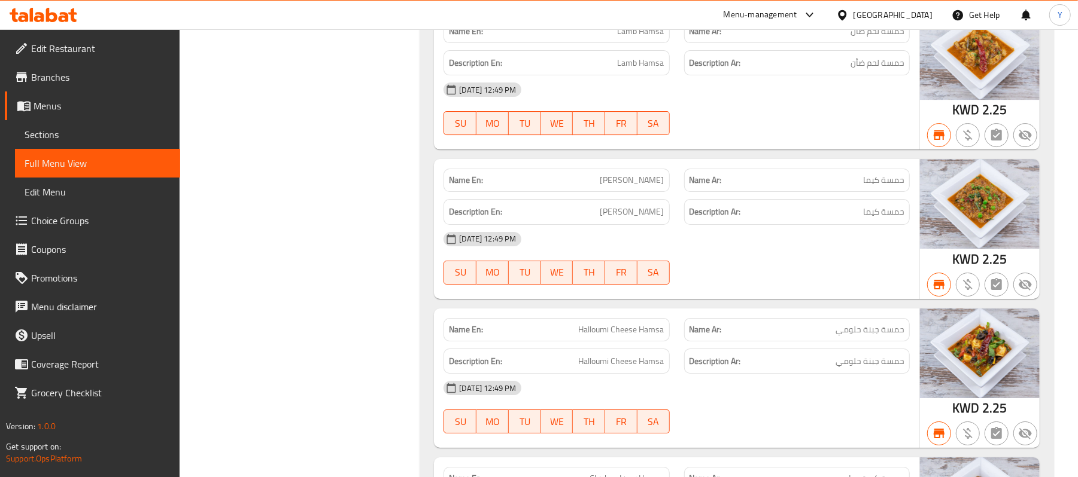
click at [671, 50] on div "Name En: Lamb Hamsa" at bounding box center [556, 32] width 240 height 38
copy span "Lamb Hamsa"
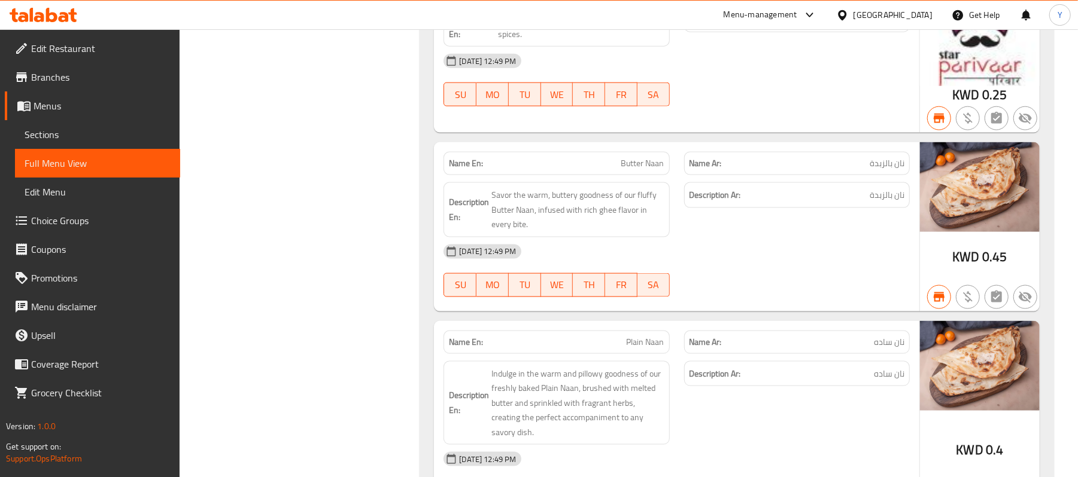
scroll to position [17501, 0]
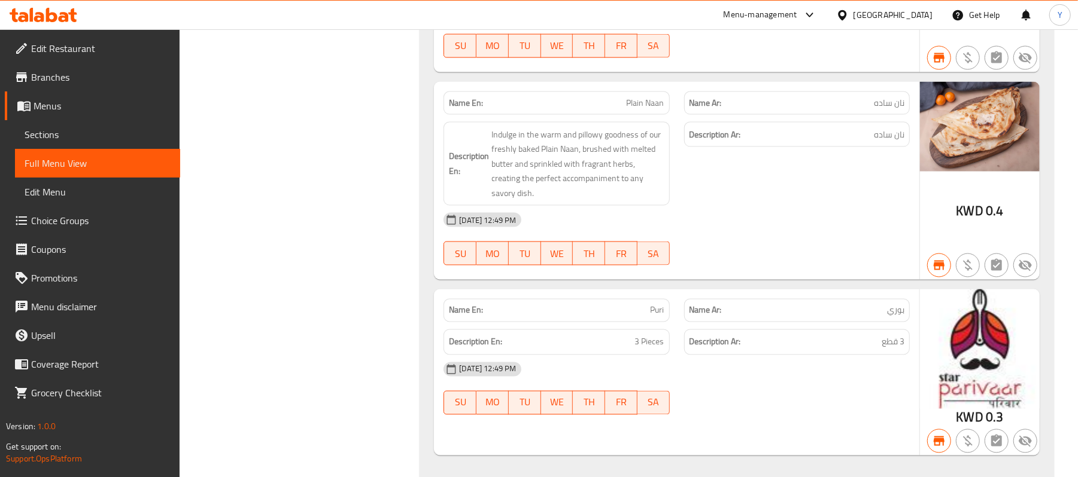
click at [618, 115] on div "Name En: Plain Naan" at bounding box center [556, 103] width 226 height 23
click at [532, 206] on div "Description En: Indulge in the warm and pillowy goodness of our freshly baked P…" at bounding box center [556, 164] width 226 height 84
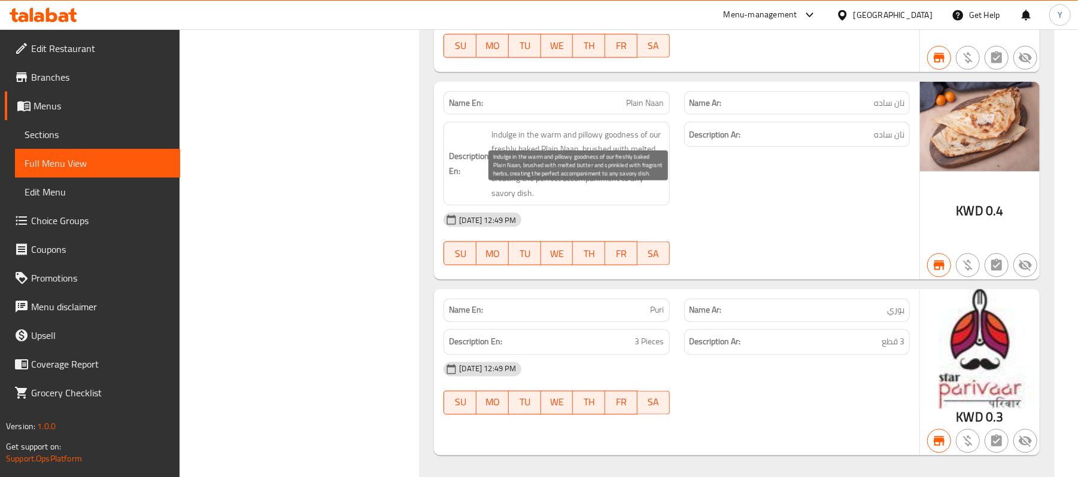
click at [577, 201] on span "Indulge in the warm and pillowy goodness of our freshly baked Plain Naan, brush…" at bounding box center [577, 164] width 172 height 74
copy span "accompaniment"
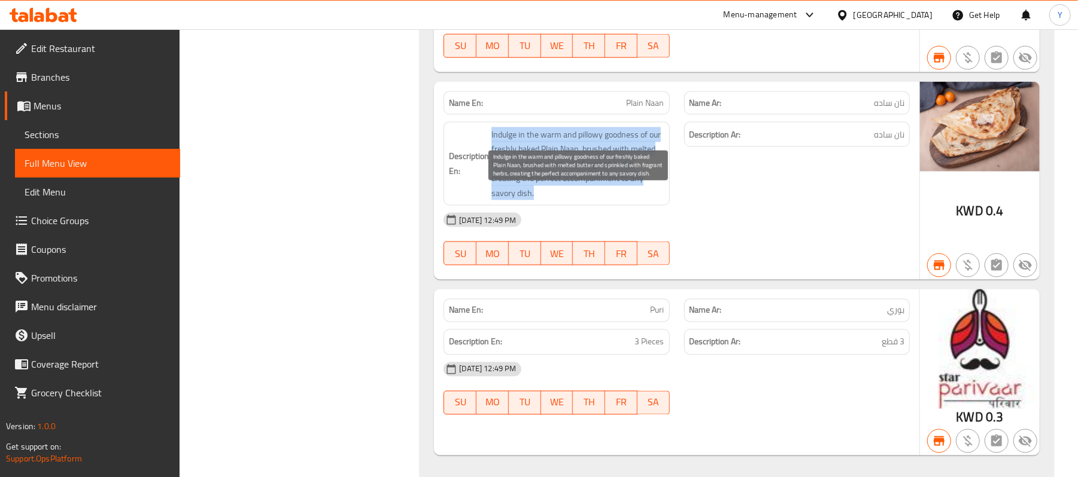
click at [577, 201] on span "Indulge in the warm and pillowy goodness of our freshly baked Plain Naan, brush…" at bounding box center [577, 164] width 172 height 74
copy span "Indulge in the warm and pillowy goodness of our freshly baked Plain Naan, brush…"
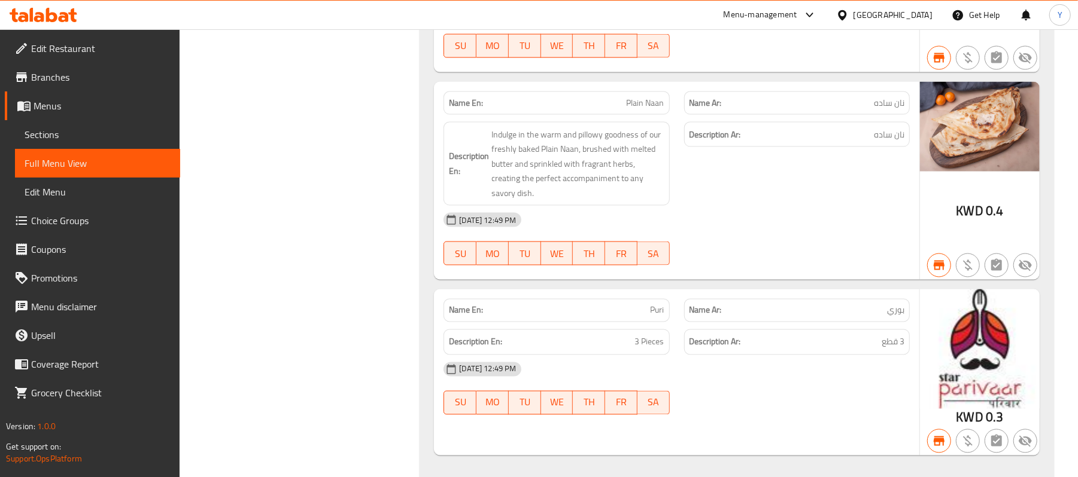
click at [791, 142] on h6 "Description Ar: نان ساده" at bounding box center [796, 134] width 215 height 15
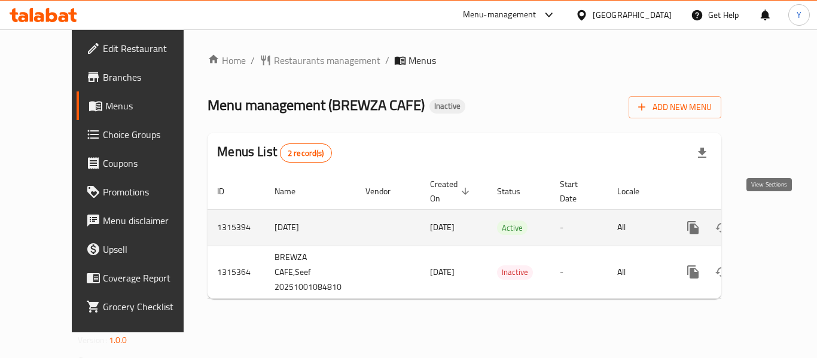
click at [772, 221] on icon "enhanced table" at bounding box center [779, 228] width 14 height 14
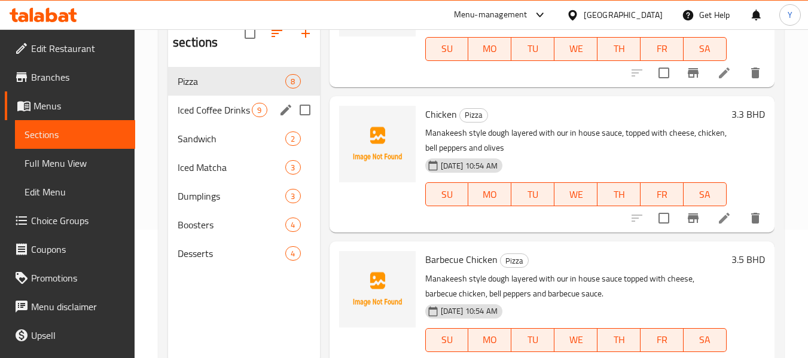
scroll to position [108, 0]
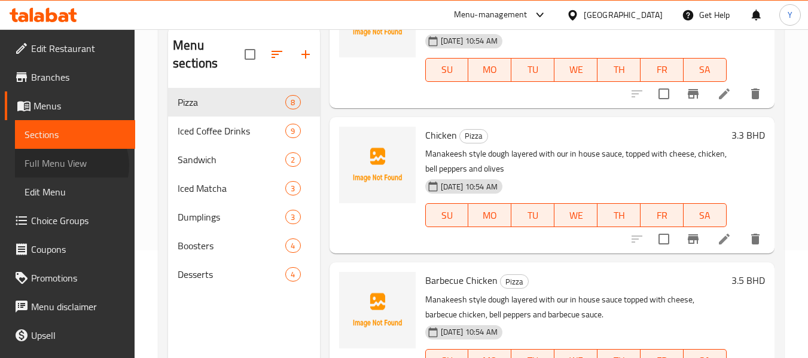
click at [69, 166] on span "Full Menu View" at bounding box center [75, 163] width 101 height 14
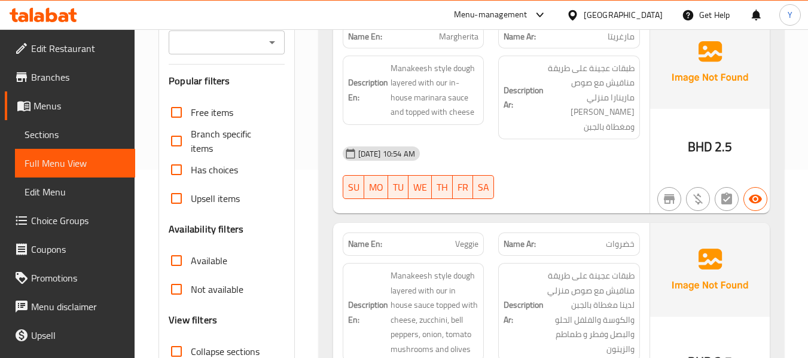
scroll to position [479, 0]
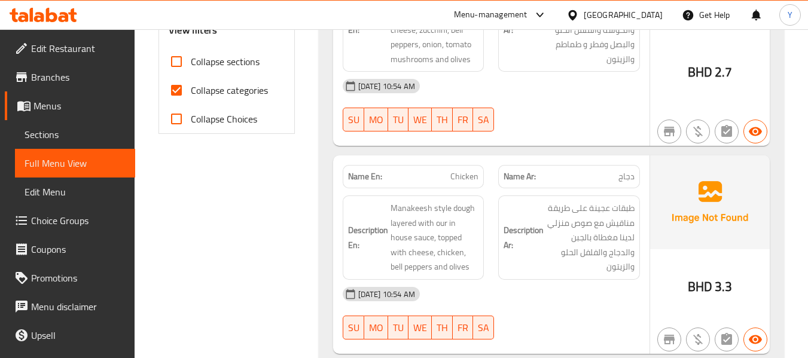
click at [223, 62] on span "Collapse sections" at bounding box center [225, 61] width 69 height 14
click at [191, 62] on input "Collapse sections" at bounding box center [176, 61] width 29 height 29
checkbox input "true"
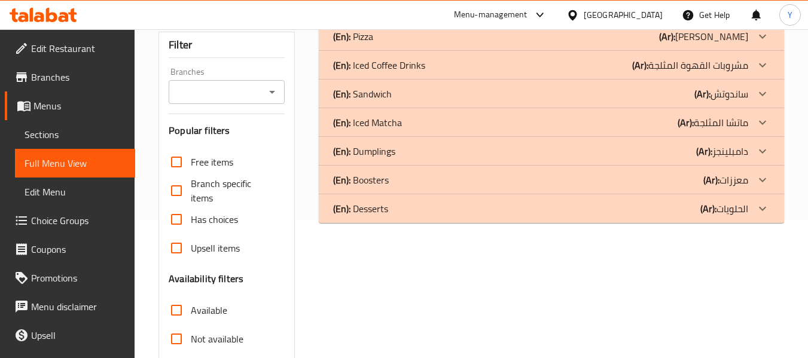
scroll to position [0, 0]
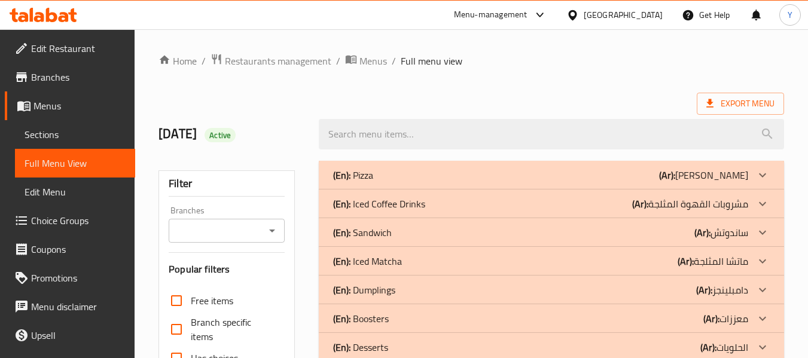
click at [660, 172] on div "(En): Pizza (Ar): بيتزا" at bounding box center [540, 175] width 415 height 14
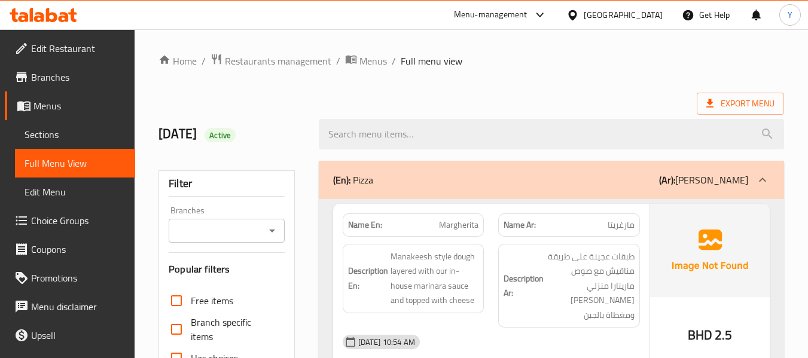
click at [372, 219] on strong "Name En:" at bounding box center [365, 225] width 34 height 13
copy strong "Name En:"
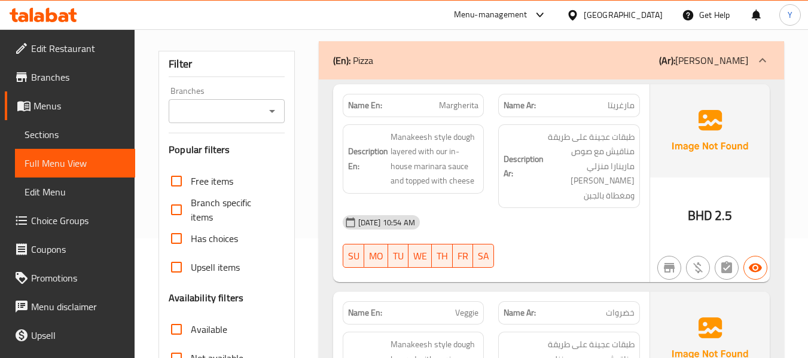
click at [461, 96] on div "Name En: [PERSON_NAME]" at bounding box center [414, 105] width 142 height 23
copy span "Margherita"
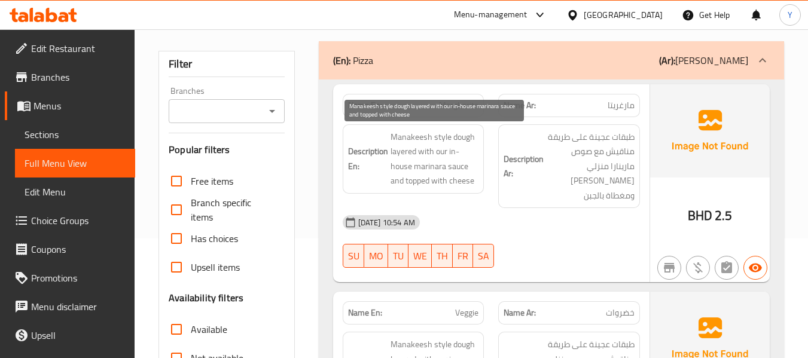
click at [419, 165] on span "Manakeesh style dough layered with our in-house marinara sauce and topped with …" at bounding box center [435, 159] width 89 height 59
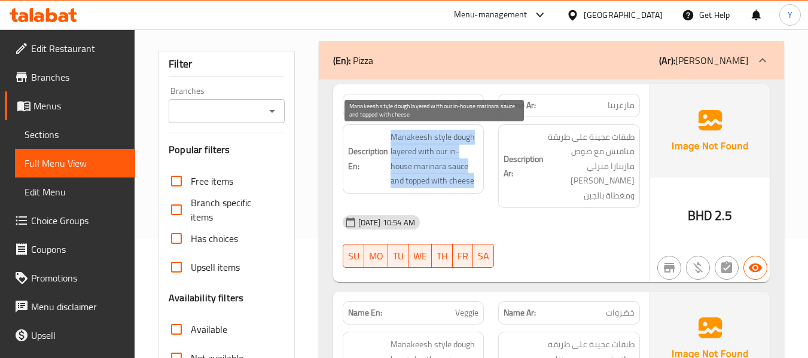
click at [419, 165] on span "Manakeesh style dough layered with our in-house marinara sauce and topped with …" at bounding box center [435, 159] width 89 height 59
copy span "Manakeesh style dough layered with our in-house marinara sauce and topped with …"
click at [474, 154] on span "Manakeesh style dough layered with our in-house marinara sauce and topped with …" at bounding box center [435, 159] width 89 height 59
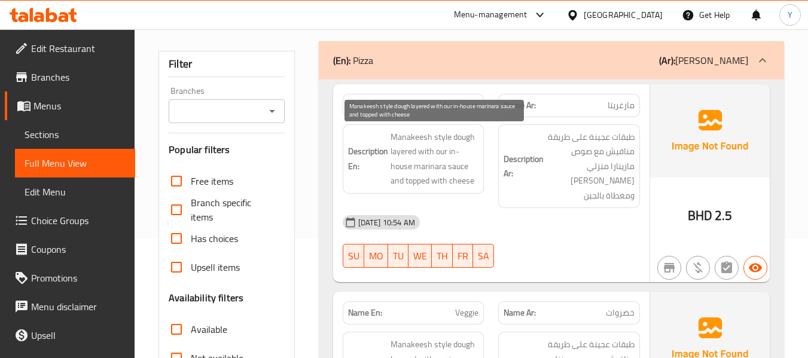
click at [430, 160] on span "Manakeesh style dough layered with our in-house marinara sauce and topped with …" at bounding box center [435, 159] width 89 height 59
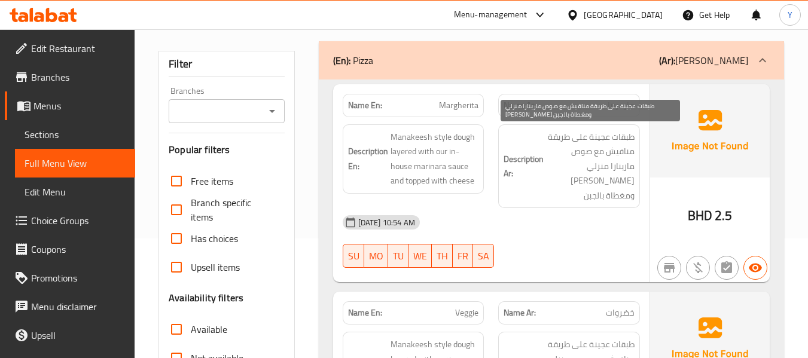
drag, startPoint x: 581, startPoint y: 140, endPoint x: 508, endPoint y: 136, distance: 73.1
click at [549, 139] on span "طبقات عجينة على طريقة مناقيش مع صوص مارينارا منزلي [PERSON_NAME] ومغطاة بالجبن" at bounding box center [590, 167] width 89 height 74
drag, startPoint x: 607, startPoint y: 151, endPoint x: 558, endPoint y: 160, distance: 49.3
click at [565, 160] on span "طبقات عجينة على طريقة مناقيش مع صوص مارينارا منزلي [PERSON_NAME] ومغطاة بالجبن" at bounding box center [590, 167] width 89 height 74
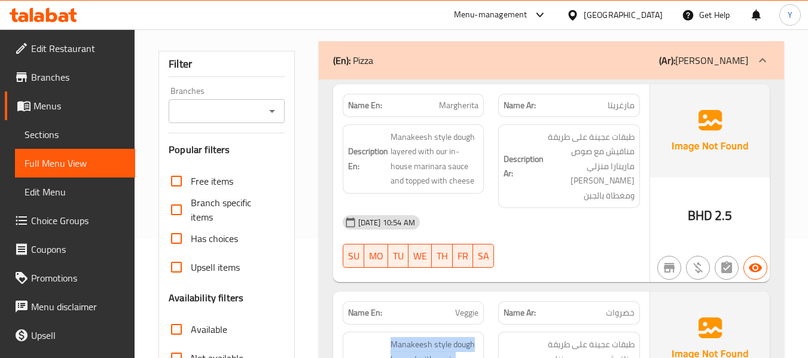
copy span "Manakeesh style dough layered with our in house sauce topped with cheese, zucch…"
click at [426, 117] on div "Description En: Manakeesh style dough layered with our in-house marinara sauce …" at bounding box center [414, 166] width 156 height 99
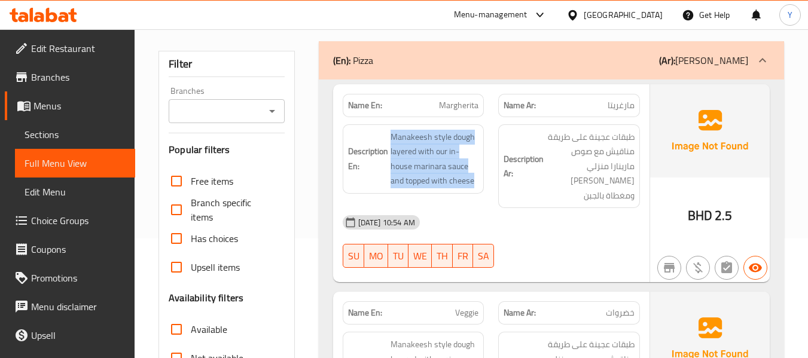
click at [426, 117] on div "Description En: Manakeesh style dough layered with our in-house marinara sauce …" at bounding box center [414, 166] width 156 height 99
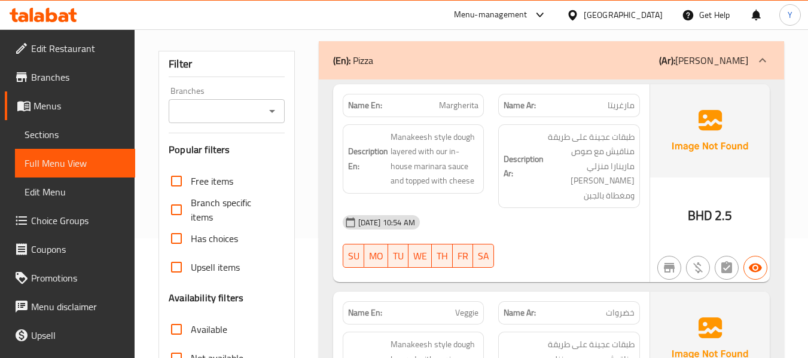
click at [449, 103] on span "Margherita" at bounding box center [458, 105] width 39 height 13
copy span "Margherita"
click at [449, 103] on span "Margherita" at bounding box center [458, 105] width 39 height 13
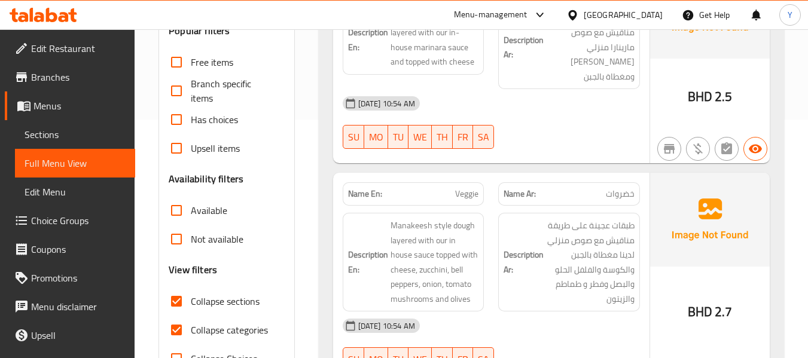
scroll to position [239, 0]
click at [476, 230] on span "Manakeesh style dough layered with our in house sauce topped with cheese, zucch…" at bounding box center [435, 262] width 89 height 88
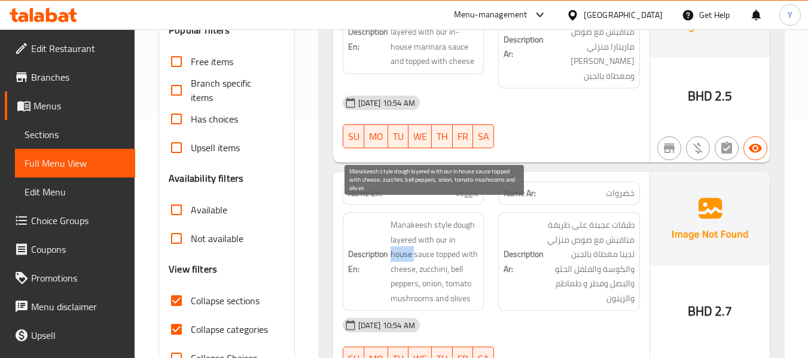
click at [476, 230] on span "Manakeesh style dough layered with our in house sauce topped with cheese, zucch…" at bounding box center [435, 262] width 89 height 88
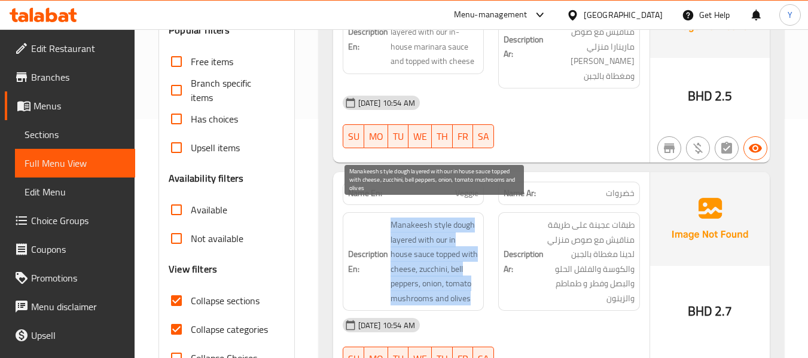
click at [476, 230] on span "Manakeesh style dough layered with our in house sauce topped with cheese, zucch…" at bounding box center [435, 262] width 89 height 88
copy span "Manakeesh style dough layered with our in house sauce topped with cheese, zucch…"
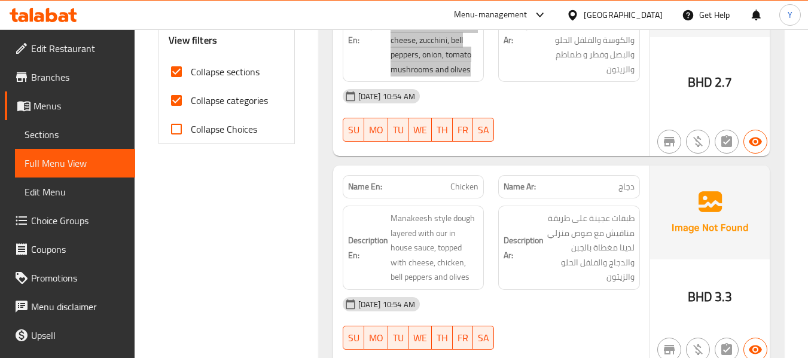
scroll to position [479, 0]
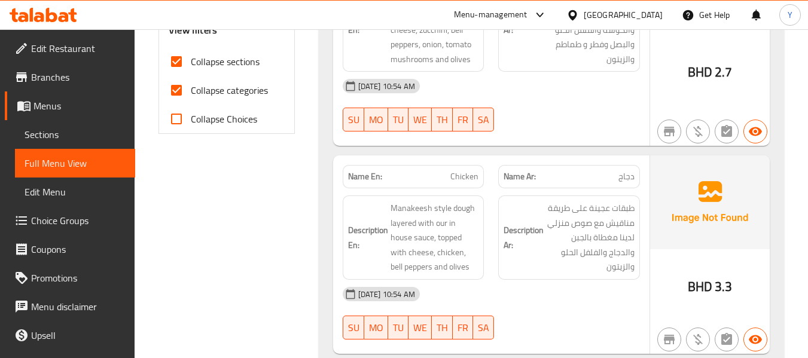
click at [446, 228] on span "Manakeesh style dough layered with our in house sauce, topped with cheese, chic…" at bounding box center [435, 238] width 89 height 74
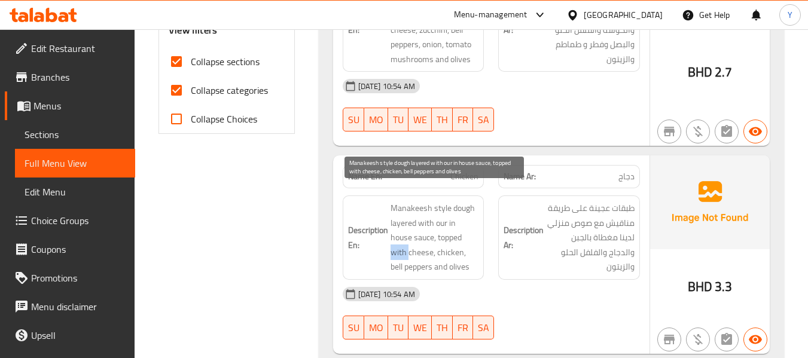
click at [446, 228] on span "Manakeesh style dough layered with our in house sauce, topped with cheese, chic…" at bounding box center [435, 238] width 89 height 74
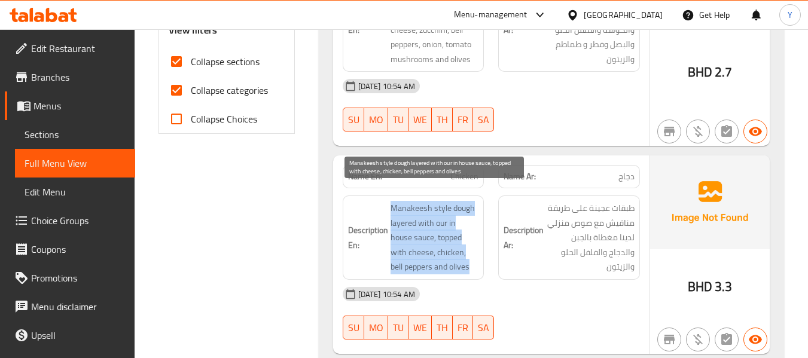
copy span "Manakeesh style dough layered with our in house sauce, topped with cheese, chic…"
click at [446, 228] on span "Manakeesh style dough layered with our in house sauce, topped with cheese, chic…" at bounding box center [435, 238] width 89 height 74
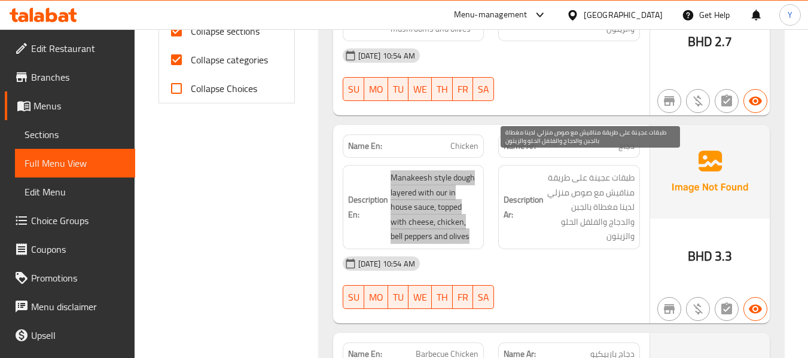
scroll to position [538, 0]
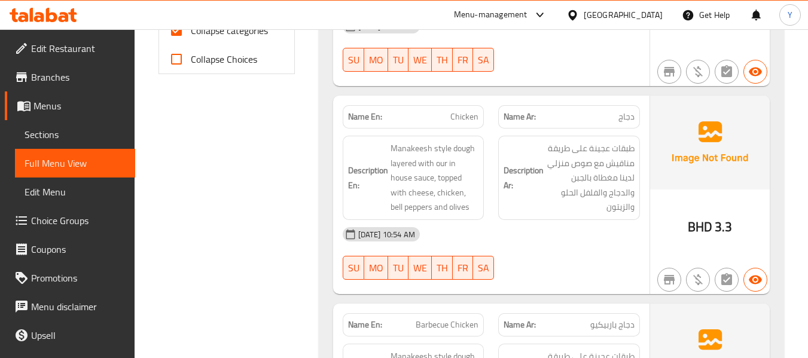
click at [465, 111] on span "Chicken" at bounding box center [465, 117] width 28 height 13
copy span "Chicken"
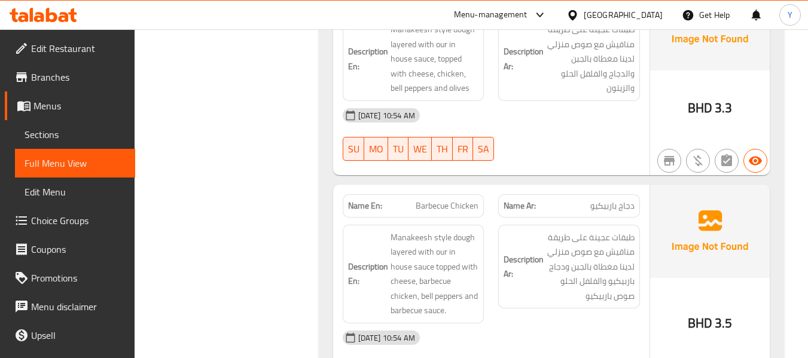
scroll to position [658, 0]
click at [460, 230] on span "Manakeesh style dough layered with our in house sauce topped with cheese, barbe…" at bounding box center [435, 274] width 89 height 88
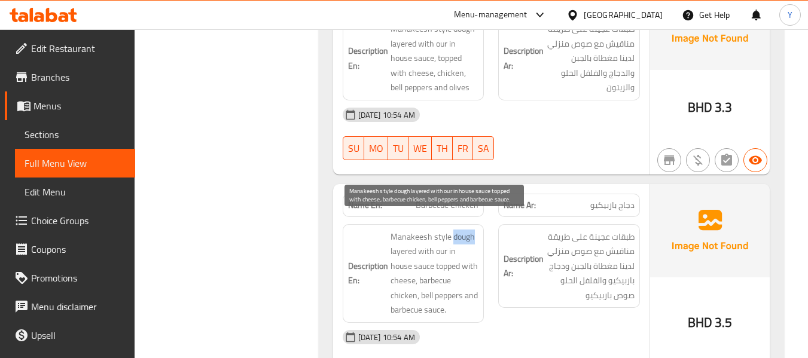
click at [460, 230] on span "Manakeesh style dough layered with our in house sauce topped with cheese, barbe…" at bounding box center [435, 274] width 89 height 88
copy span "dough"
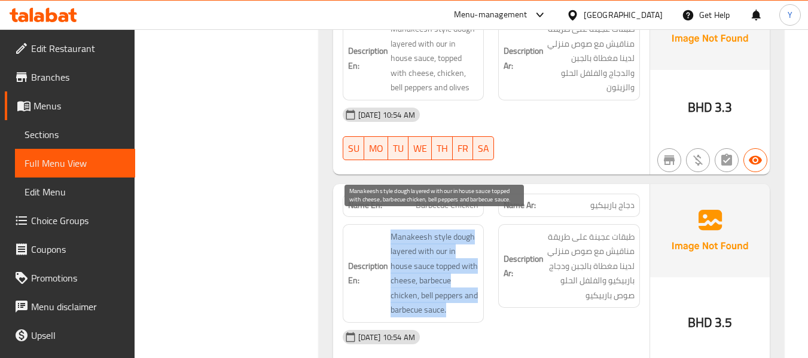
click at [460, 230] on span "Manakeesh style dough layered with our in house sauce topped with cheese, barbe…" at bounding box center [435, 274] width 89 height 88
copy span "Manakeesh style dough layered with our in house sauce topped with cheese, barbe…"
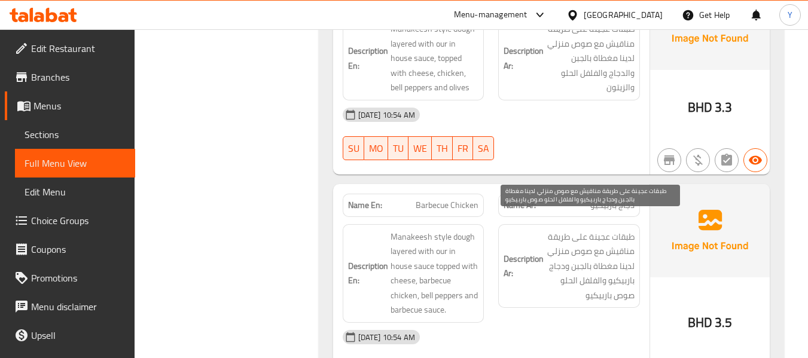
click at [558, 230] on span "طبقات عجينة على طريقة مناقيش مع صوص منزلي لدينا مغطاة بالجبن ودجاج باربيكيو وال…" at bounding box center [590, 267] width 89 height 74
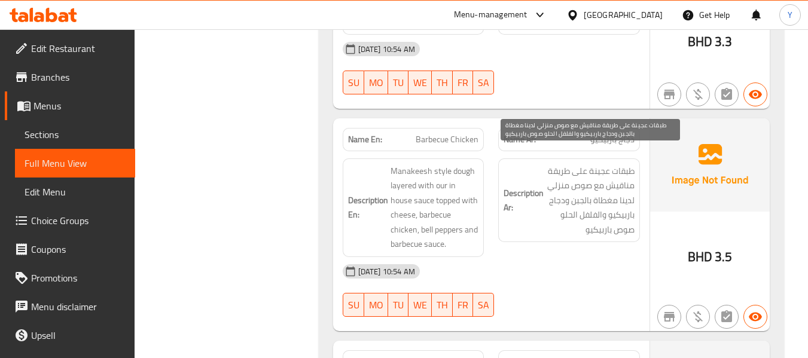
scroll to position [778, 0]
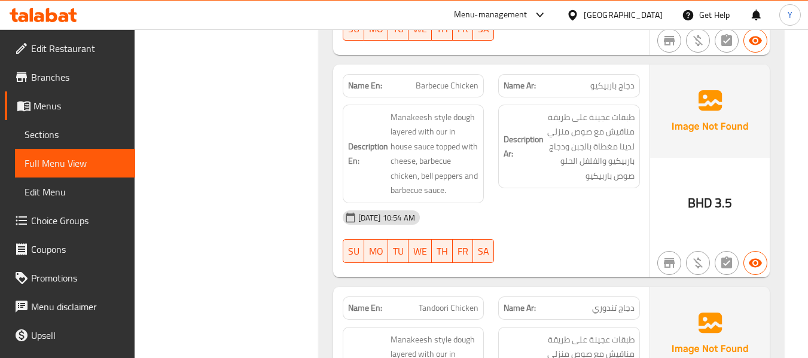
click at [440, 81] on div "Name En: Barbecue Chicken" at bounding box center [414, 85] width 142 height 23
click at [455, 74] on div "Name En: Barbecue Chicken" at bounding box center [414, 85] width 142 height 23
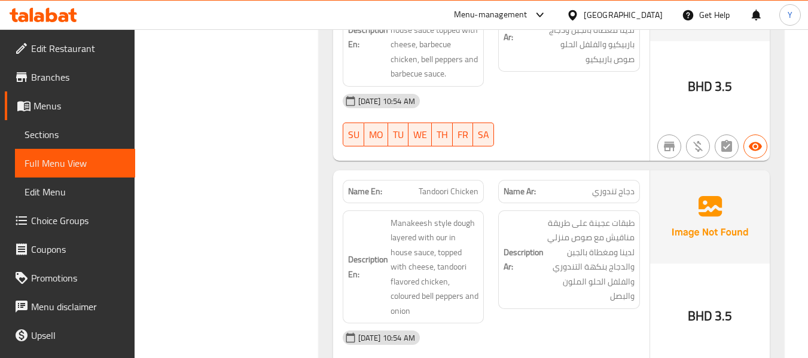
scroll to position [897, 0]
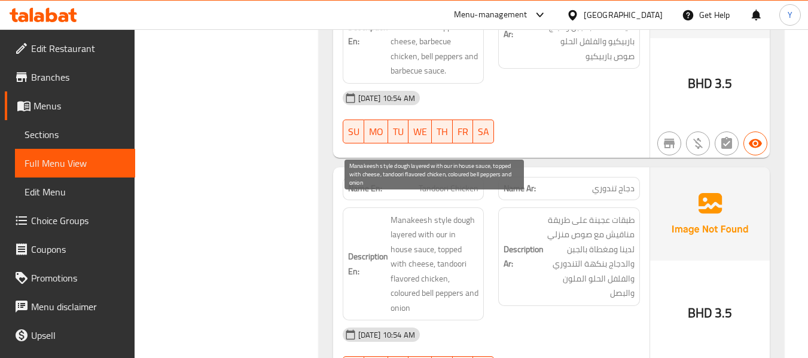
click at [407, 213] on span "Manakeesh style dough layered with our in house sauce, topped with cheese, tand…" at bounding box center [435, 264] width 89 height 103
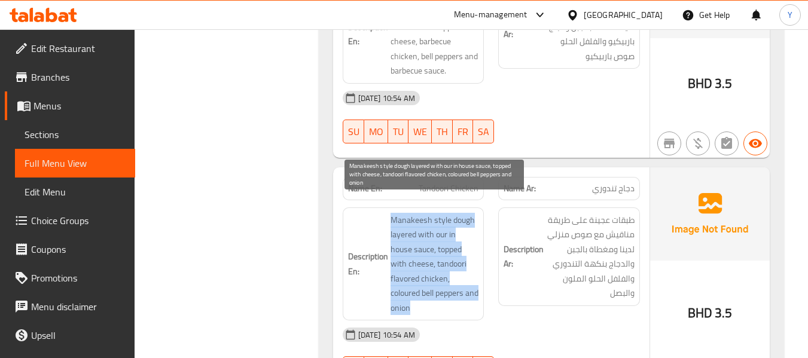
click at [407, 213] on span "Manakeesh style dough layered with our in house sauce, topped with cheese, tand…" at bounding box center [435, 264] width 89 height 103
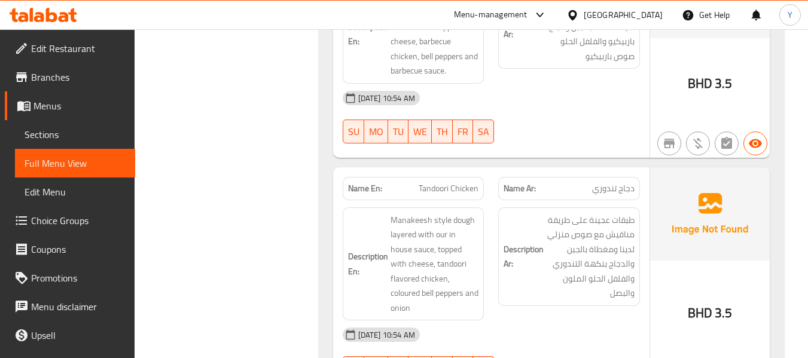
click at [460, 182] on span "Tandoori Chicken" at bounding box center [449, 188] width 60 height 13
click at [451, 182] on span "Tandoori Chicken" at bounding box center [449, 188] width 60 height 13
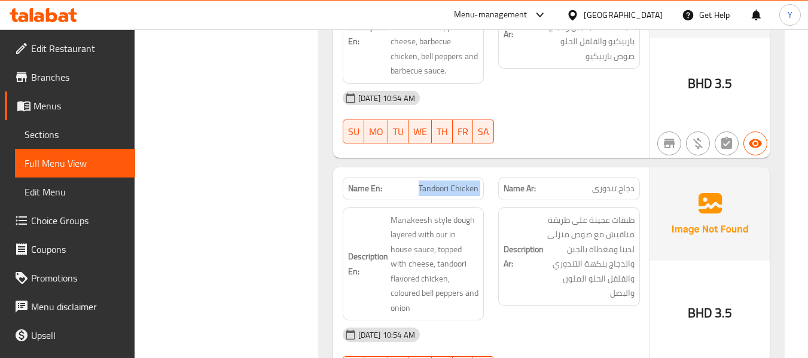
click at [451, 182] on span "Tandoori Chicken" at bounding box center [449, 188] width 60 height 13
click at [461, 182] on span "Tandoori Chicken" at bounding box center [449, 188] width 60 height 13
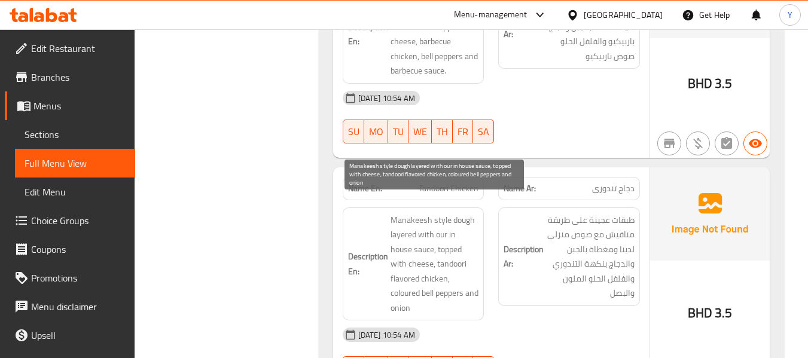
click at [453, 238] on span "Manakeesh style dough layered with our in house sauce, topped with cheese, tand…" at bounding box center [435, 264] width 89 height 103
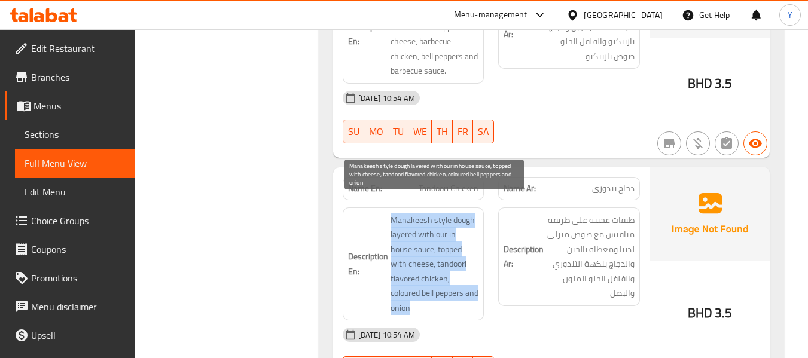
click at [453, 238] on span "Manakeesh style dough layered with our in house sauce, topped with cheese, tand…" at bounding box center [435, 264] width 89 height 103
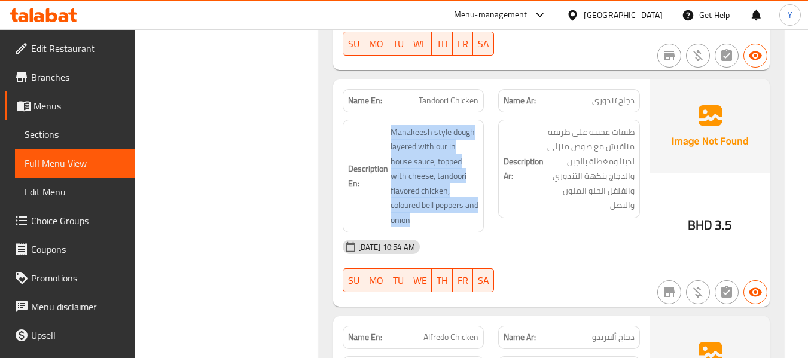
scroll to position [1077, 0]
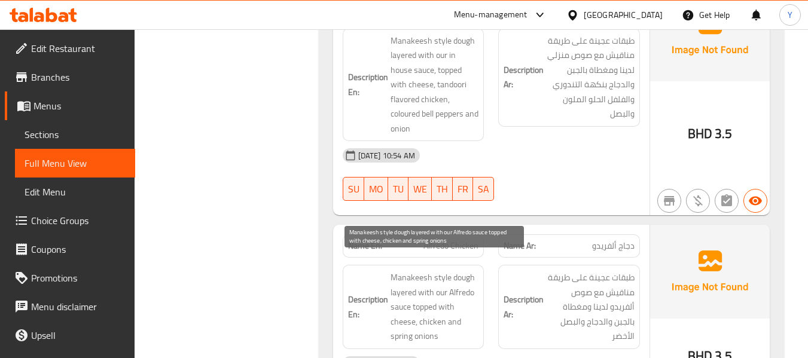
click at [443, 270] on span "Manakeesh style dough layered with our Alfredo sauce topped with cheese, chicke…" at bounding box center [435, 307] width 89 height 74
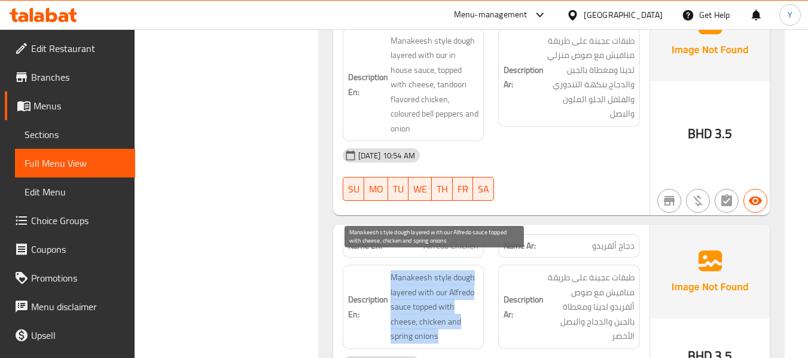
click at [443, 270] on span "Manakeesh style dough layered with our Alfredo sauce topped with cheese, chicke…" at bounding box center [435, 307] width 89 height 74
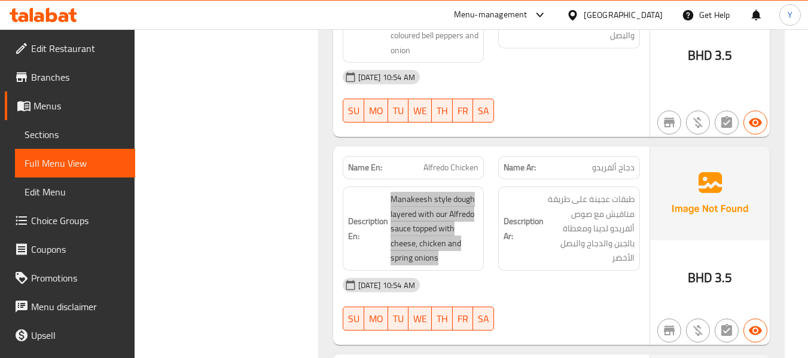
scroll to position [1137, 0]
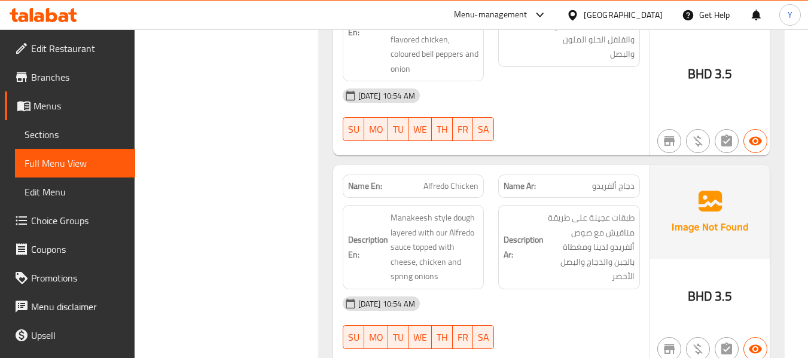
click at [428, 182] on div "Name En: Alfredo Chicken" at bounding box center [414, 186] width 142 height 23
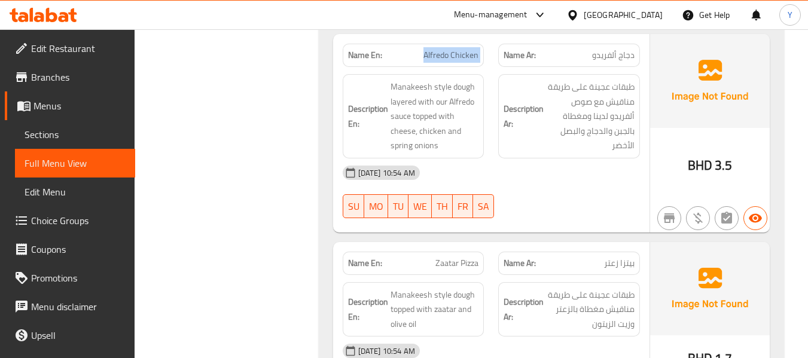
scroll to position [1376, 0]
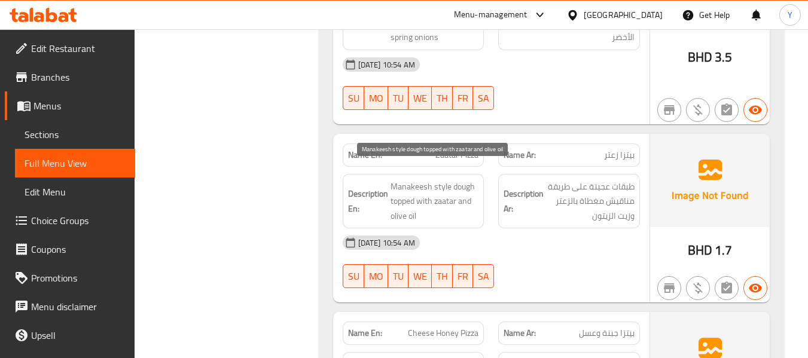
click at [424, 188] on span "Manakeesh style dough topped with zaatar and olive oil" at bounding box center [435, 201] width 89 height 44
click at [452, 149] on span "Zaatar Pizza" at bounding box center [457, 155] width 43 height 13
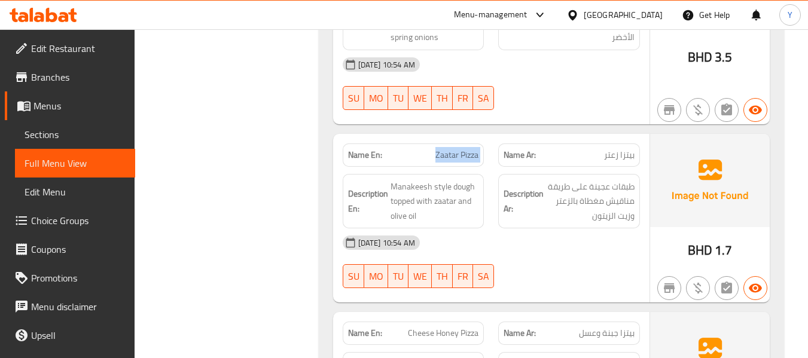
click at [452, 149] on span "Zaatar Pizza" at bounding box center [457, 155] width 43 height 13
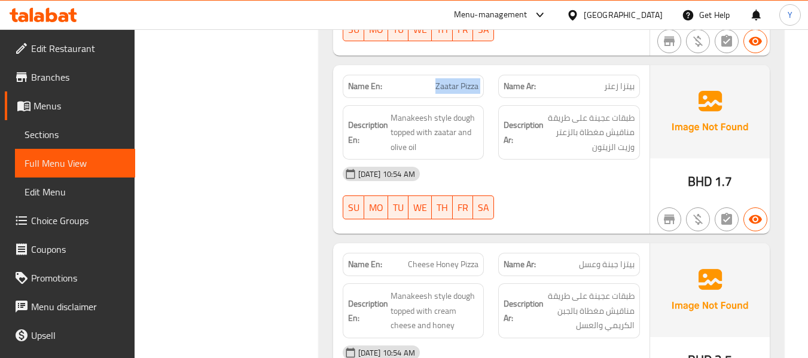
scroll to position [1496, 0]
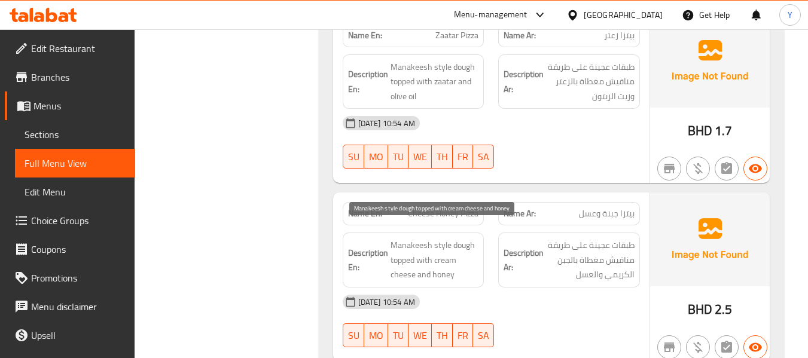
click at [415, 244] on span "Manakeesh style dough topped with cream cheese and honey" at bounding box center [435, 260] width 89 height 44
click at [435, 208] on span "Cheese Honey Pizza" at bounding box center [443, 214] width 71 height 13
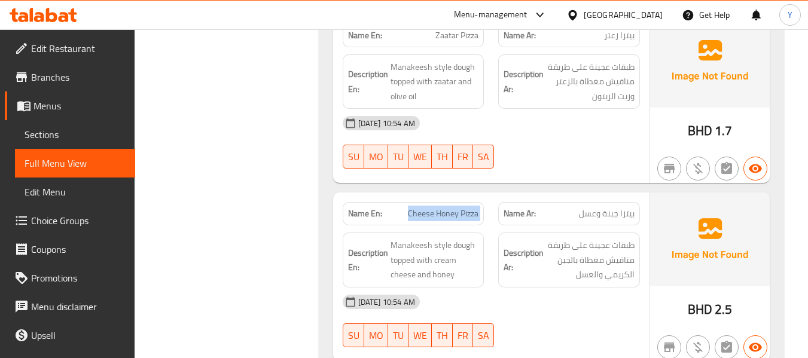
click at [435, 208] on span "Cheese Honey Pizza" at bounding box center [443, 214] width 71 height 13
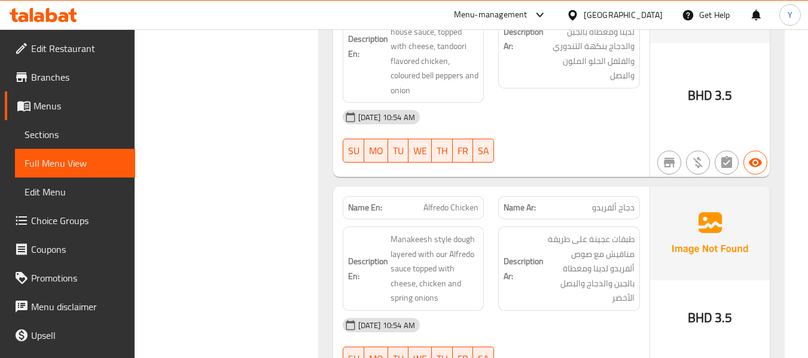
scroll to position [1077, 0]
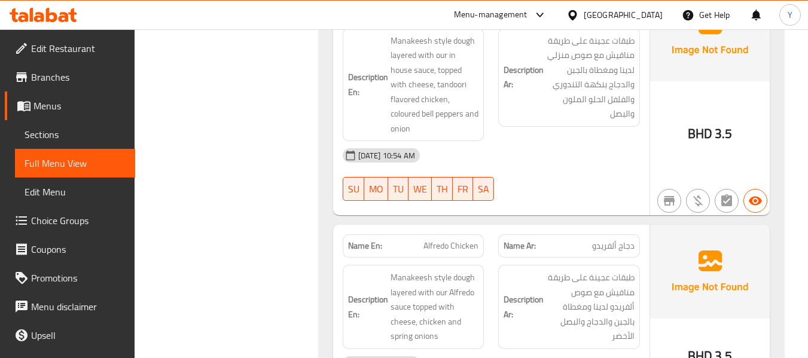
click at [60, 126] on link "Sections" at bounding box center [75, 134] width 120 height 29
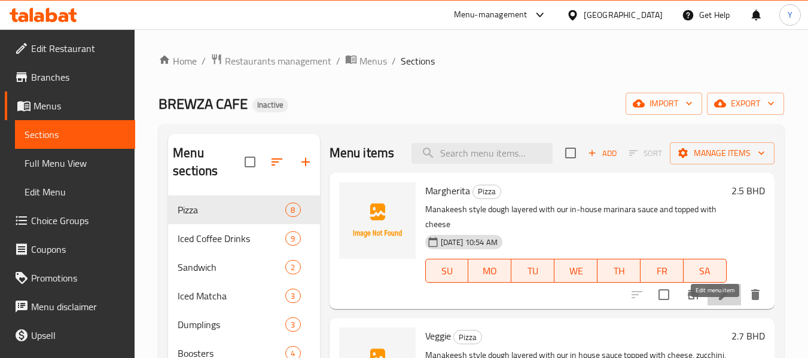
click at [718, 302] on icon at bounding box center [724, 295] width 14 height 14
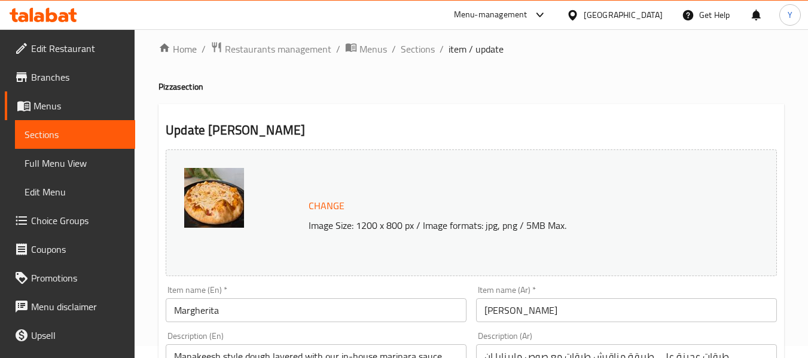
scroll to position [179, 0]
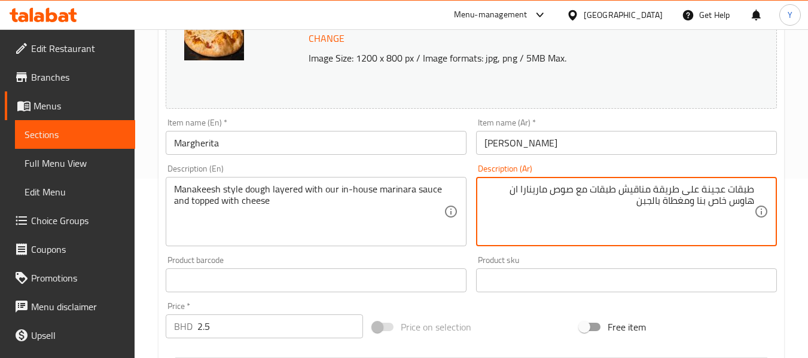
click at [752, 191] on textarea "طبقات عجينة على طريقة مناقيش طبقات مع صوص مارينارا ان هاوس خاص بنا ومغطاة بالجبن" at bounding box center [620, 212] width 270 height 57
click at [744, 191] on textarea "طبقات عجينة على طريقة مناقيش طبقات مع صوص مارينارا ان هاوس خاص بنا ومغطاة بالجبن" at bounding box center [620, 212] width 270 height 57
type textarea "عجينة على طريقة مناقيش طبقات مع صوص مارينارا ان هاوس خاص بنا ومغطاة بالجبن"
click at [793, 156] on div "Home / Restaurants management / Menus / Sections / item / update Pizza section …" at bounding box center [472, 266] width 674 height 833
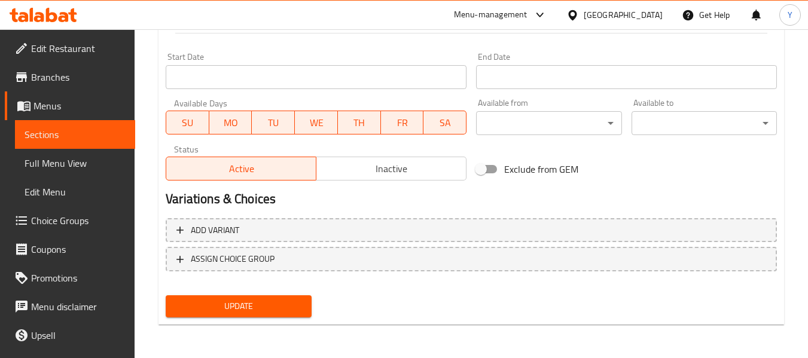
click at [297, 307] on span "Update" at bounding box center [238, 306] width 126 height 15
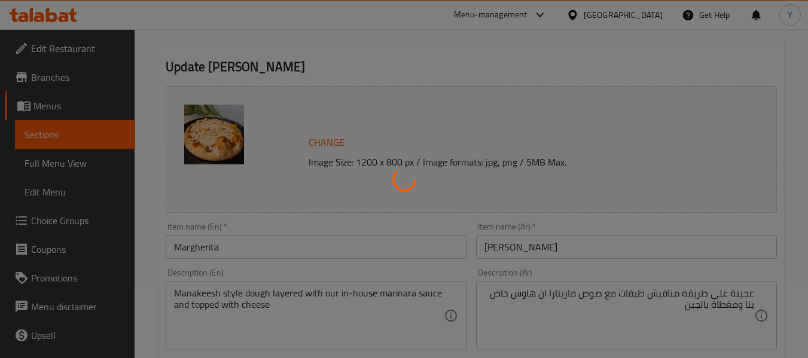
scroll to position [0, 0]
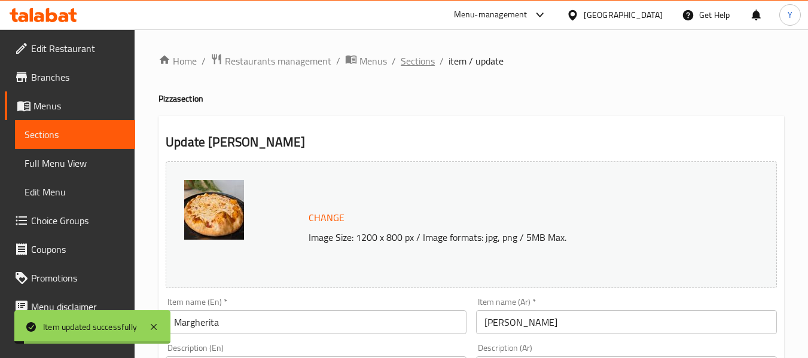
click at [422, 61] on span "Sections" at bounding box center [418, 61] width 34 height 14
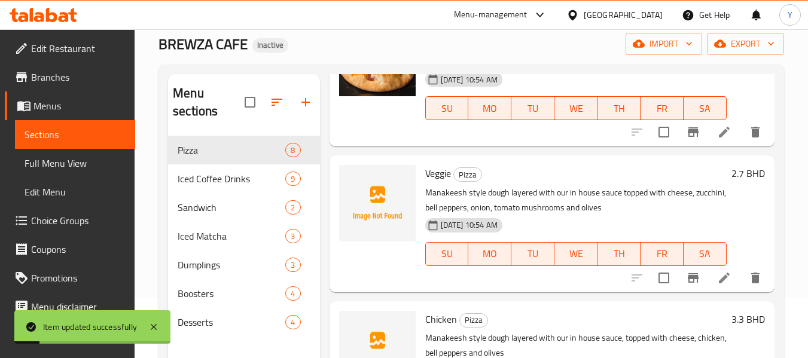
scroll to position [179, 0]
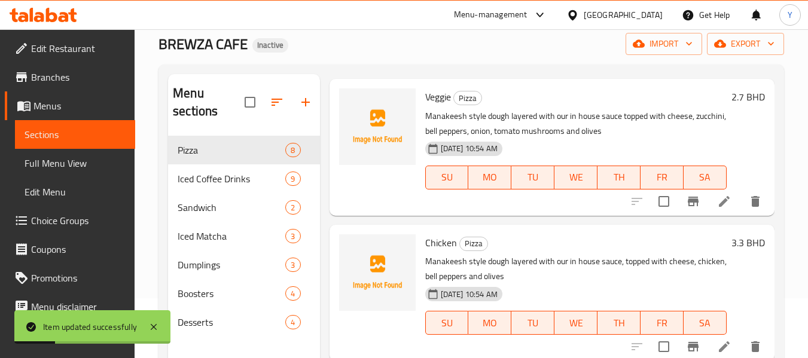
click at [717, 209] on icon at bounding box center [724, 201] width 14 height 14
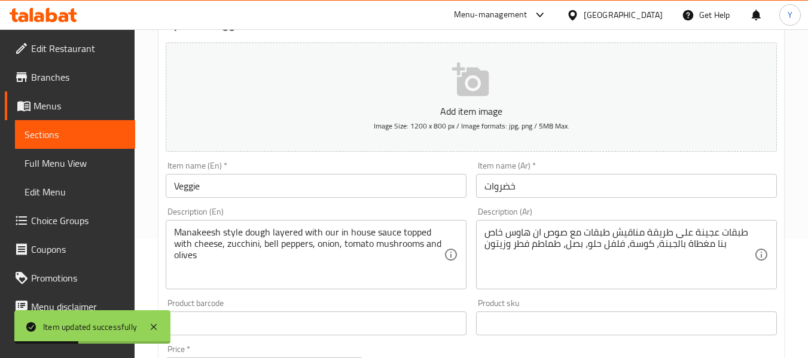
scroll to position [120, 0]
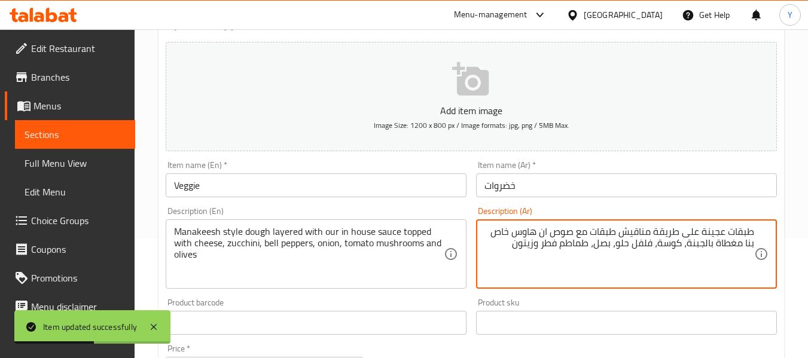
click at [744, 238] on textarea "طبقات عجينة على طريقة مناقيش طبقات مع صوص ان هاوس خاص بنا مغطاة بالجبنة، كوسة، …" at bounding box center [620, 254] width 270 height 57
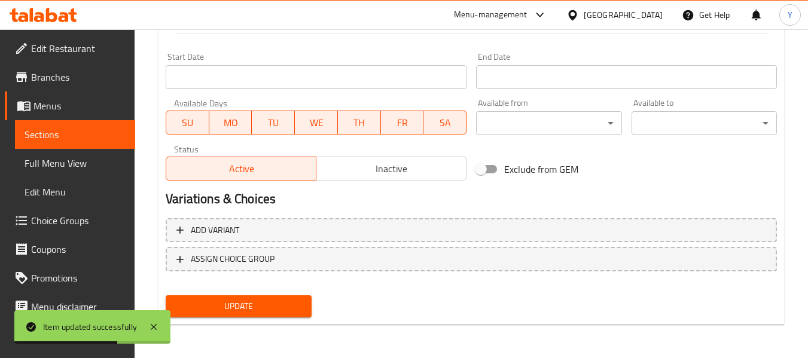
type textarea "عجينة على طريقة مناقيش طبقات مع صوص ان هاوس خاص بنا مغطاة بالجبنة، كوسة، فلفل ح…"
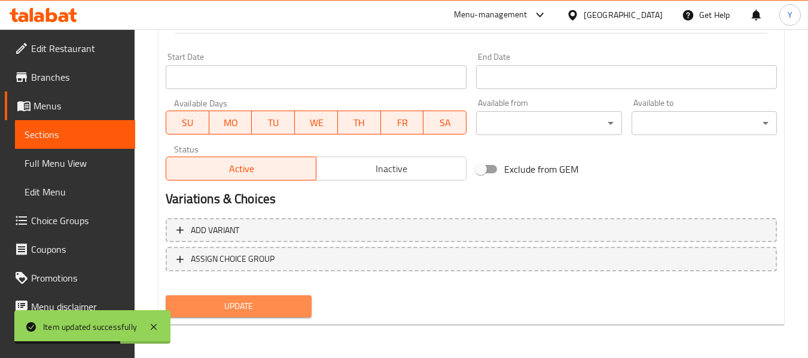
click at [291, 307] on span "Update" at bounding box center [238, 306] width 126 height 15
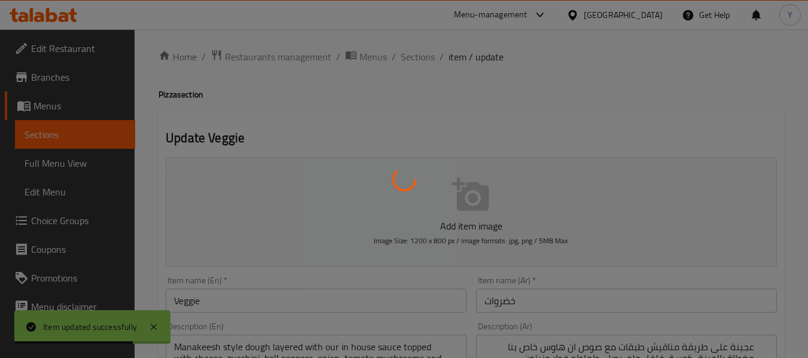
scroll to position [0, 0]
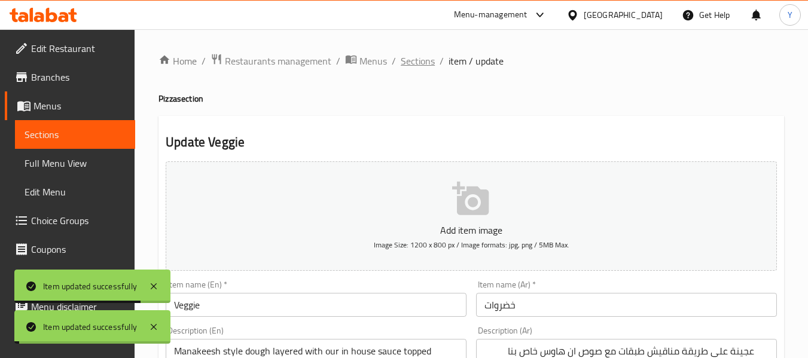
click at [418, 60] on span "Sections" at bounding box center [418, 61] width 34 height 14
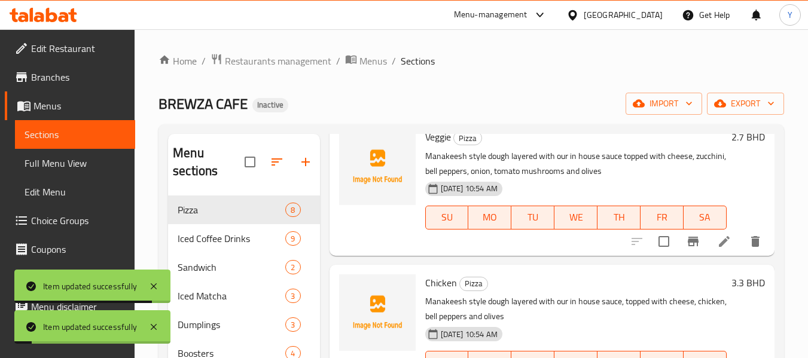
scroll to position [299, 0]
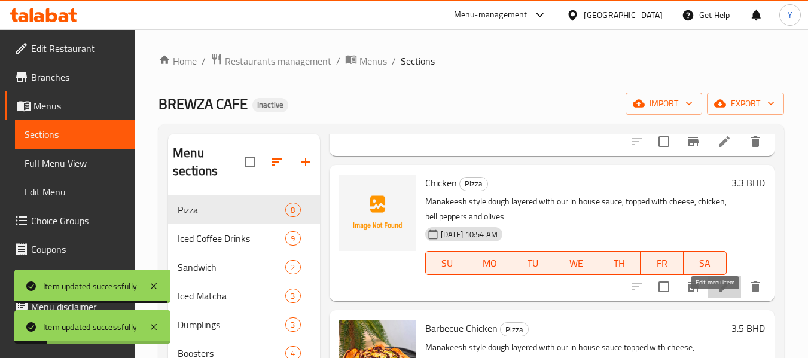
click at [717, 294] on icon at bounding box center [724, 287] width 14 height 14
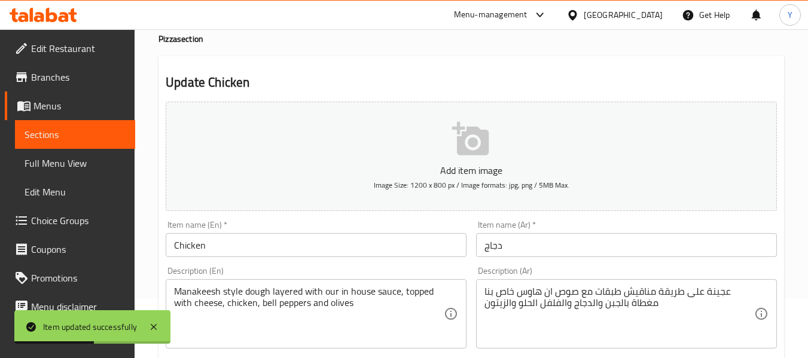
scroll to position [120, 0]
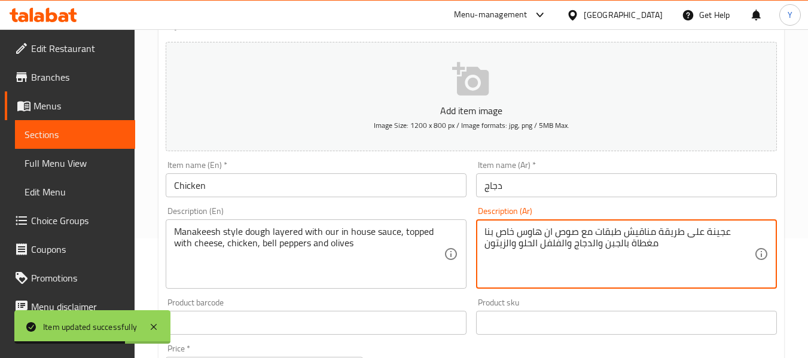
click at [686, 247] on textarea "عجينة على طريقة مناقيش طبقات مع صوص ان هاوس خاص بنا مغطاة بالجبن والدجاج والفلف…" at bounding box center [620, 254] width 270 height 57
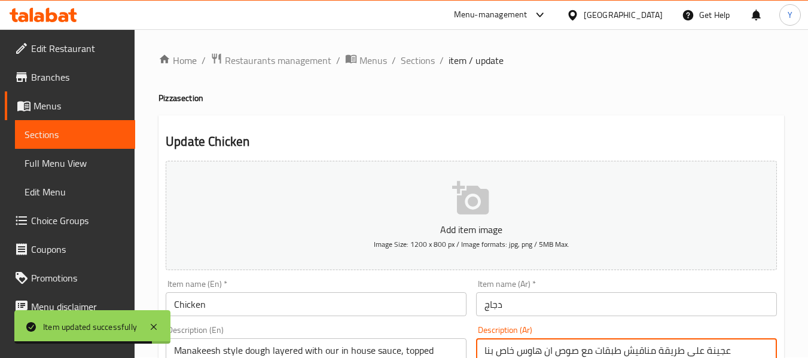
scroll to position [0, 0]
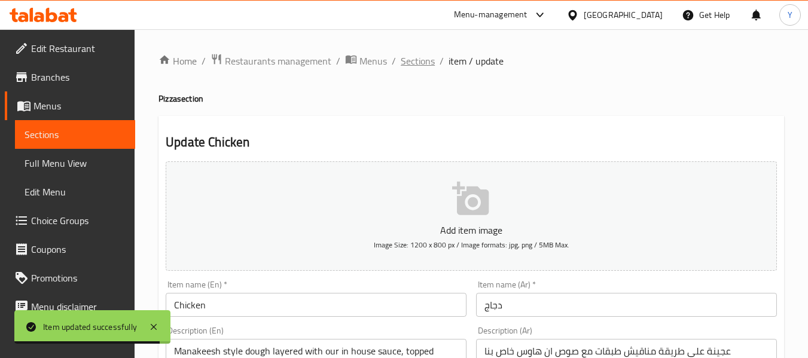
click at [418, 62] on span "Sections" at bounding box center [418, 61] width 34 height 14
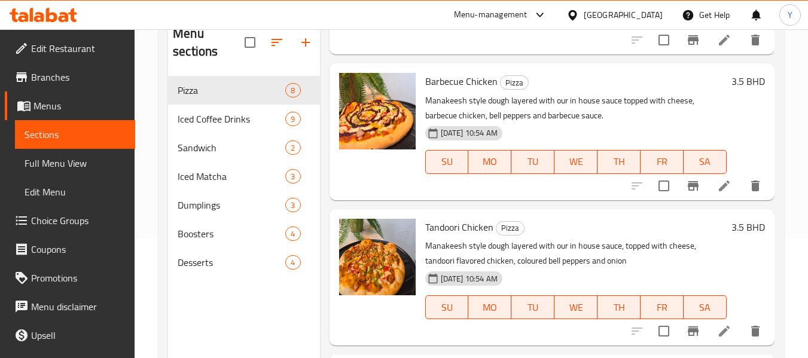
scroll to position [479, 0]
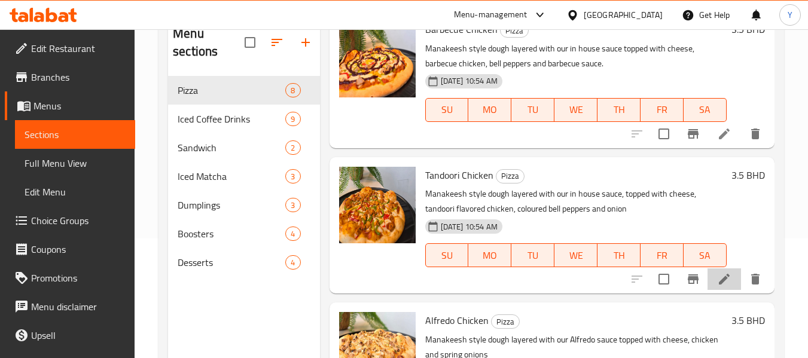
click at [719, 285] on icon at bounding box center [724, 279] width 11 height 11
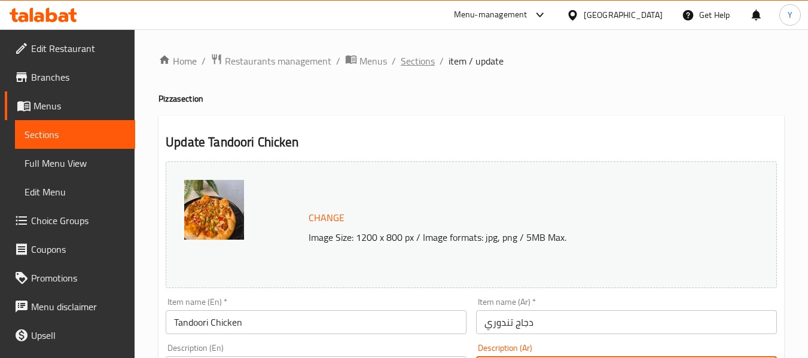
click at [415, 62] on span "Sections" at bounding box center [418, 61] width 34 height 14
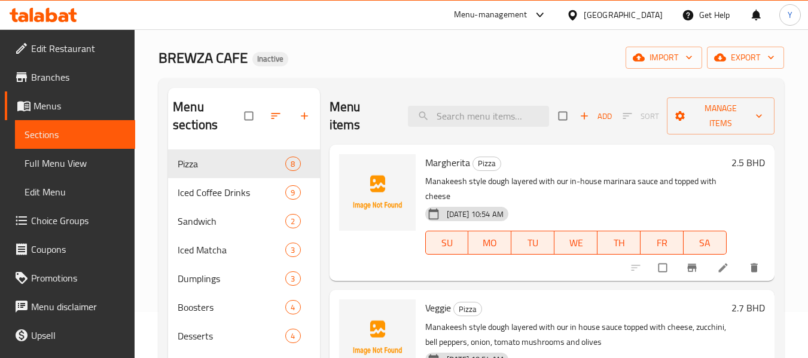
scroll to position [120, 0]
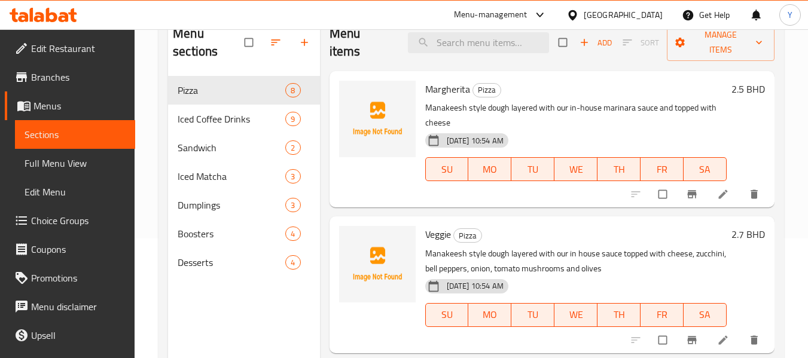
click at [720, 192] on icon at bounding box center [723, 194] width 12 height 12
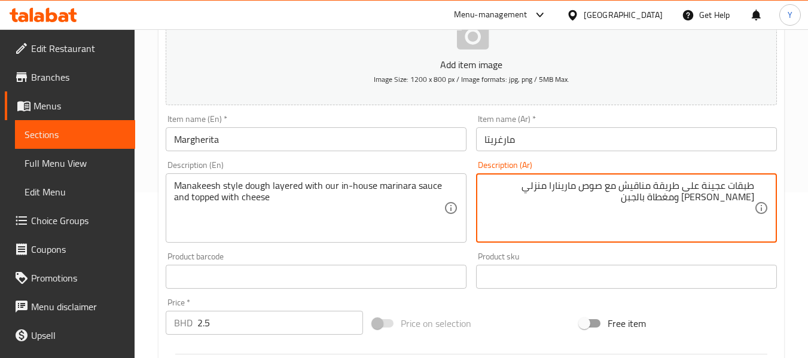
scroll to position [120, 0]
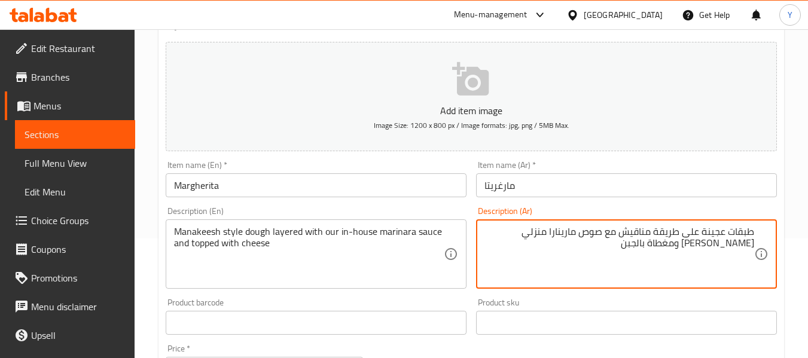
click at [491, 191] on input "مارغريتا" at bounding box center [626, 186] width 301 height 24
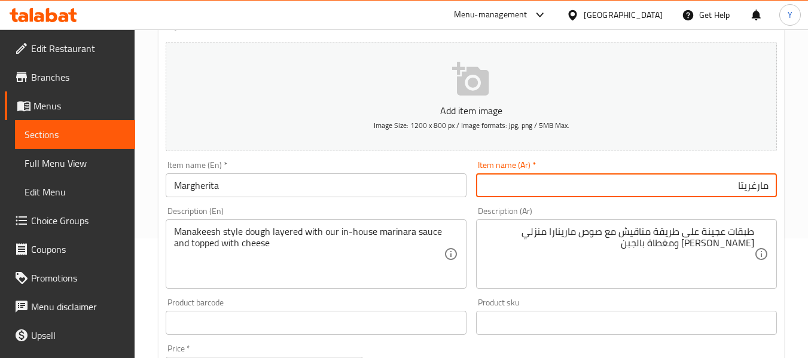
click at [749, 185] on input "مارغريتا" at bounding box center [626, 186] width 301 height 24
type input "[PERSON_NAME]"
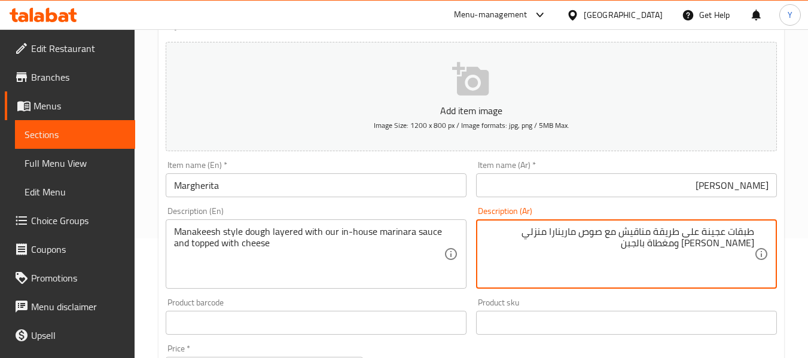
click at [655, 235] on textarea "طبقات عجينة على طريقة مناقيش مع صوص مارينارا منزلي [PERSON_NAME] ومغطاة بالجبن" at bounding box center [620, 254] width 270 height 57
click at [625, 233] on textarea "طبقات عجينة على طريقة مناقيش مع صوص مارينارا منزلي [PERSON_NAME] ومغطاة بالجبن" at bounding box center [620, 254] width 270 height 57
click at [513, 235] on textarea "طبقات عجينة على طريقة مناقيش طبقات مع صوص مارينارا منزلي [PERSON_NAME] ومغطاة ب…" at bounding box center [620, 254] width 270 height 57
type textarea "طبقات عجينة على طريقة مناقيش طبقات مع صوص مارينارا ان هاوس خاص بنا ومغطاة بالجبن"
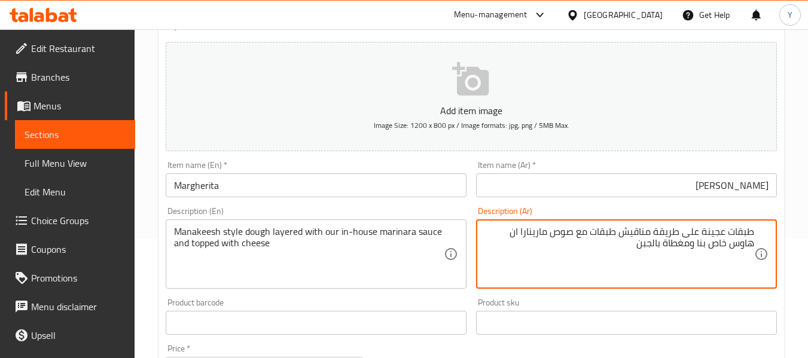
click at [790, 147] on div "Home / Restaurants management / Menus / Sections / item / update Pizza section …" at bounding box center [472, 318] width 674 height 816
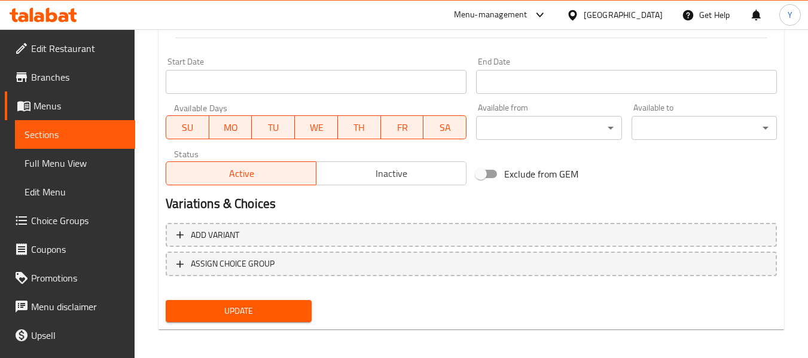
scroll to position [487, 0]
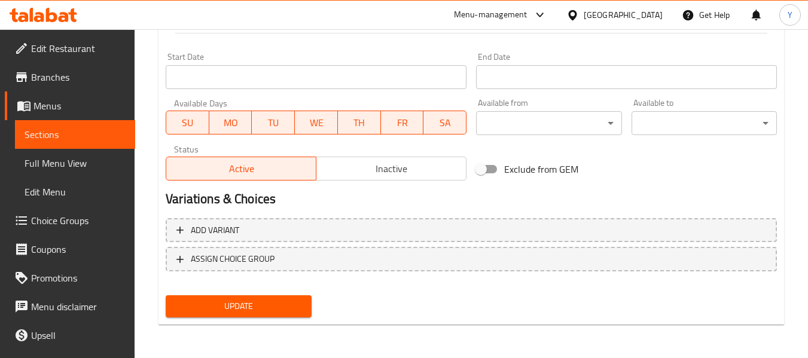
click at [293, 296] on button "Update" at bounding box center [238, 307] width 145 height 22
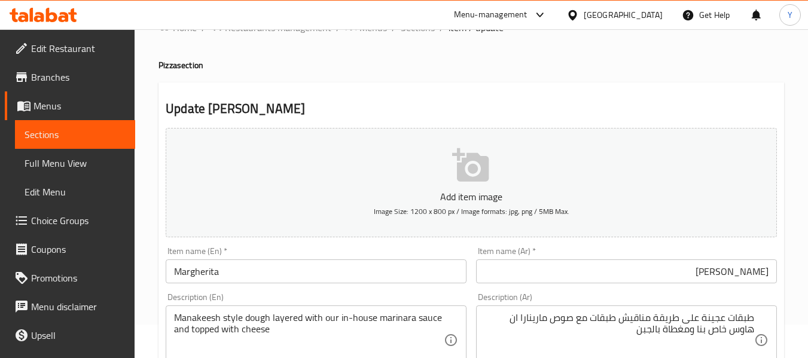
scroll to position [0, 0]
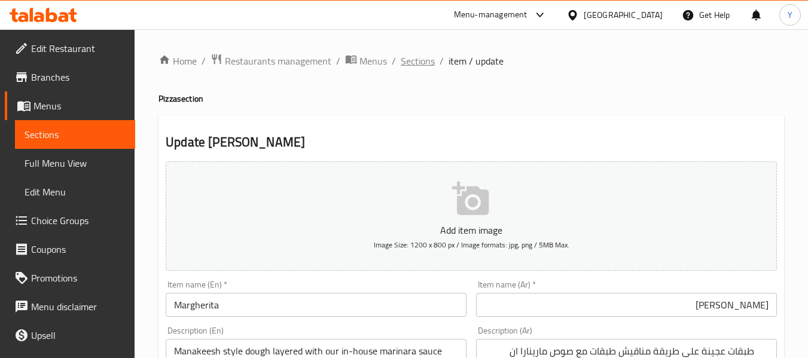
click at [425, 57] on span "Sections" at bounding box center [418, 61] width 34 height 14
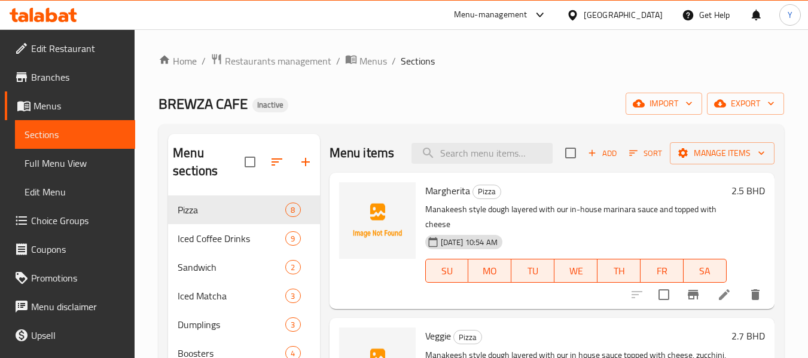
scroll to position [120, 0]
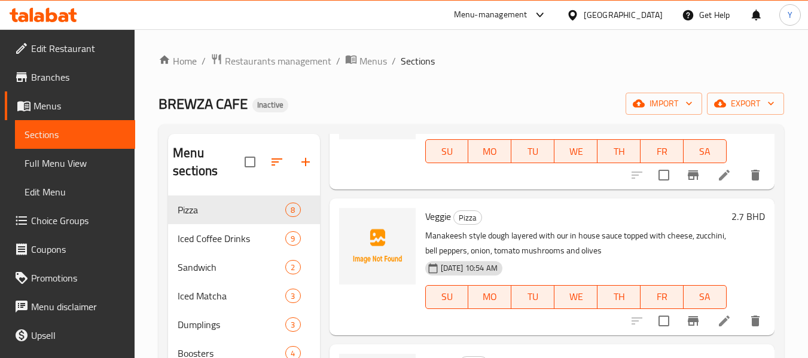
click at [714, 336] on div at bounding box center [696, 321] width 147 height 29
click at [722, 328] on icon at bounding box center [724, 321] width 14 height 14
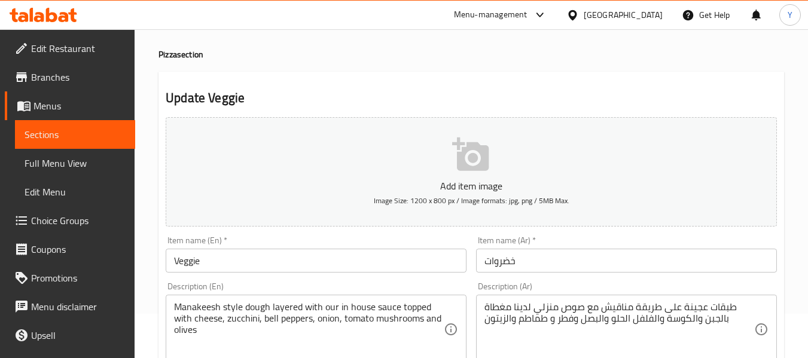
scroll to position [239, 0]
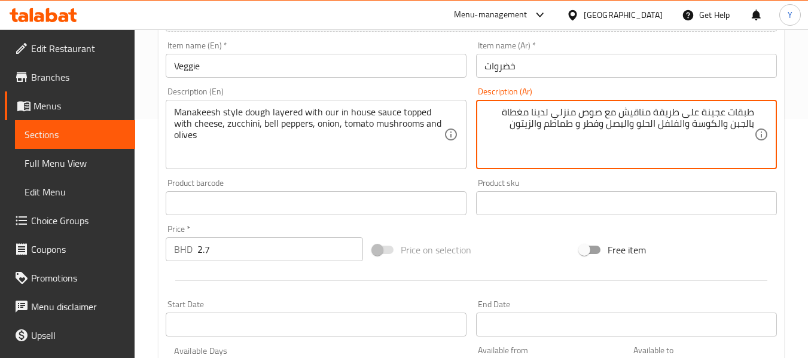
click at [638, 113] on textarea "طبقات عجينة على طريقة مناقيش مع صوص منزلي لدينا مغطاة بالجبن والكوسة والفلفل ال…" at bounding box center [620, 134] width 270 height 57
click at [619, 114] on textarea "طبقات عجينة على طريقة مناقيش مع صوص منزلي لدينا مغطاة بالجبن والكوسة والفلفل ال…" at bounding box center [620, 134] width 270 height 57
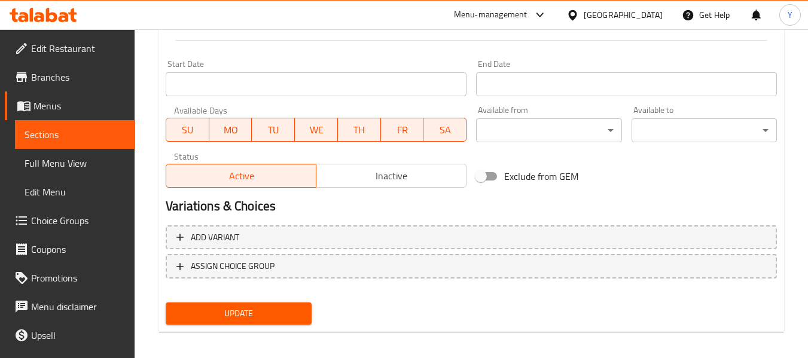
scroll to position [487, 0]
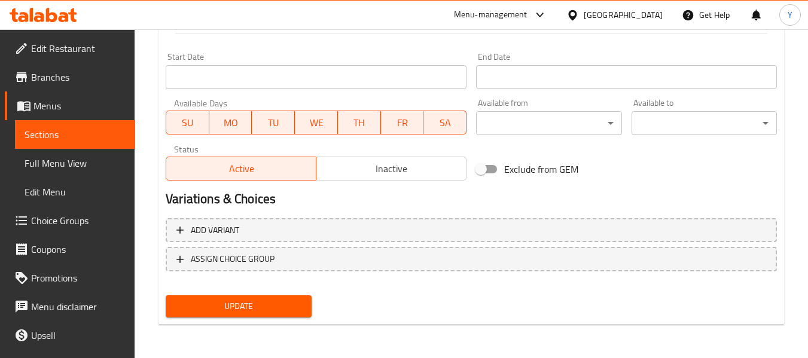
click at [308, 305] on button "Update" at bounding box center [238, 307] width 145 height 22
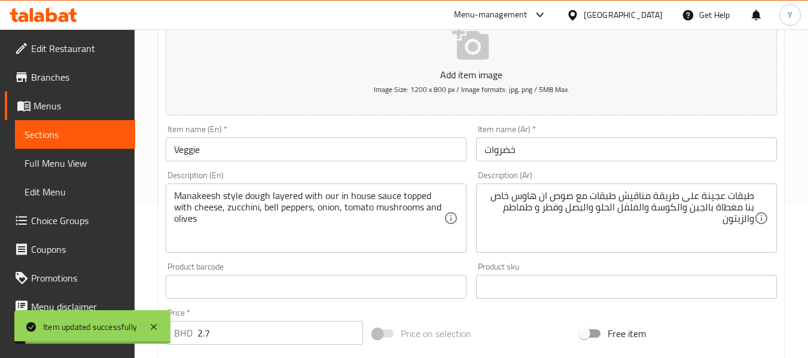
scroll to position [248, 0]
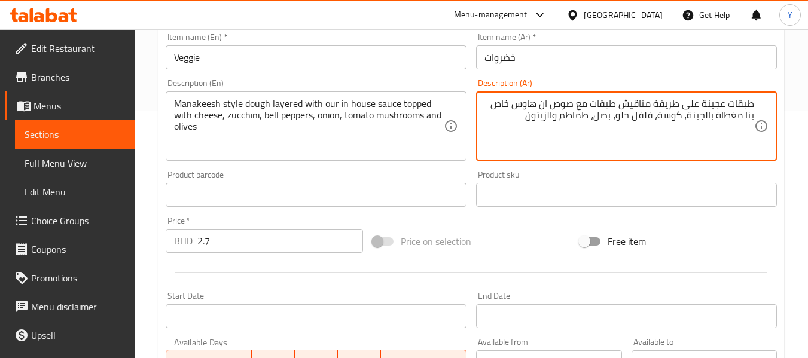
paste textarea "فطرو"
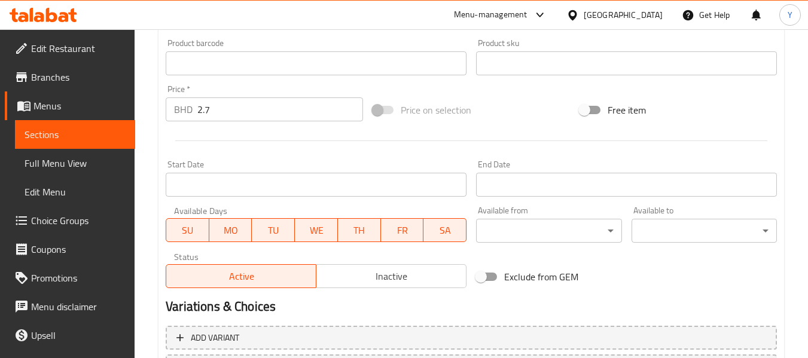
scroll to position [487, 0]
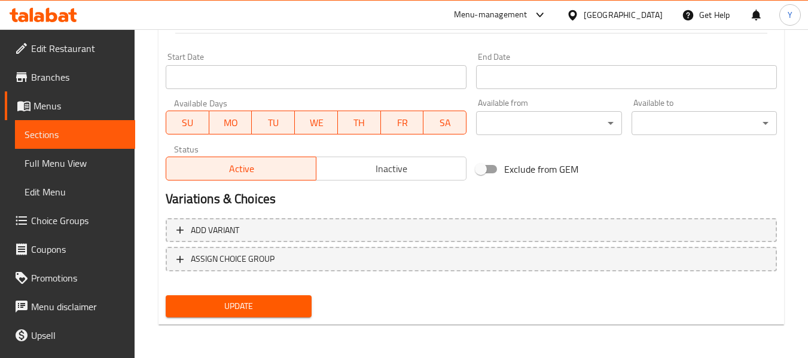
type textarea "طبقات عجينة على طريقة مناقيش طبقات مع صوص ان هاوس خاص بنا مغطاة بالجبنة، كوسة، …"
click at [305, 308] on button "Update" at bounding box center [238, 307] width 145 height 22
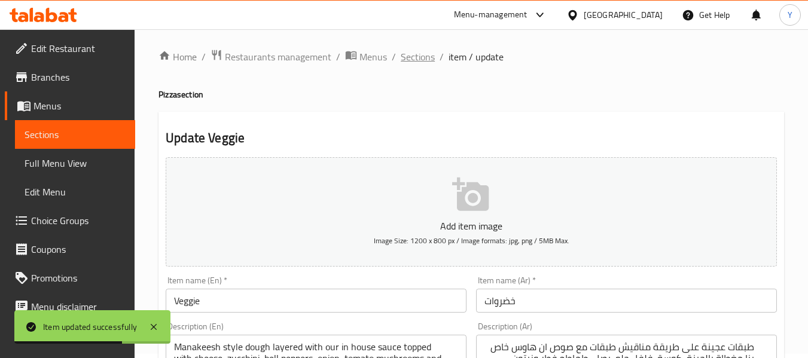
scroll to position [0, 0]
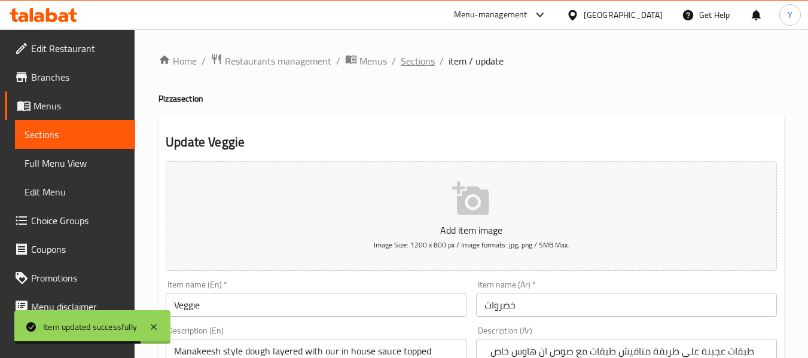
click at [410, 61] on span "Sections" at bounding box center [418, 61] width 34 height 14
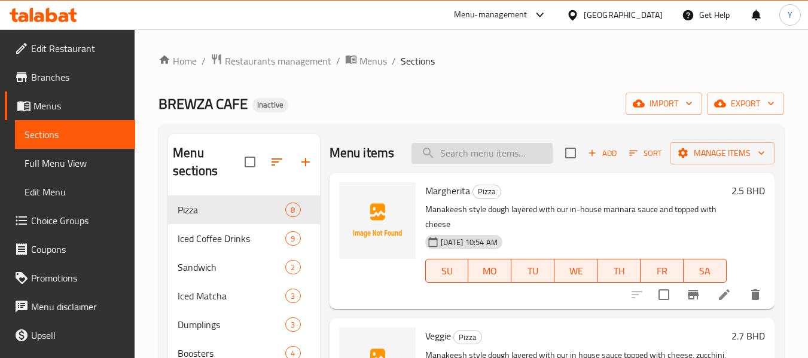
click at [501, 163] on input "search" at bounding box center [482, 153] width 141 height 21
paste input "Chicken"
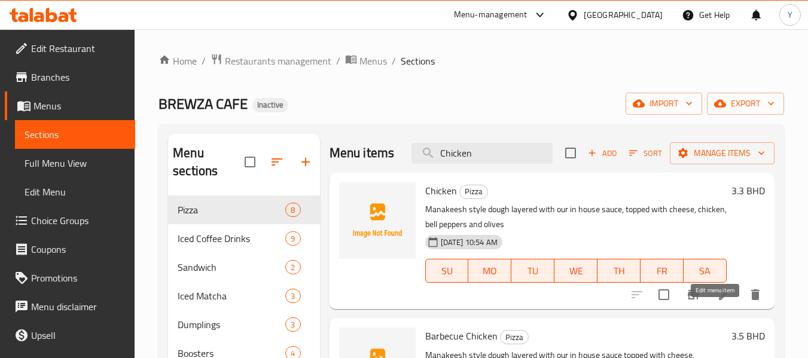
type input "Chicken"
click at [720, 302] on icon at bounding box center [724, 295] width 14 height 14
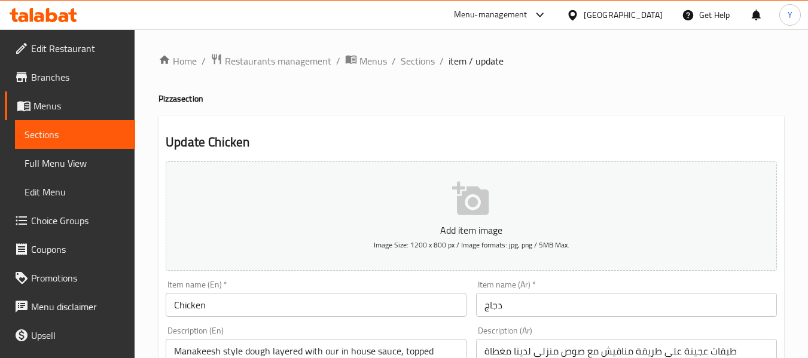
click at [596, 307] on input "دجاج" at bounding box center [626, 305] width 301 height 24
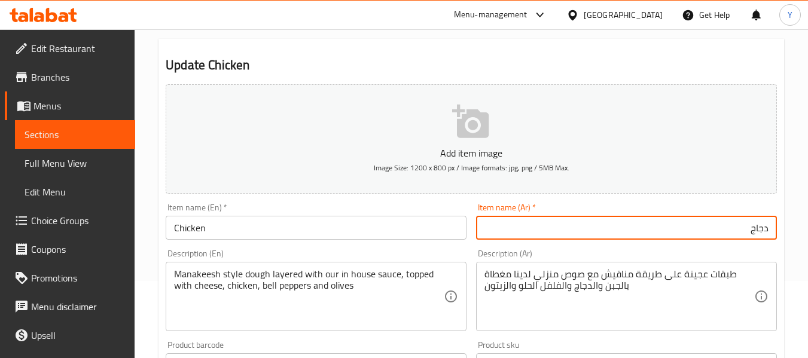
scroll to position [239, 0]
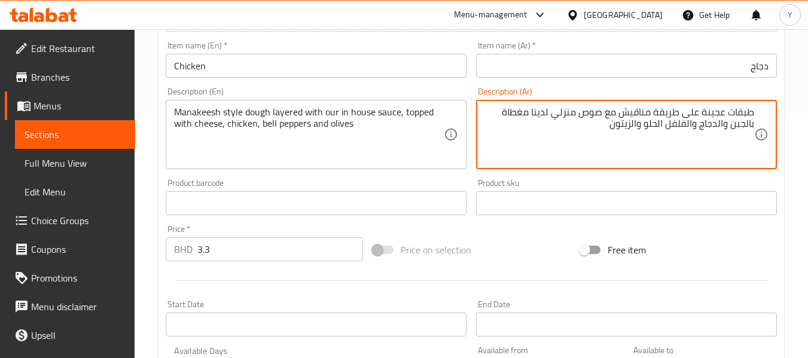
click at [741, 113] on textarea "طبقات عجينة على طريقة مناقيش مع صوص منزلي لدينا مغطاة بالجبن والدجاج والفلفل ال…" at bounding box center [620, 134] width 270 height 57
paste textarea "طبقات"
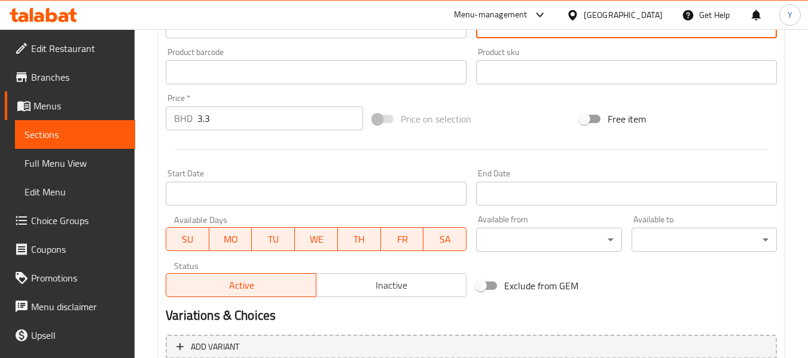
scroll to position [487, 0]
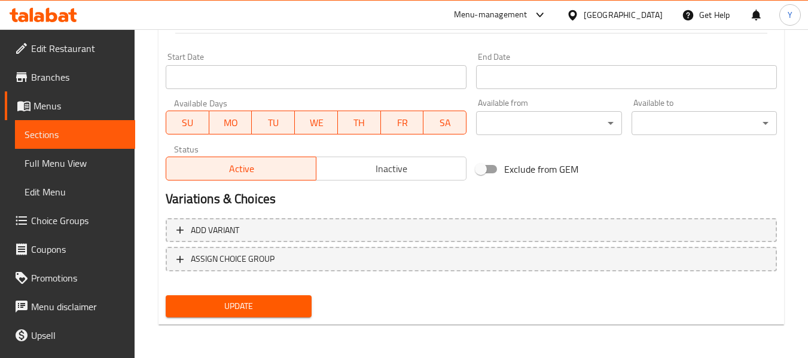
type textarea "عجينة على طريقة مناقيش طبقات مع صوص ان هاوس خاص بنا مغطاة بالجبن والدجاج والفلف…"
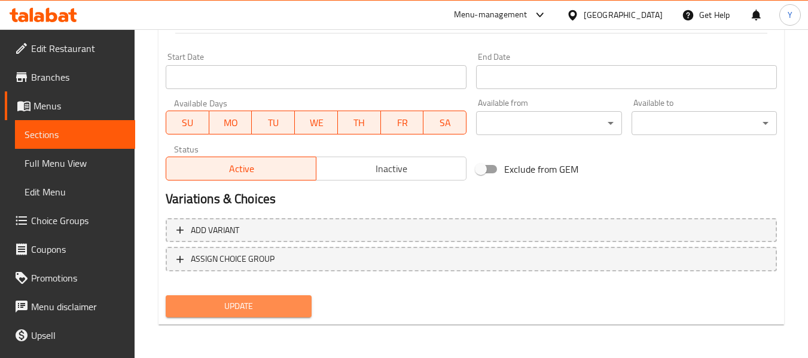
click at [266, 315] on button "Update" at bounding box center [238, 307] width 145 height 22
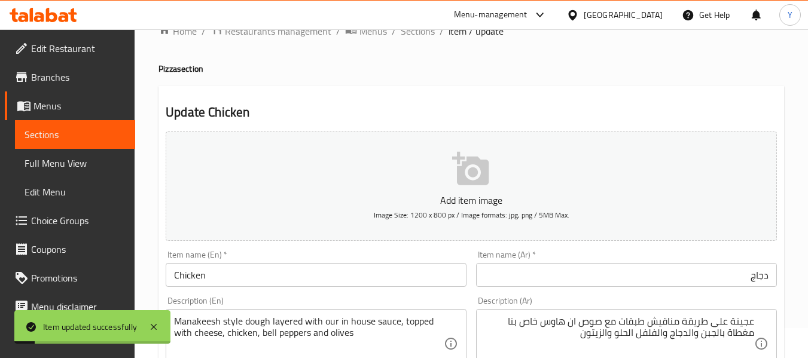
scroll to position [0, 0]
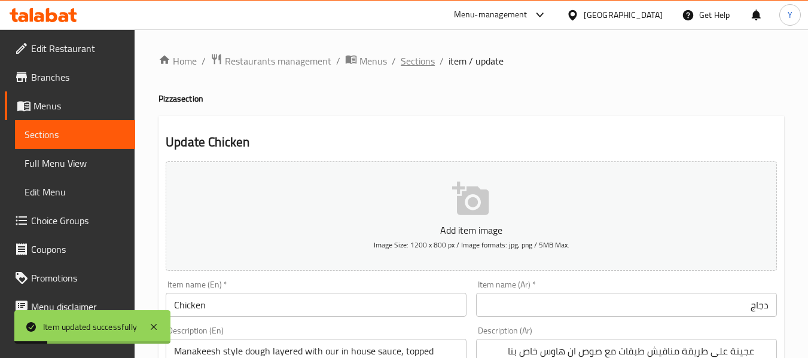
click at [416, 62] on span "Sections" at bounding box center [418, 61] width 34 height 14
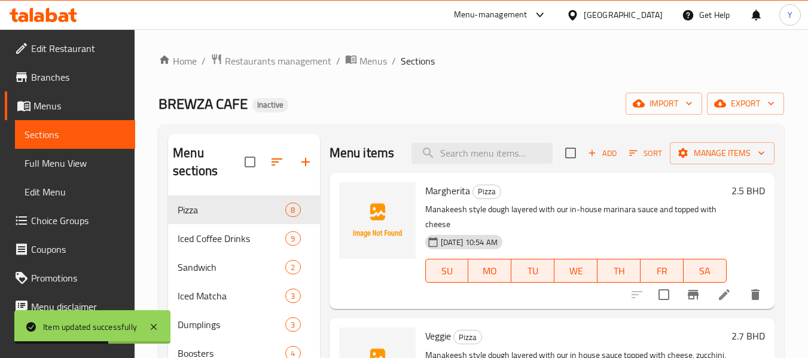
click at [471, 138] on div "Menu items Add Sort Manage items" at bounding box center [552, 153] width 445 height 39
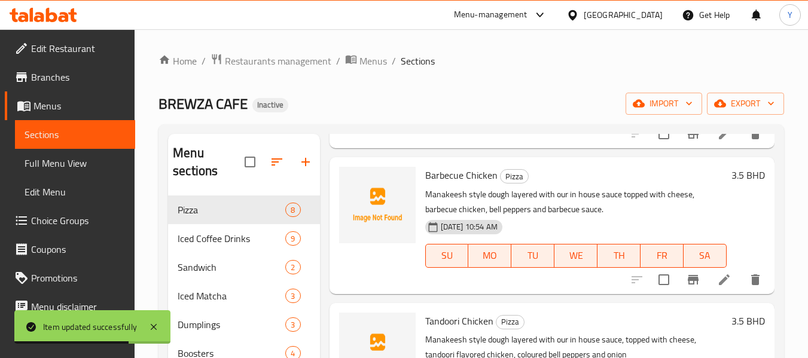
scroll to position [512, 0]
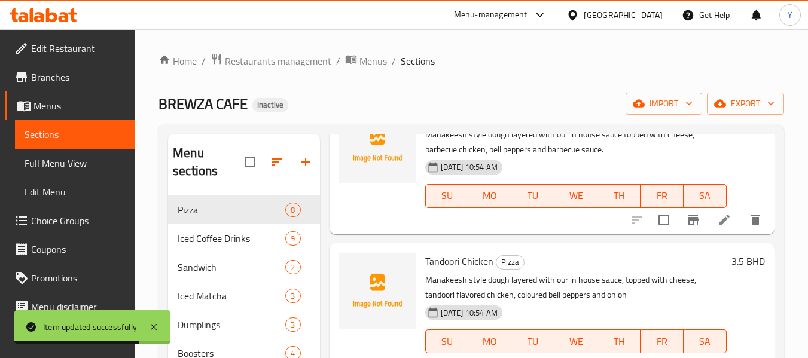
click at [708, 231] on li at bounding box center [725, 220] width 34 height 22
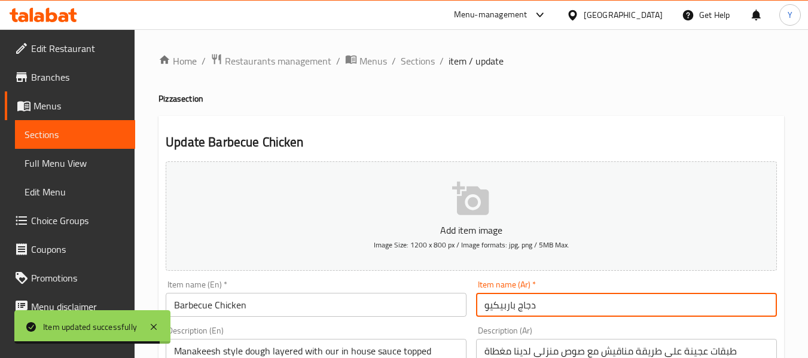
click at [600, 302] on input "دجاج باربيكيو" at bounding box center [626, 305] width 301 height 24
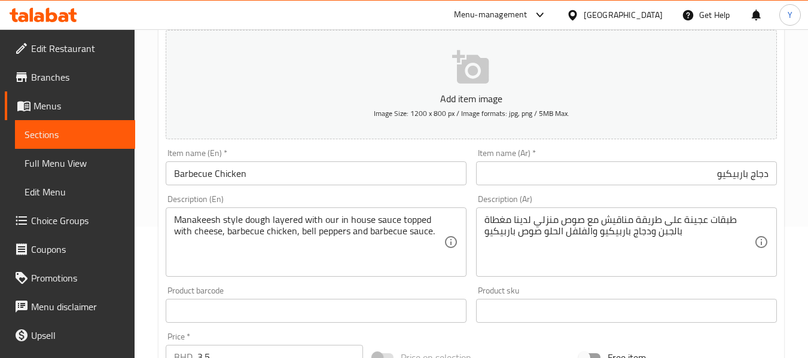
scroll to position [239, 0]
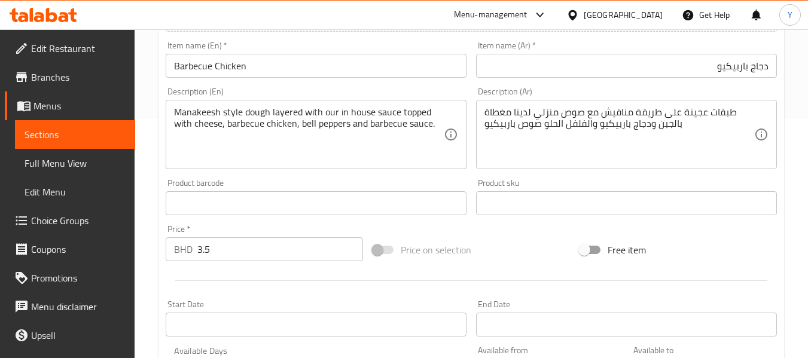
click at [771, 112] on div "طبقات عجينة على طريقة مناقيش مع صوص منزلي لدينا مغطاة بالجبن ودجاج باربيكيو وال…" at bounding box center [626, 134] width 301 height 69
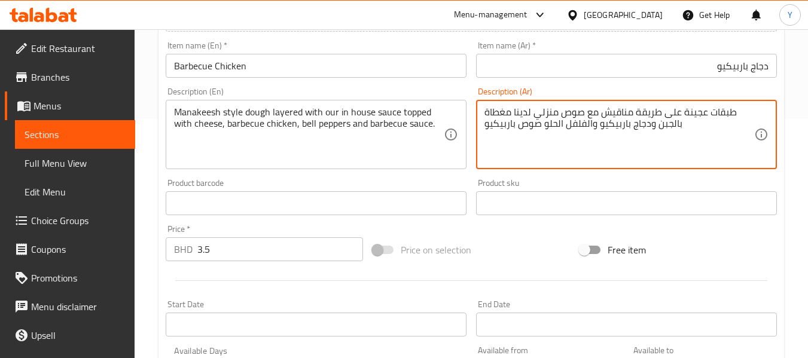
click at [740, 118] on textarea "طبقات عجينة على طريقة مناقيش مع صوص منزلي لدينا مغطاة بالجبن ودجاج باربيكيو وال…" at bounding box center [620, 134] width 270 height 57
click at [748, 114] on textarea "طبقات عجينة على طريقة مناقيش مع صوص منزلي لدينا مغطاة بالجبن ودجاج باربيكيو وال…" at bounding box center [620, 134] width 270 height 57
click at [714, 114] on textarea "طبقات عجينة على طريقة مناقيش مع صوص منزلي لدينا مغطاة بالجبن ودجاج باربيكيو وال…" at bounding box center [620, 134] width 270 height 57
click at [753, 111] on textarea "طبقات عجينة على طريقة مناقيش مع صوص منزلي لدينا مغطاة بالجبن ودجاج باربيكيو وال…" at bounding box center [620, 134] width 270 height 57
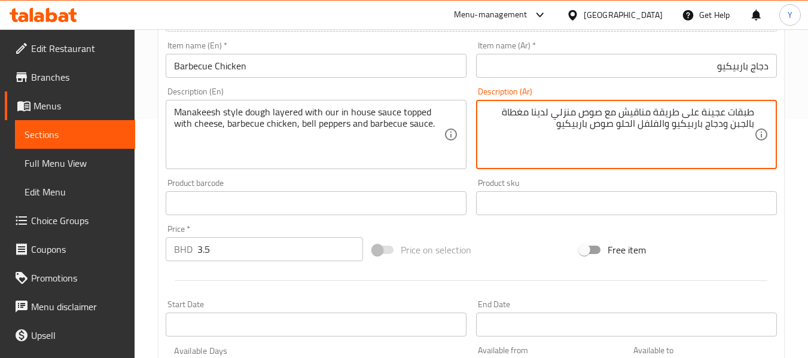
click at [753, 111] on textarea "طبقات عجينة على طريقة مناقيش مع صوص منزلي لدينا مغطاة بالجبن ودجاج باربيكيو وال…" at bounding box center [620, 134] width 270 height 57
paste textarea "طبقات"
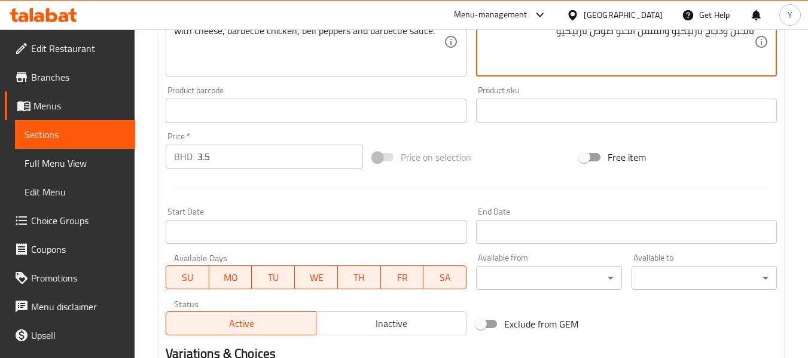
scroll to position [487, 0]
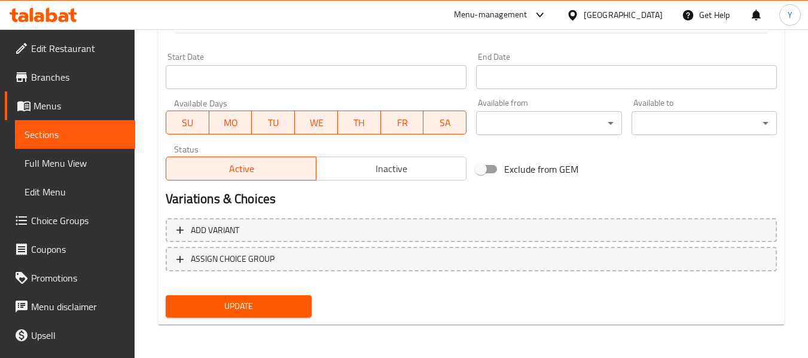
type textarea "عجينة على طريقة مناقيش طبقات مع صوص هاوس خاص بنا مغطاة بالجبن ودجاج باربيكيو وا…"
click at [284, 308] on span "Update" at bounding box center [238, 306] width 126 height 15
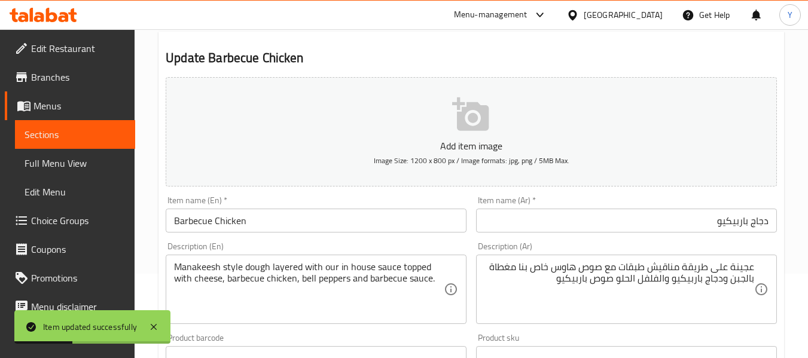
scroll to position [0, 0]
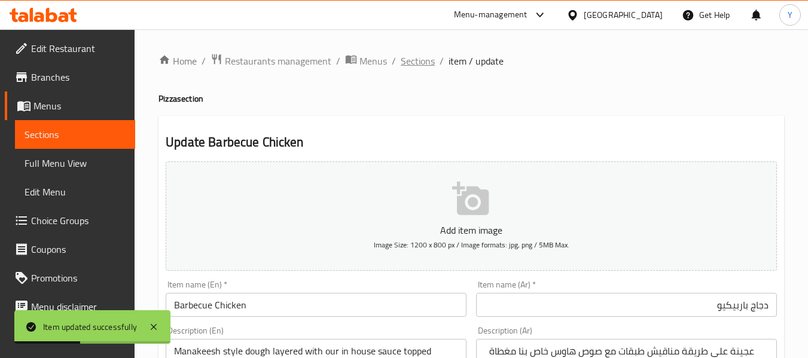
click at [428, 56] on span "Sections" at bounding box center [418, 61] width 34 height 14
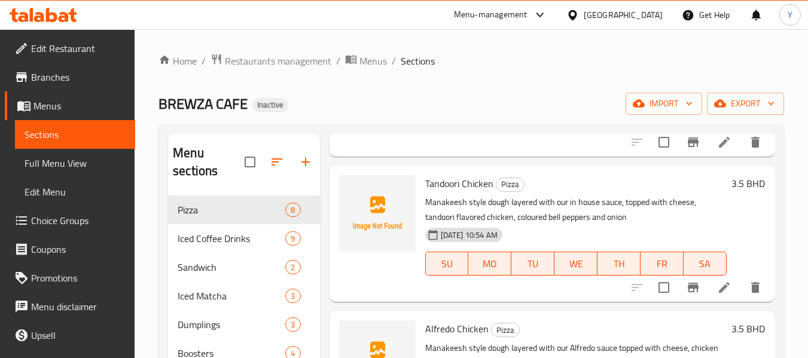
scroll to position [598, 0]
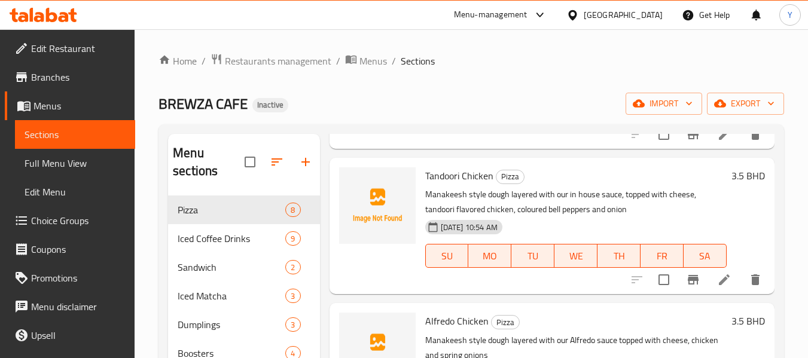
click at [717, 287] on icon at bounding box center [724, 280] width 14 height 14
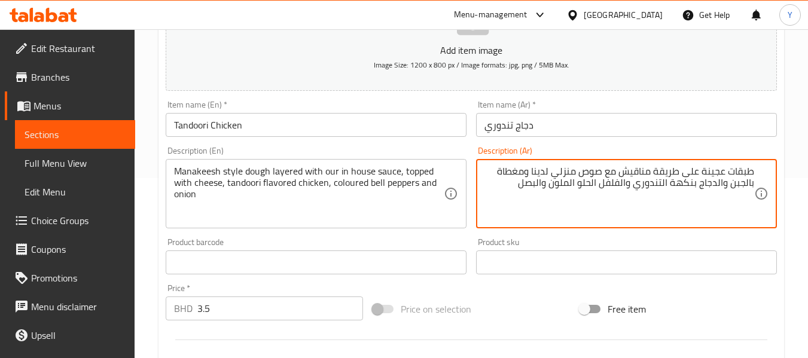
scroll to position [181, 0]
click at [564, 174] on textarea "طبقات عجينة على طريقة مناقيش مع صوص منزلي لدينا ومغطاة بالجبن والدجاج بنكهة الت…" at bounding box center [620, 193] width 270 height 57
click at [566, 174] on textarea "طبقات عجينة على طريقة مناقيش مع صوص منزلي لدينا ومغطاة بالجبن والدجاج بنكهة الت…" at bounding box center [620, 193] width 270 height 57
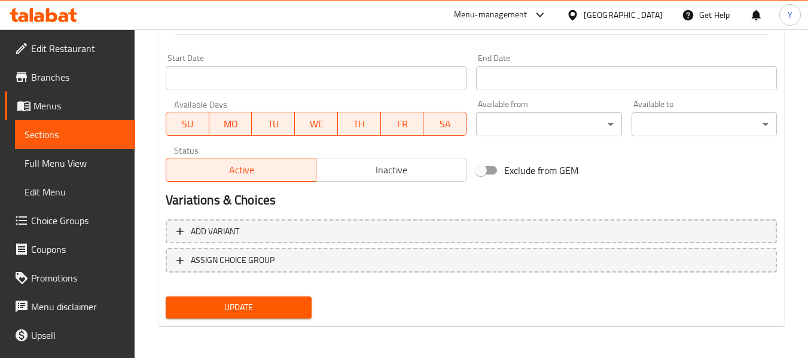
scroll to position [487, 0]
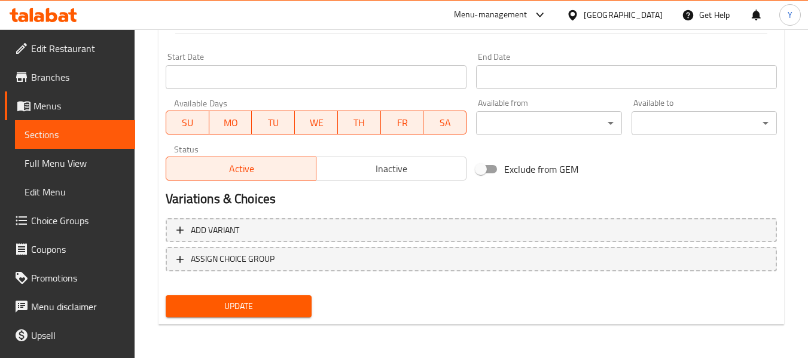
type textarea "طبقات عجينة على طريقة مناقيش مع صوص ان هاوس خاص بنا ومغطاة بالجبن والدجاج بنكهة…"
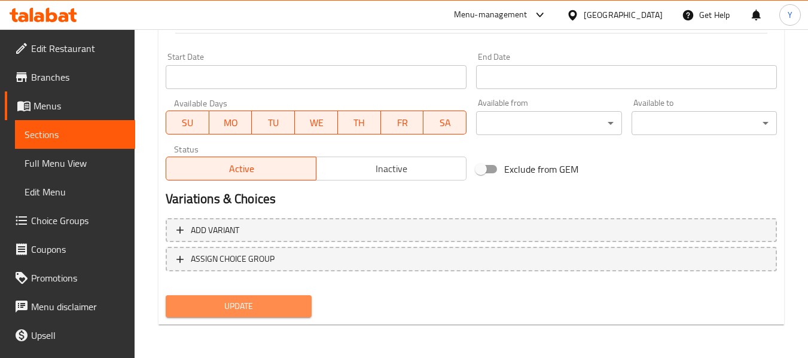
click at [287, 308] on span "Update" at bounding box center [238, 306] width 126 height 15
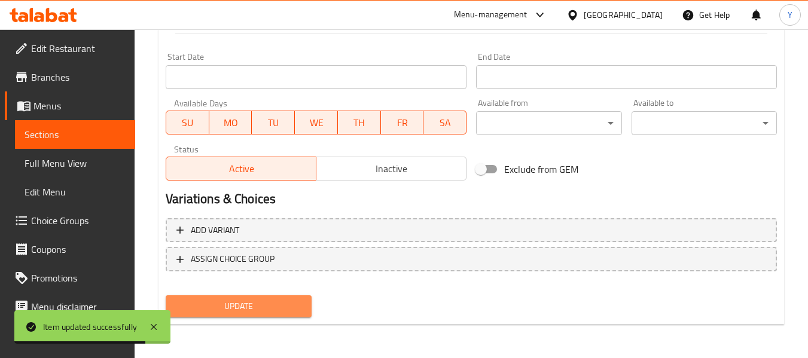
click at [261, 303] on span "Update" at bounding box center [238, 306] width 126 height 15
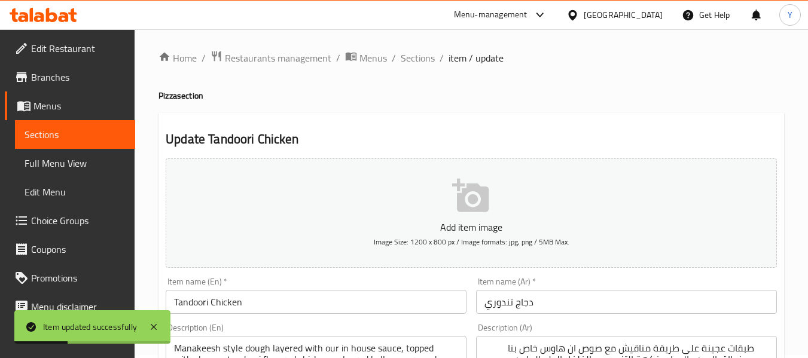
scroll to position [0, 0]
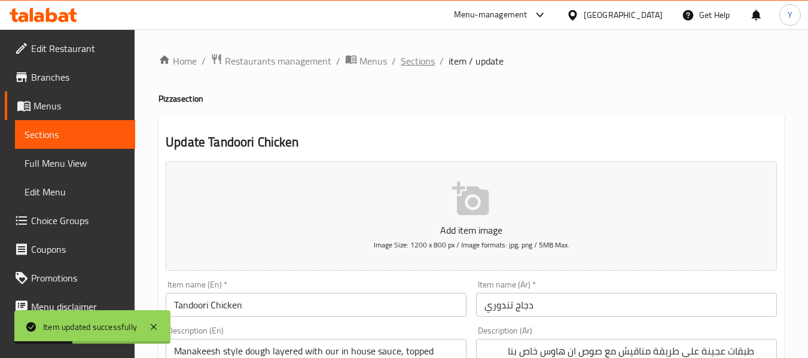
click at [413, 54] on span "Sections" at bounding box center [418, 61] width 34 height 14
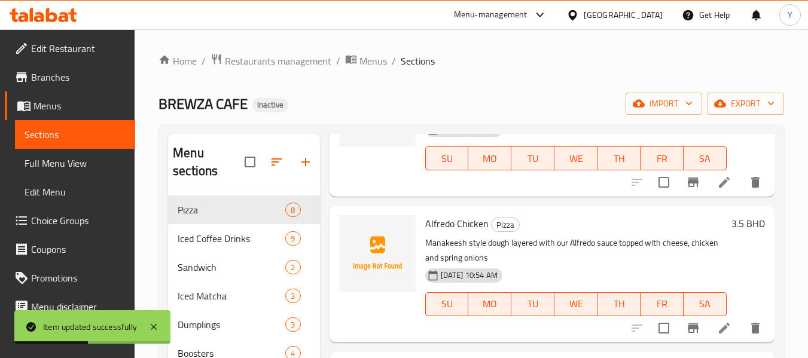
scroll to position [804, 0]
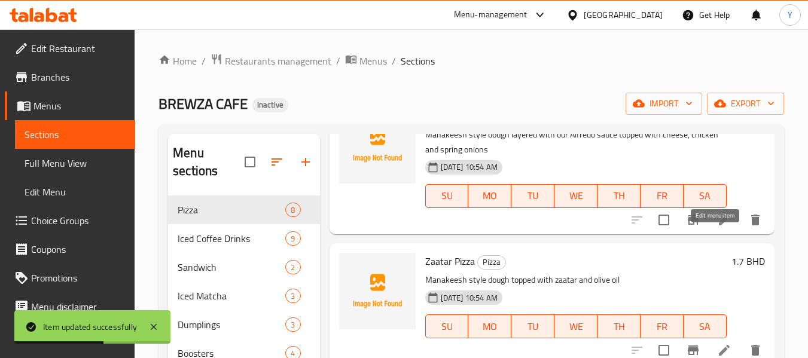
click at [717, 227] on icon at bounding box center [724, 220] width 14 height 14
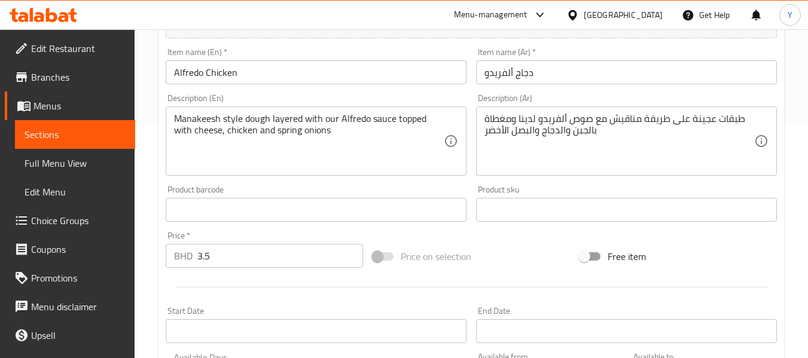
scroll to position [239, 0]
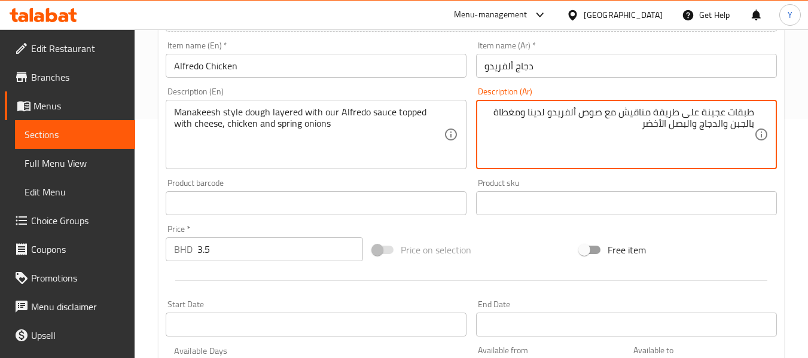
click at [745, 115] on textarea "طبقات عجينة على طريقة مناقيش مع صوص ألفريدو لدينا ومغطاة بالجبن والدجاج والبصل …" at bounding box center [620, 134] width 270 height 57
paste textarea "طبقات"
click at [535, 117] on textarea "عجينة على طريقة طبقات مناقيش مع صوص ألفريدو لدينا ومغطاة بالجبن والدجاج والبصل …" at bounding box center [620, 134] width 270 height 57
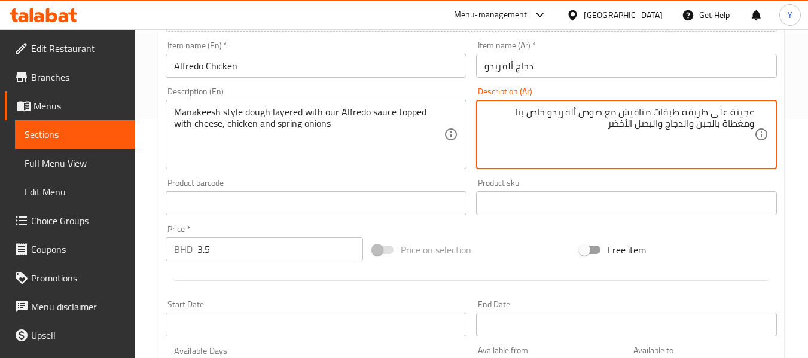
type textarea "عجينة على طريقة طبقات مناقيش مع صوص ألفريدو خاص بنا ومغطاة بالجبن والدجاج والبص…"
click at [766, 252] on div "Free item" at bounding box center [678, 250] width 207 height 32
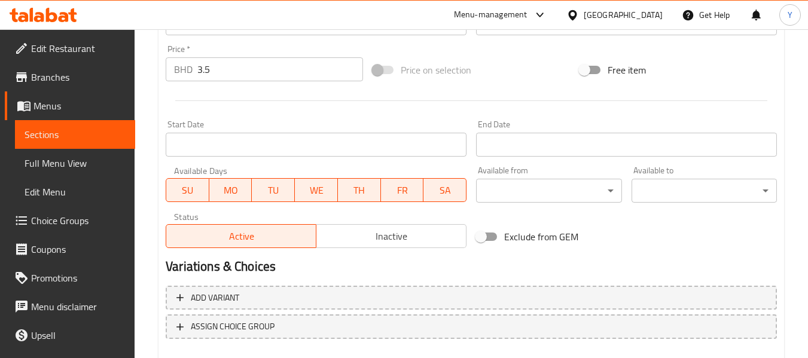
scroll to position [487, 0]
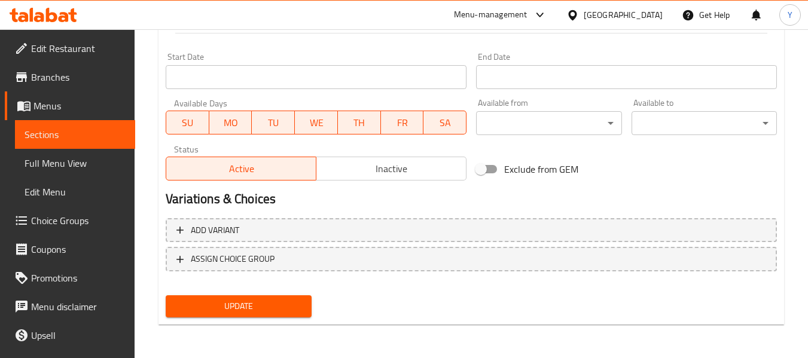
click at [279, 308] on span "Update" at bounding box center [238, 306] width 126 height 15
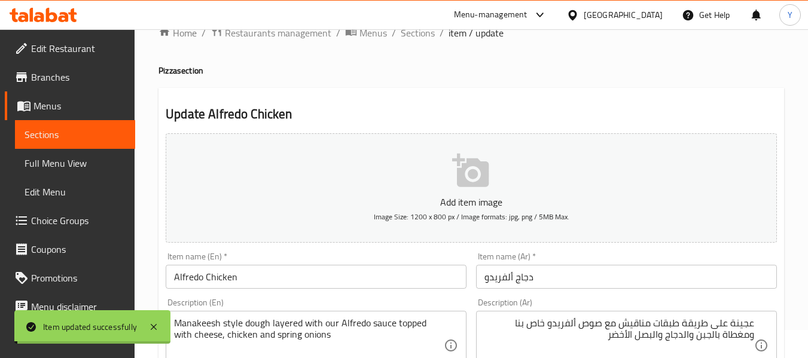
scroll to position [0, 0]
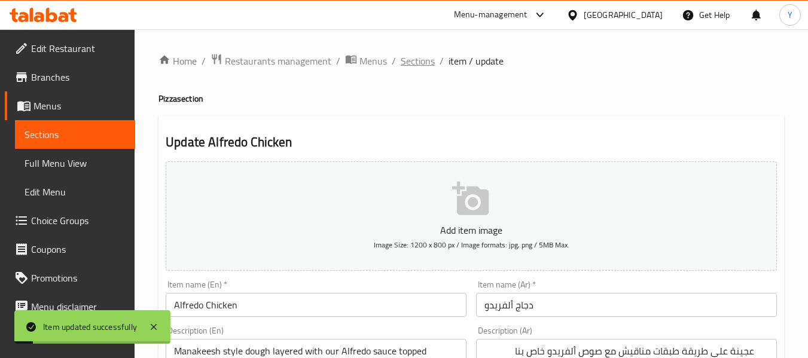
click at [406, 63] on span "Sections" at bounding box center [418, 61] width 34 height 14
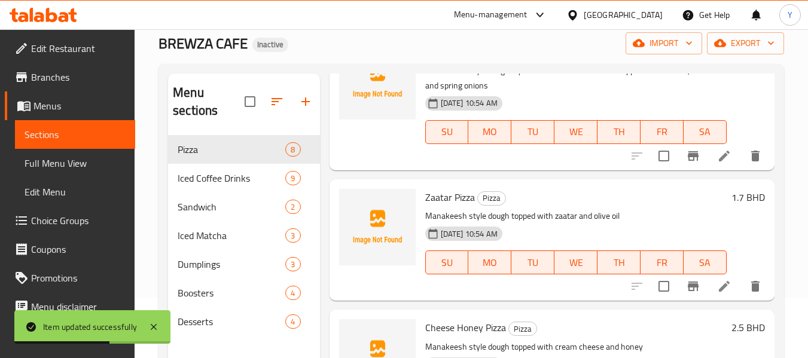
scroll to position [168, 0]
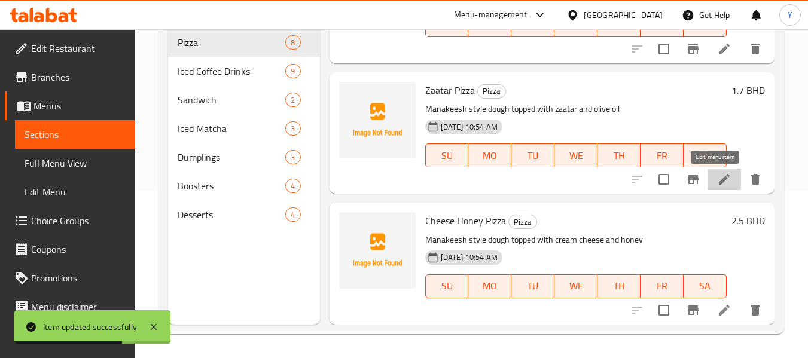
click at [717, 182] on icon at bounding box center [724, 179] width 14 height 14
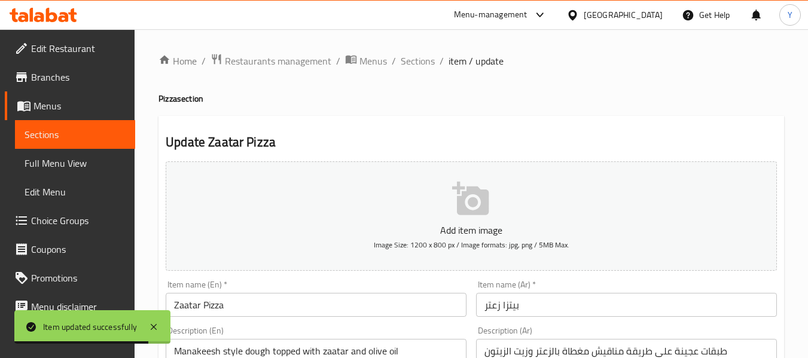
scroll to position [179, 0]
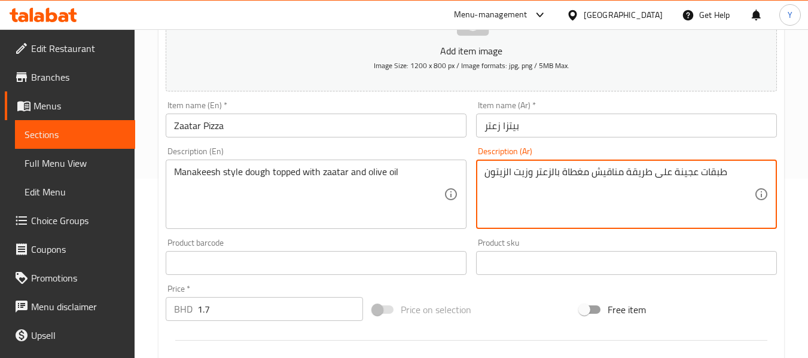
click at [712, 180] on textarea "طبقات عجينة على طريقة مناقيش مغطاة بالزعتر وزيت الزيتون" at bounding box center [620, 194] width 270 height 57
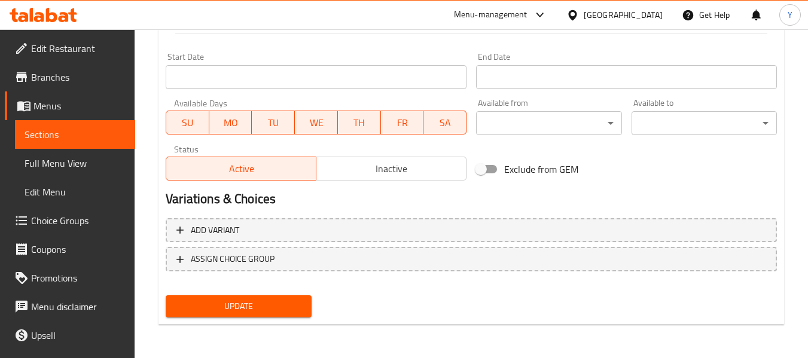
type textarea "عجينة على طريقة مناقيش مغطاة بالزعتر وزيت الزيتون"
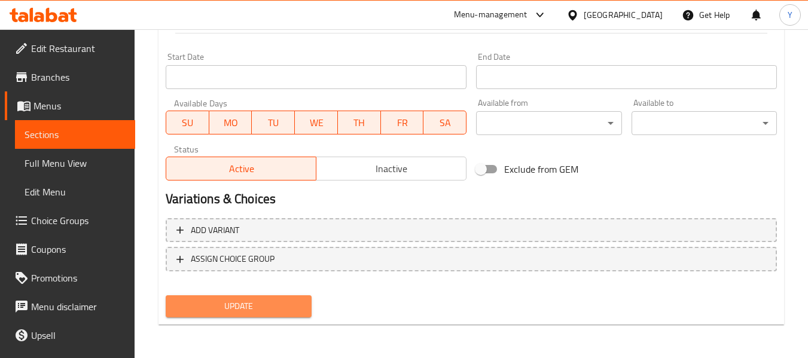
click at [293, 308] on span "Update" at bounding box center [238, 306] width 126 height 15
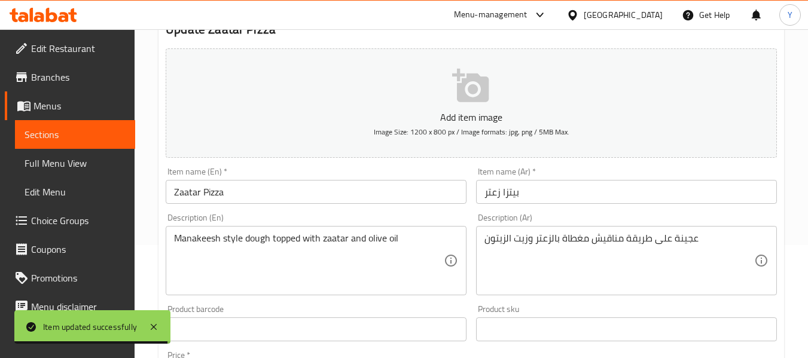
scroll to position [0, 0]
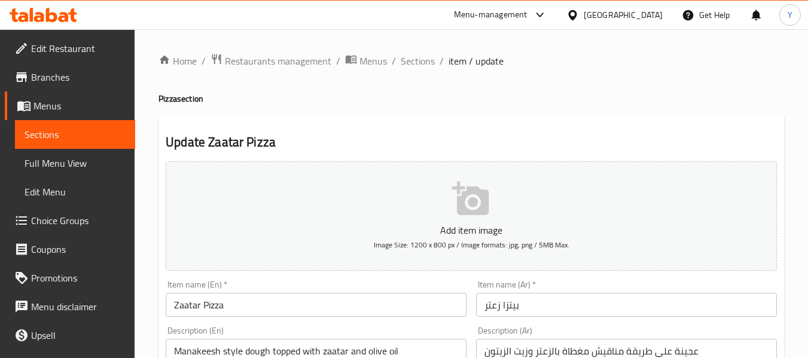
click at [454, 64] on span "item / update" at bounding box center [476, 61] width 55 height 14
click at [405, 63] on span "Sections" at bounding box center [418, 61] width 34 height 14
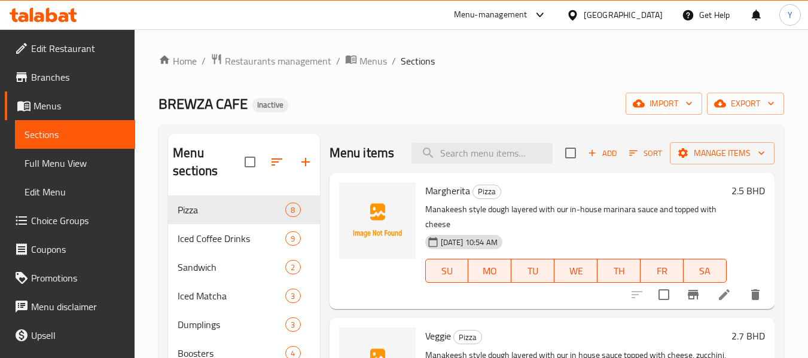
scroll to position [168, 0]
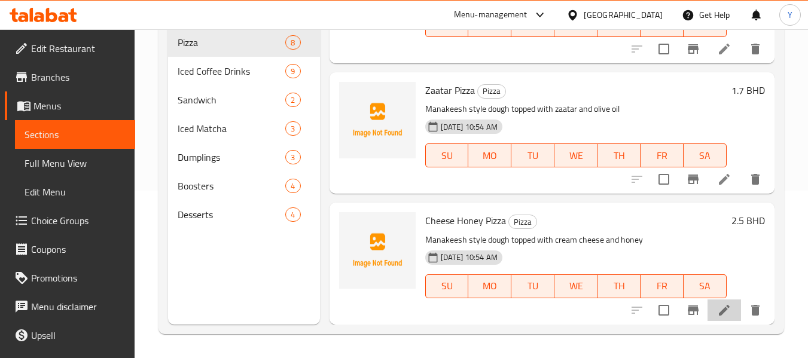
click at [718, 319] on li at bounding box center [725, 311] width 34 height 22
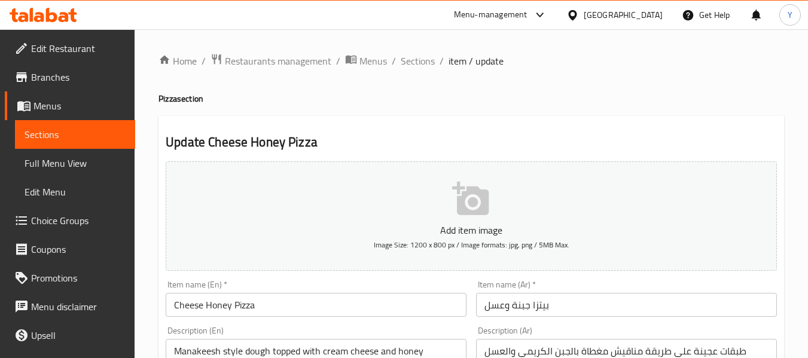
drag, startPoint x: 654, startPoint y: 285, endPoint x: 611, endPoint y: 321, distance: 55.6
click at [648, 288] on div "Item name (Ar)   * [PERSON_NAME] وعسل Item name (Ar) *" at bounding box center [626, 299] width 301 height 36
click at [611, 321] on div "Item name (Ar)   * [PERSON_NAME] وعسل Item name (Ar) *" at bounding box center [626, 299] width 311 height 46
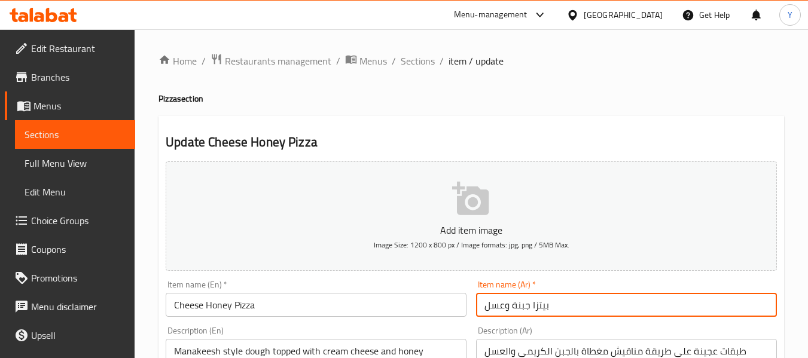
click at [637, 308] on input "بيتزا جبنة وعسل" at bounding box center [626, 305] width 301 height 24
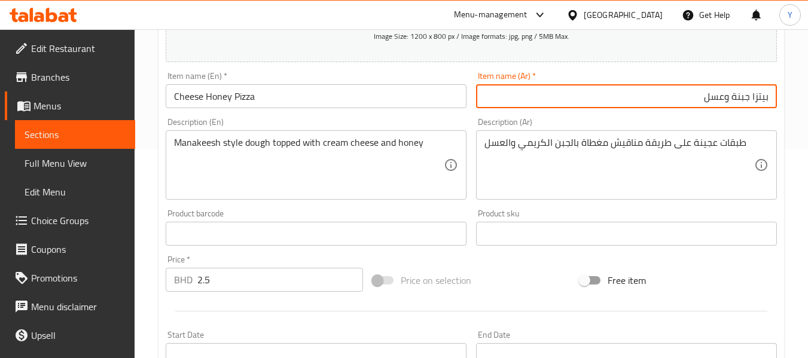
scroll to position [120, 0]
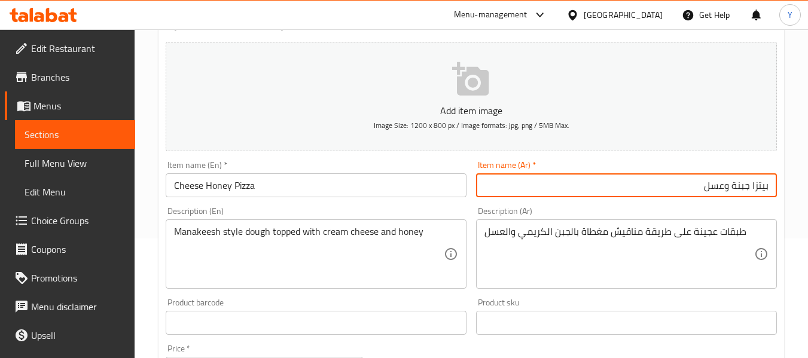
click at [696, 217] on div "Description (Ar) طبقات عجينة على طريقة مناقيش مغطاة بالجبن الكريمي والعسل Descr…" at bounding box center [626, 248] width 301 height 82
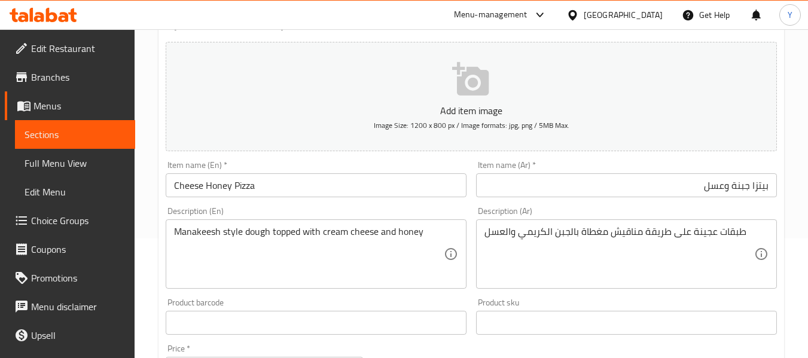
click at [696, 225] on div "طبقات عجينة على طريقة مناقيش مغطاة بالجبن الكريمي والعسل Description (Ar)" at bounding box center [626, 254] width 301 height 69
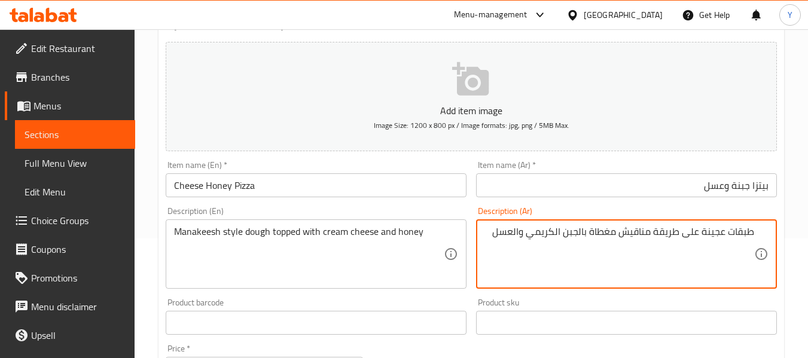
click at [751, 239] on textarea "طبقات عجينة على طريقة مناقيش مغطاة بالجبن الكريمي والعسل" at bounding box center [620, 254] width 270 height 57
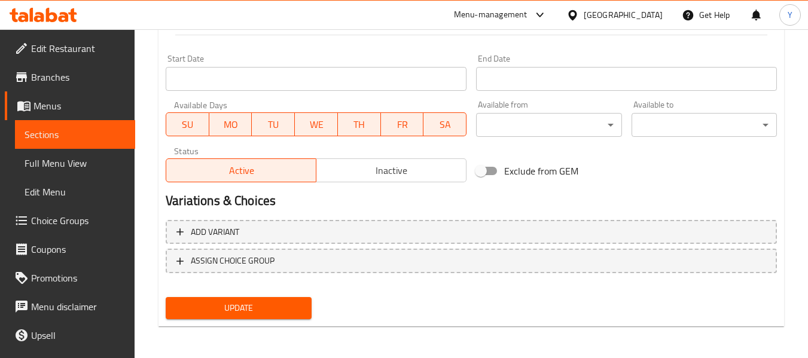
scroll to position [487, 0]
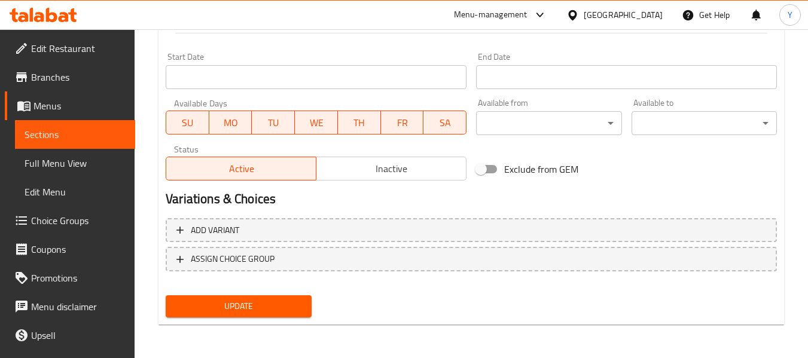
type textarea "عجينة على طريقة مناقيش مغطاة بالجبن الكريمي والعسل"
click at [305, 298] on button "Update" at bounding box center [238, 307] width 145 height 22
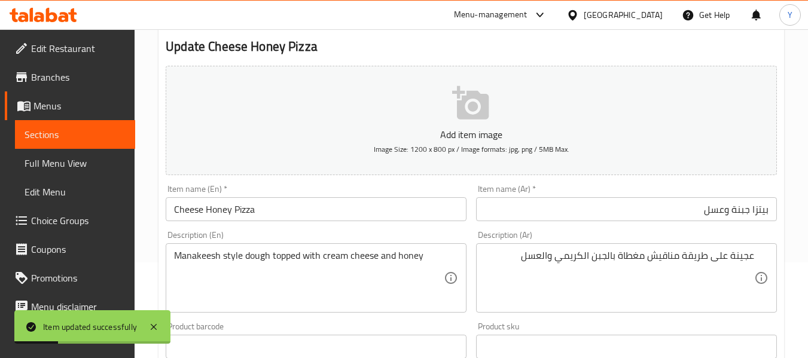
scroll to position [0, 0]
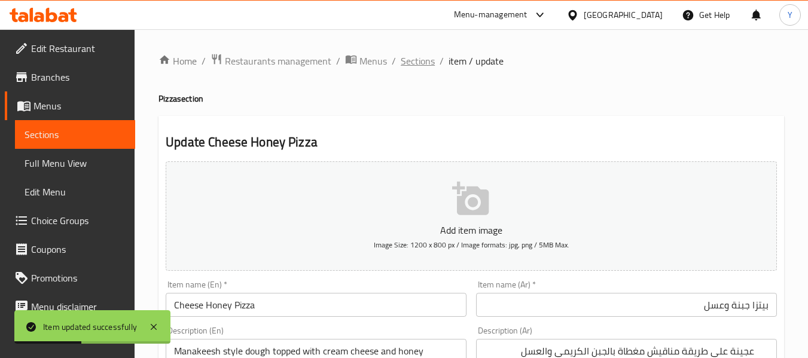
click at [415, 54] on span "Sections" at bounding box center [418, 61] width 34 height 14
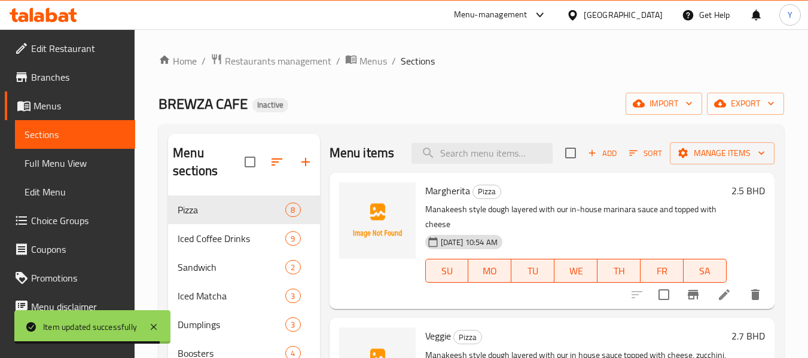
click at [518, 108] on div "BREWZA CAFE Inactive import export" at bounding box center [472, 104] width 626 height 22
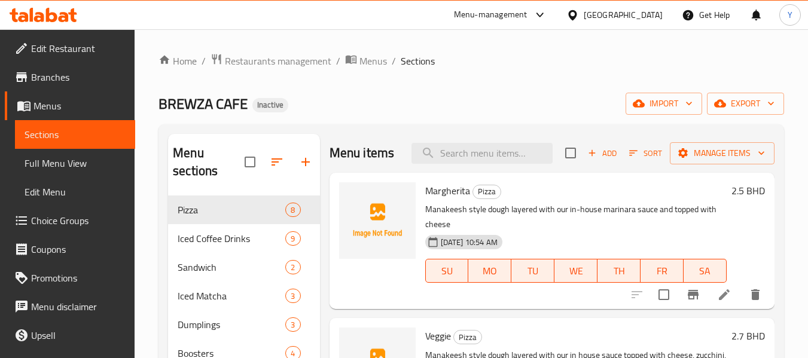
click at [544, 67] on ol "Home / Restaurants management / Menus / Sections" at bounding box center [472, 61] width 626 height 16
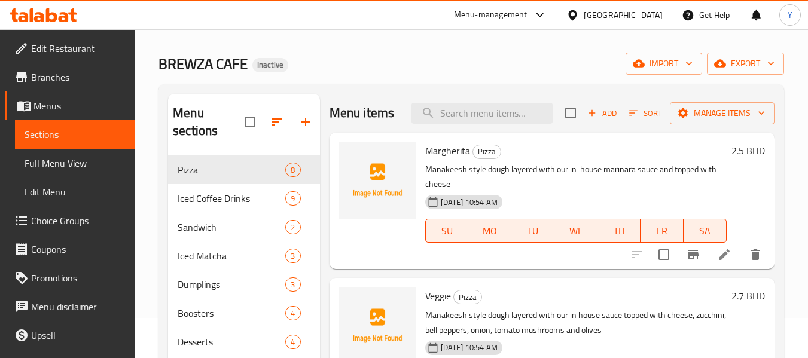
scroll to position [60, 0]
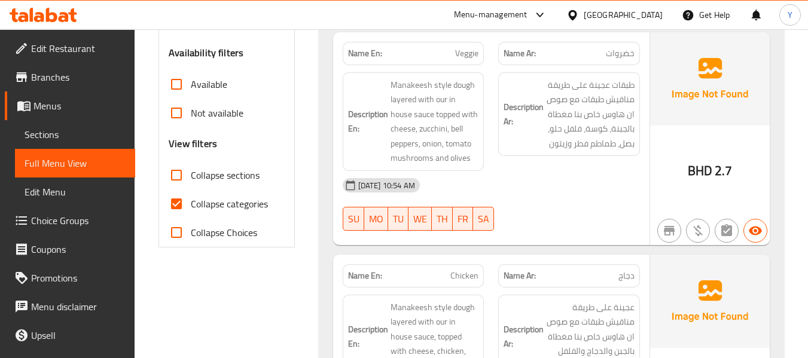
scroll to position [419, 0]
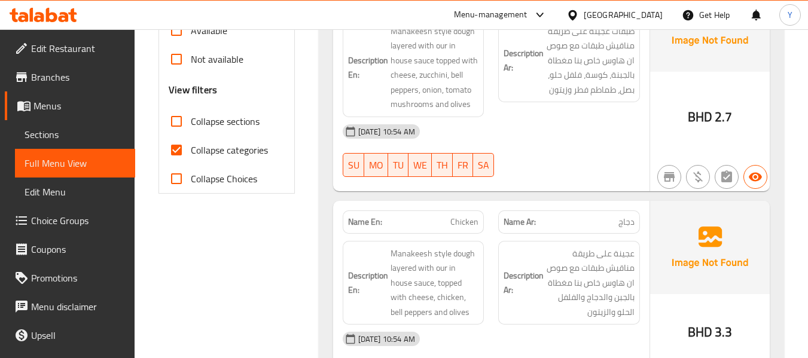
click at [220, 159] on label "Collapse categories" at bounding box center [215, 150] width 106 height 29
click at [191, 159] on input "Collapse categories" at bounding box center [176, 150] width 29 height 29
checkbox input "false"
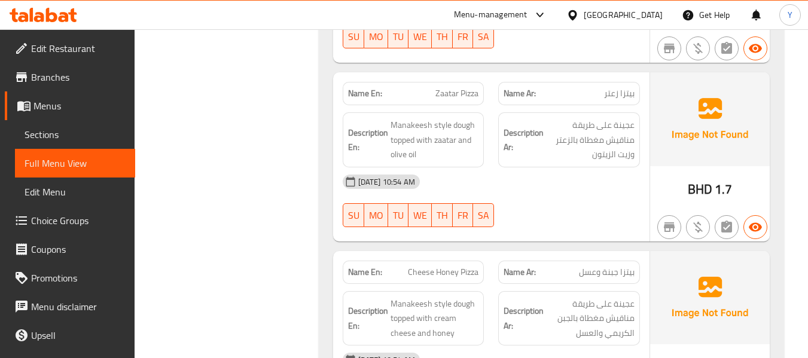
scroll to position [0, 0]
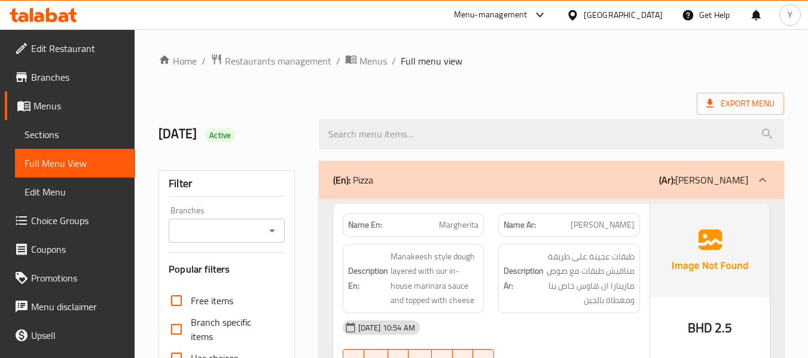
drag, startPoint x: 574, startPoint y: 267, endPoint x: 637, endPoint y: -1, distance: 275.3
drag, startPoint x: 570, startPoint y: 133, endPoint x: 570, endPoint y: 44, distance: 89.7
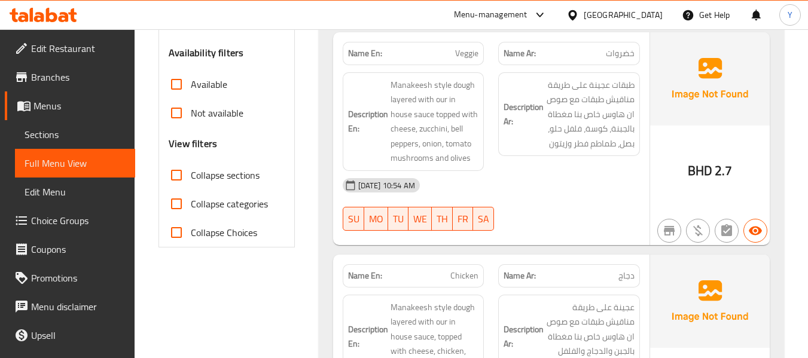
scroll to position [479, 0]
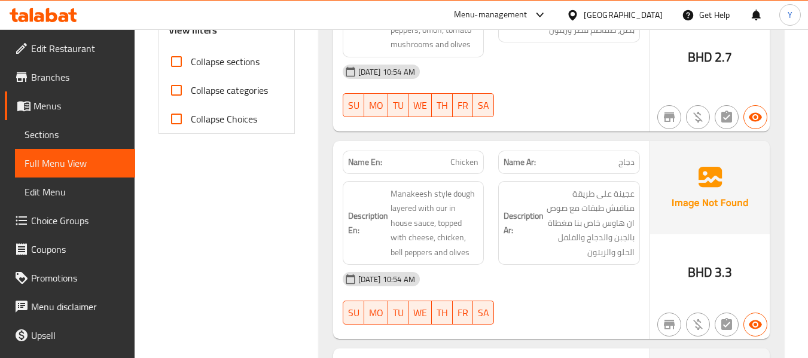
click at [196, 69] on span "Collapse sections" at bounding box center [225, 61] width 69 height 14
click at [191, 70] on input "Collapse sections" at bounding box center [176, 61] width 29 height 29
checkbox input "true"
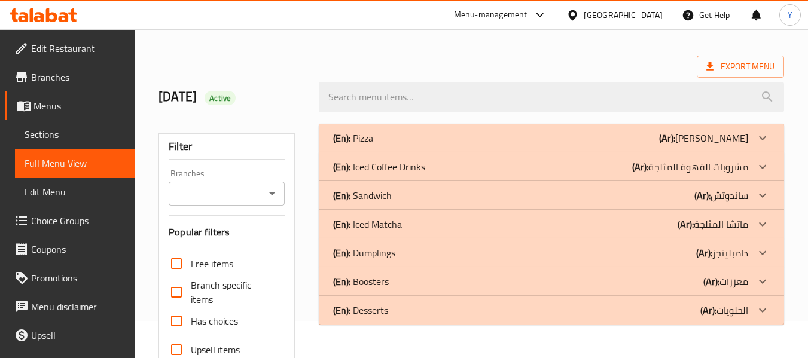
scroll to position [0, 0]
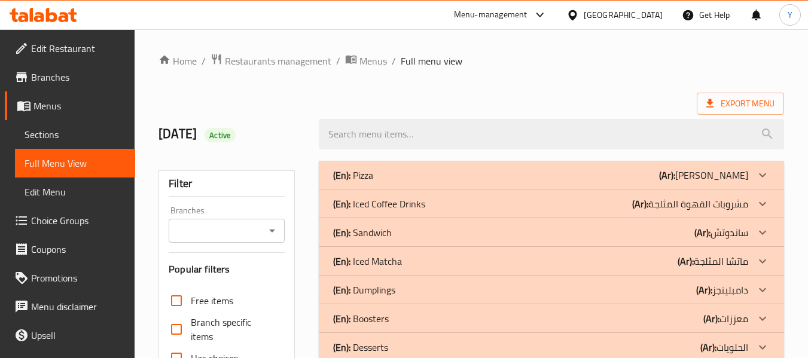
click at [597, 170] on div "(En): Pizza (Ar): بيتزا" at bounding box center [540, 175] width 415 height 14
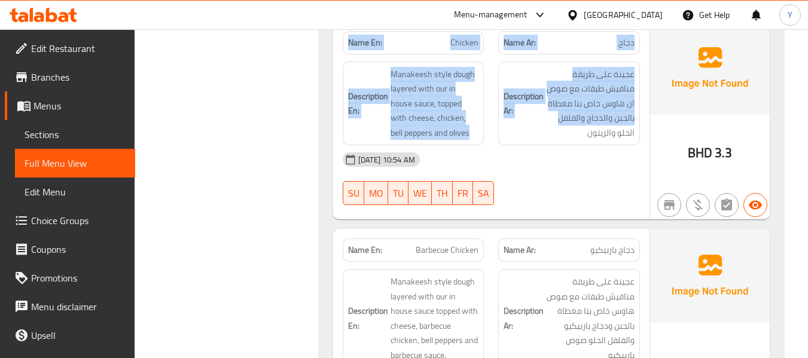
drag, startPoint x: 163, startPoint y: 44, endPoint x: 552, endPoint y: 120, distance: 396.4
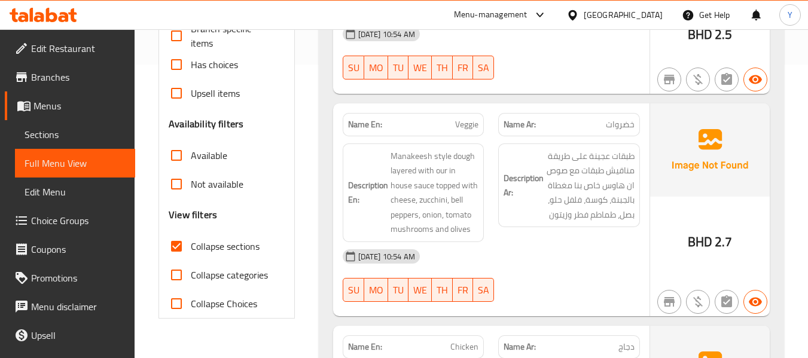
scroll to position [359, 0]
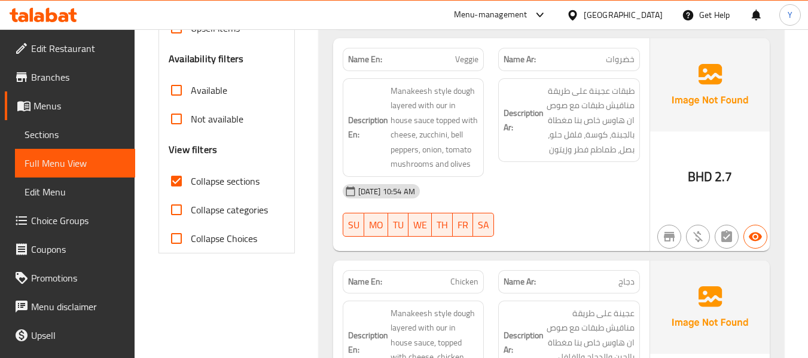
click at [474, 65] on span "Veggie" at bounding box center [466, 59] width 23 height 13
copy span "Veggie"
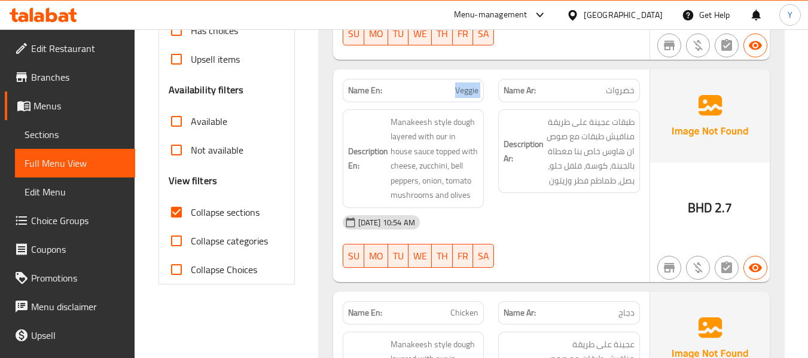
scroll to position [299, 0]
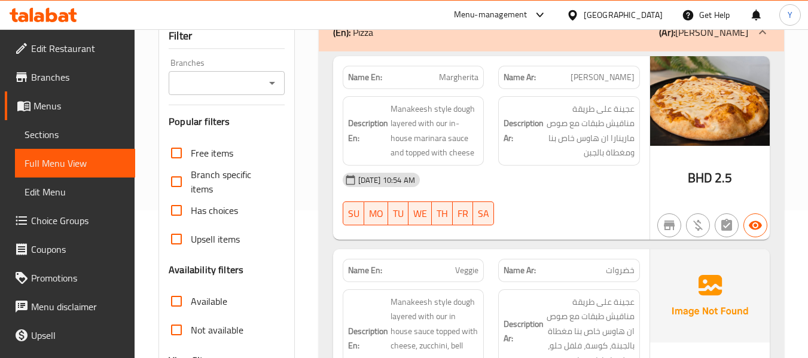
scroll to position [299, 0]
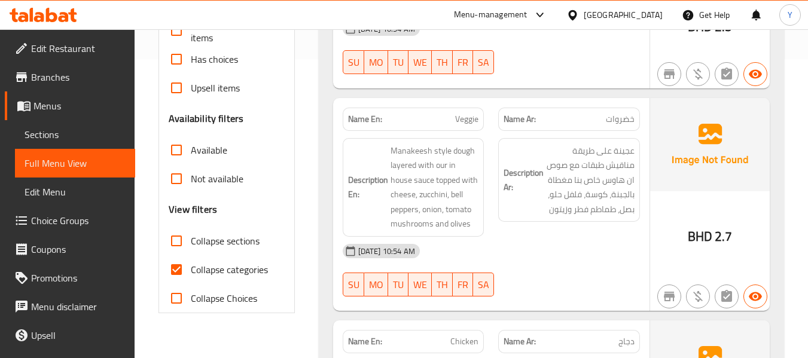
click at [209, 241] on span "Collapse sections" at bounding box center [225, 241] width 69 height 14
click at [191, 241] on input "Collapse sections" at bounding box center [176, 241] width 29 height 29
checkbox input "true"
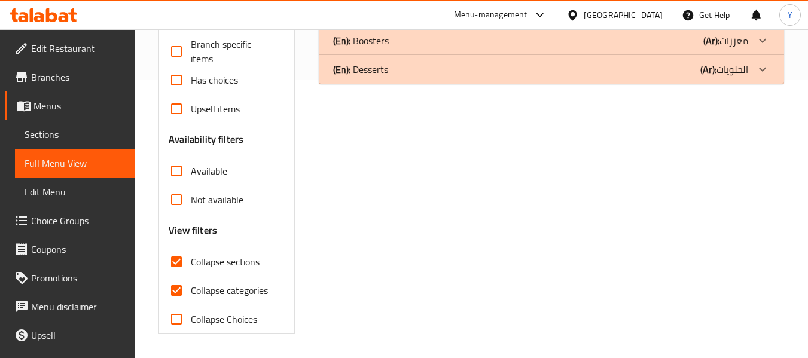
scroll to position [0, 0]
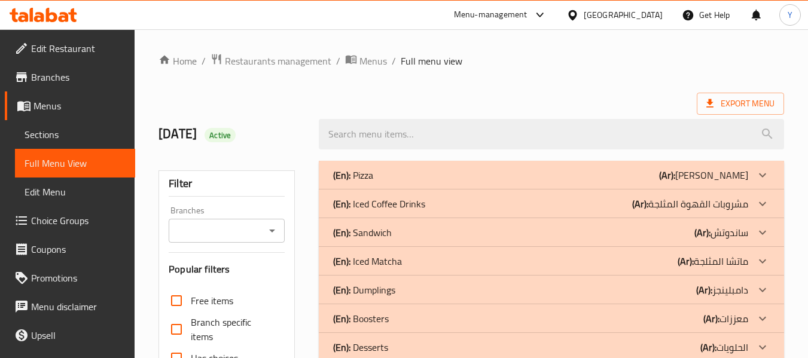
click at [662, 175] on div "(En): Pizza (Ar): بيتزا" at bounding box center [540, 175] width 415 height 14
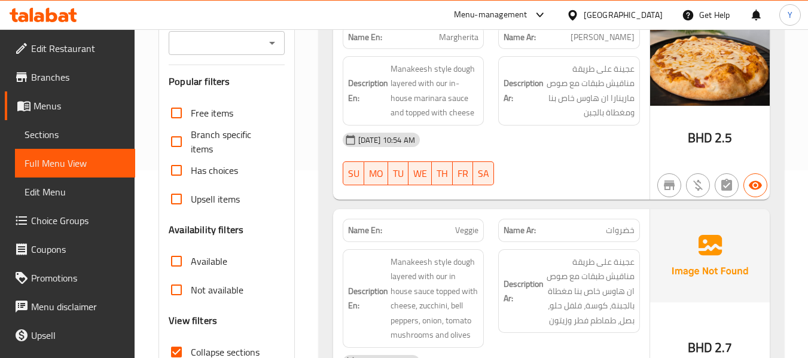
scroll to position [120, 0]
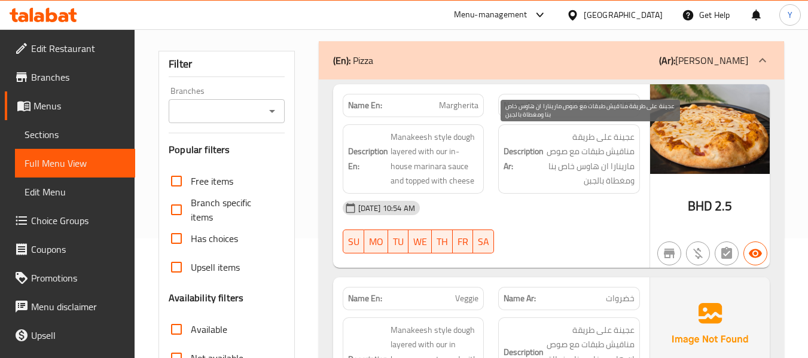
click at [601, 156] on span "عجينة على طريقة مناقيش طبقات مع صوص مارينارا ان هاوس خاص بنا ومغطاة بالجبن" at bounding box center [590, 159] width 89 height 59
click at [595, 153] on span "عجينة على طريقة مناقيش طبقات مع صوص مارينارا ان هاوس خاص بنا ومغطاة بالجبن" at bounding box center [590, 159] width 89 height 59
copy span "طبقات"
click at [595, 153] on span "عجينة على طريقة مناقيش طبقات مع صوص مارينارا ان هاوس خاص بنا ومغطاة بالجبن" at bounding box center [590, 159] width 89 height 59
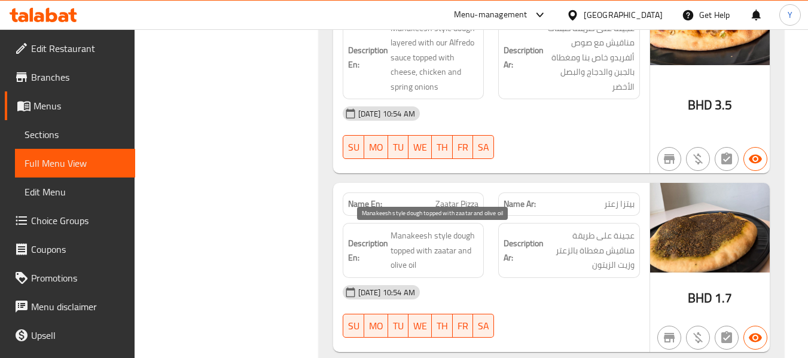
scroll to position [1197, 0]
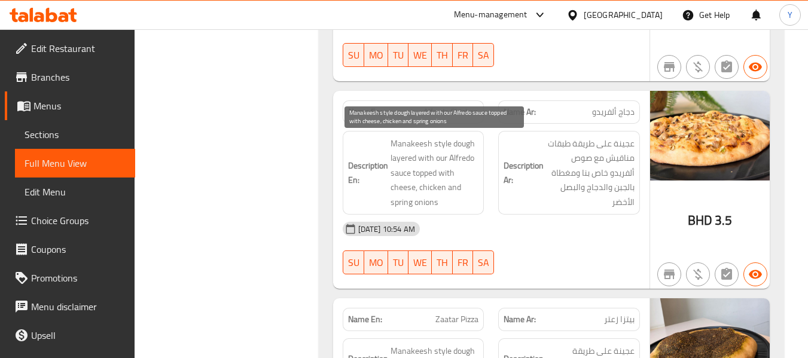
click at [404, 159] on span "Manakeesh style dough layered with our Alfredo sauce topped with cheese, chicke…" at bounding box center [435, 173] width 89 height 74
copy span "layered"
click at [404, 159] on span "Manakeesh style dough layered with our Alfredo sauce topped with cheese, chicke…" at bounding box center [435, 173] width 89 height 74
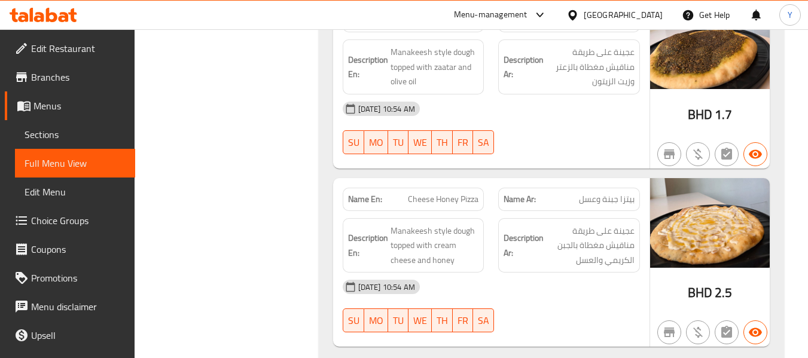
scroll to position [92, 0]
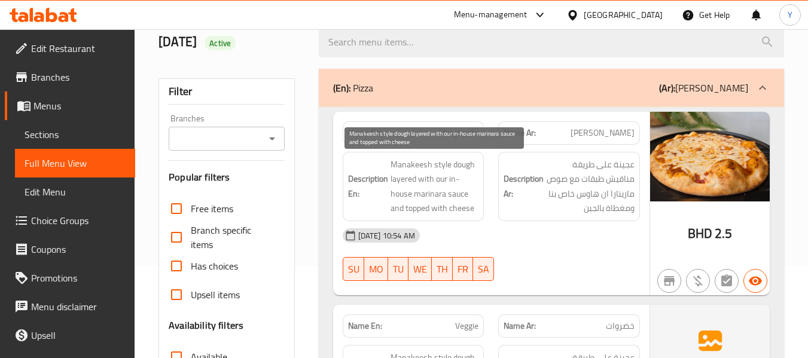
click at [402, 181] on span "Manakeesh style dough layered with our in-house marinara sauce and topped with …" at bounding box center [435, 186] width 89 height 59
copy span "layered"
click at [402, 181] on span "Manakeesh style dough layered with our in-house marinara sauce and topped with …" at bounding box center [435, 186] width 89 height 59
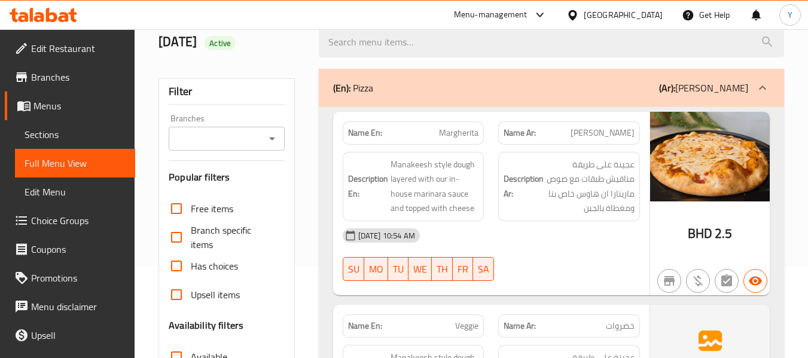
click at [617, 267] on div "[DATE] 10:54 AM SU MO TU WE TH FR SA" at bounding box center [492, 254] width 312 height 67
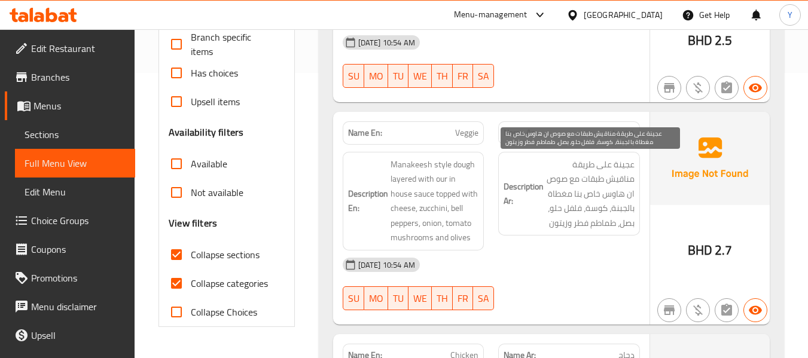
click at [600, 182] on span "عجينة على طريقة مناقيش طبقات مع صوص ان هاوس خاص بنا مغطاة بالجبنة، كوسة، فلفل ح…" at bounding box center [590, 194] width 89 height 74
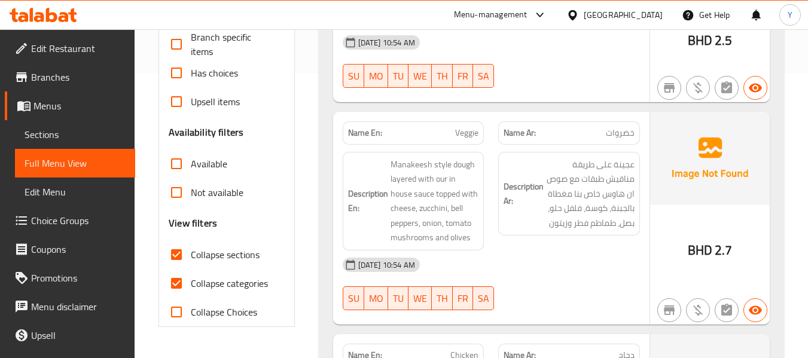
click at [571, 264] on div "[DATE] 10:54 AM" at bounding box center [492, 265] width 312 height 29
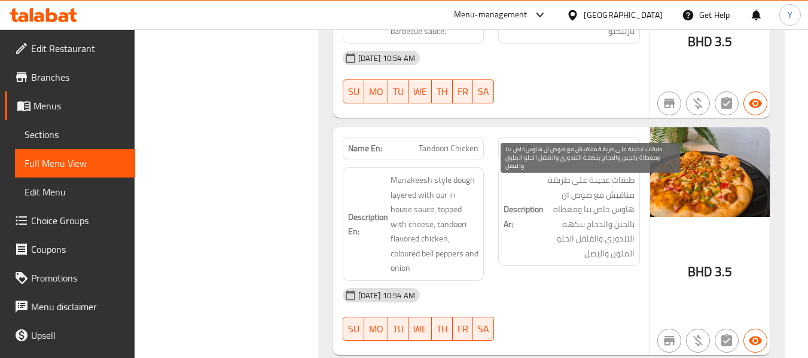
scroll to position [922, 0]
click at [617, 211] on span "طبقات عجينة على طريقة مناقيش مع صوص ان هاوس خاص بنا ومغطاة بالجبن والدجاج بنكهة…" at bounding box center [590, 218] width 89 height 88
copy span
click at [617, 211] on span "طبقات عجينة على طريقة مناقيش مع صوص ان هاوس خاص بنا ومغطاة بالجبن والدجاج بنكهة…" at bounding box center [590, 218] width 89 height 88
click at [626, 206] on span "طبقات عجينة على طريقة مناقيش مع صوص ان هاوس خاص بنا ومغطاة بالجبن والدجاج بنكهة…" at bounding box center [590, 218] width 89 height 88
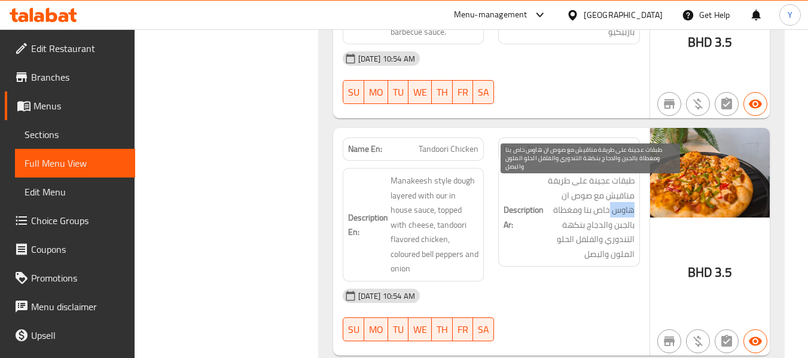
click at [626, 206] on span "طبقات عجينة على طريقة مناقيش مع صوص ان هاوس خاص بنا ومغطاة بالجبن والدجاج بنكهة…" at bounding box center [590, 218] width 89 height 88
copy span "هاوس"
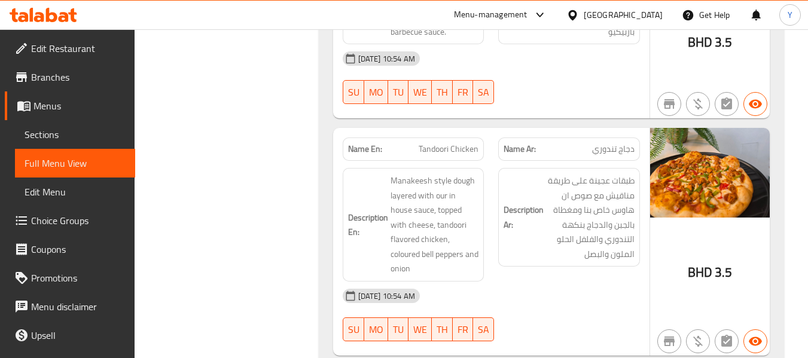
scroll to position [106, 0]
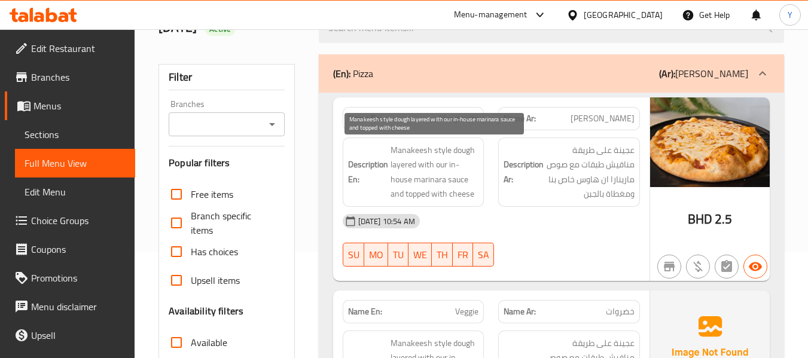
click at [407, 181] on span "Manakeesh style dough layered with our in-house marinara sauce and topped with …" at bounding box center [435, 172] width 89 height 59
copy span "house"
